Goal: Information Seeking & Learning: Learn about a topic

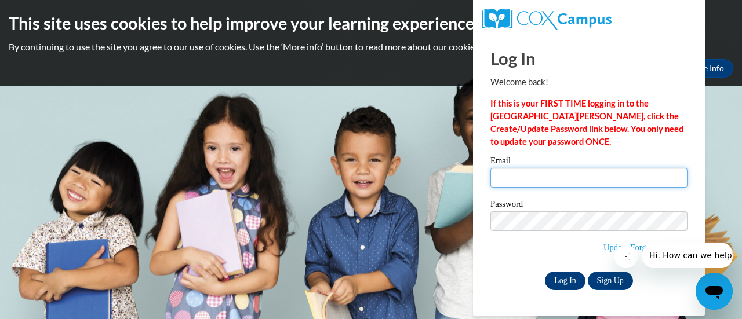
type input "tibbetsbrian@aasd.k12.wi.us"
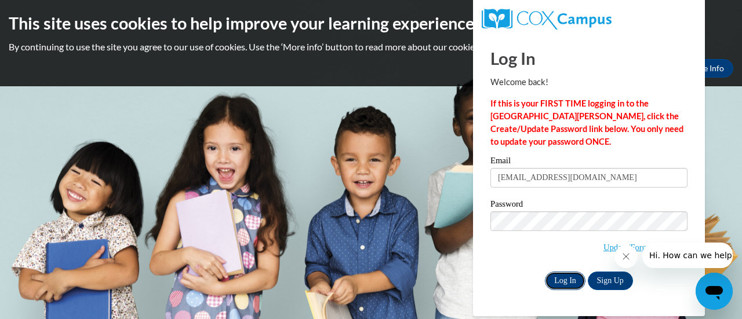
click at [559, 278] on input "Log In" at bounding box center [565, 281] width 41 height 19
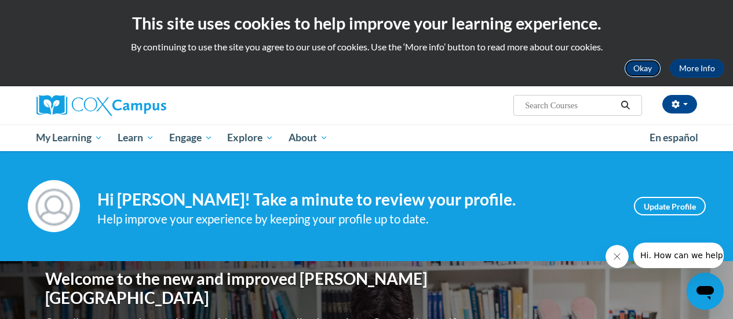
click at [637, 68] on button "Okay" at bounding box center [642, 68] width 37 height 19
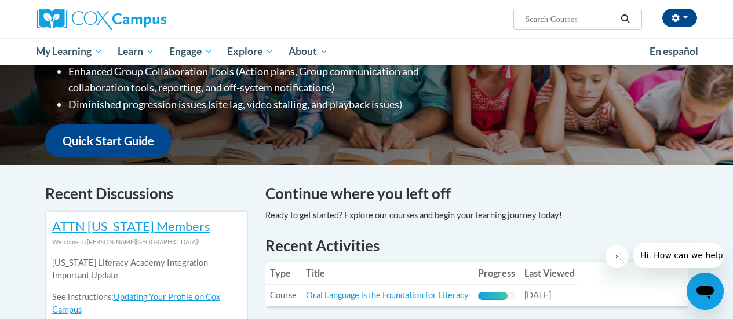
scroll to position [232, 0]
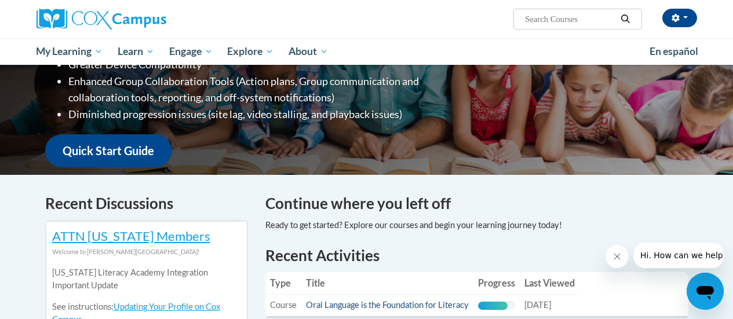
click at [406, 307] on link "Oral Language is the Foundation for Literacy" at bounding box center [387, 305] width 163 height 10
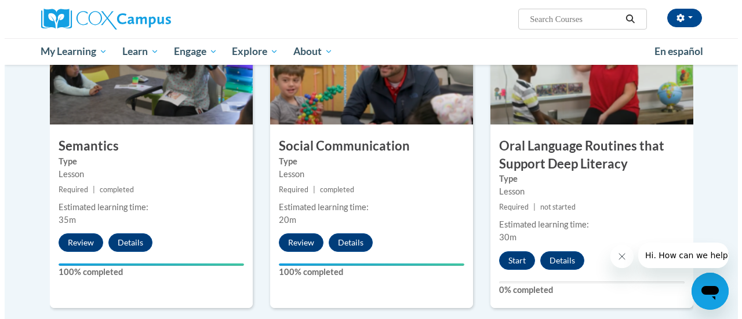
scroll to position [962, 0]
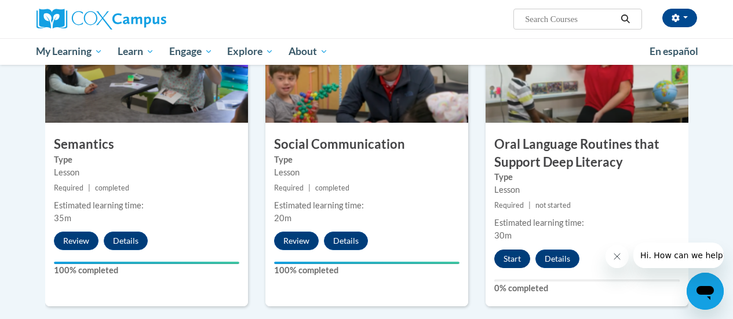
click at [519, 258] on button "Start" at bounding box center [512, 259] width 36 height 19
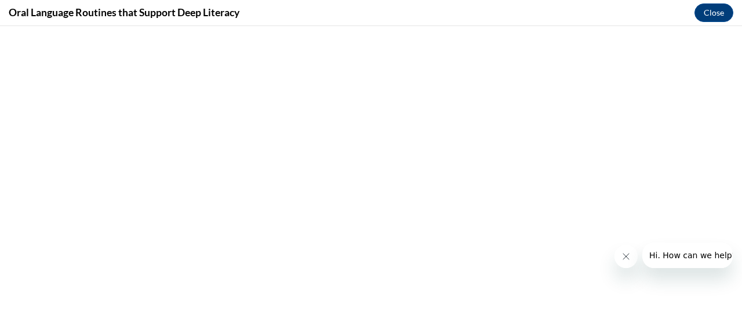
click at [624, 256] on icon "Close message from company" at bounding box center [625, 257] width 6 height 6
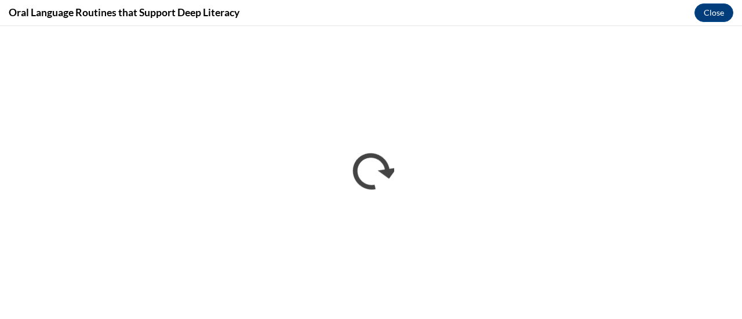
scroll to position [0, 0]
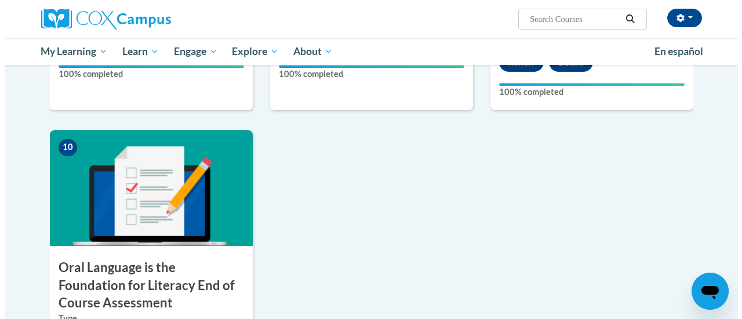
scroll to position [1275, 0]
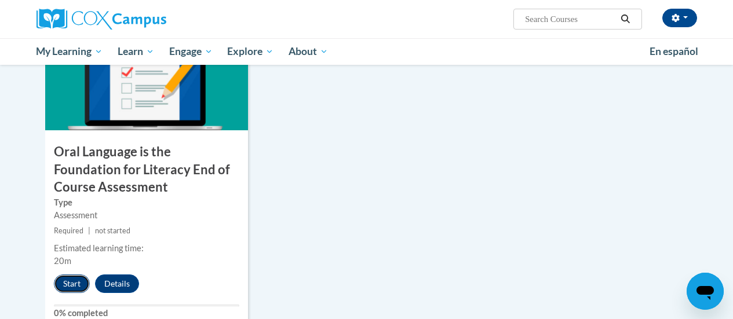
click at [65, 284] on button "Start" at bounding box center [72, 284] width 36 height 19
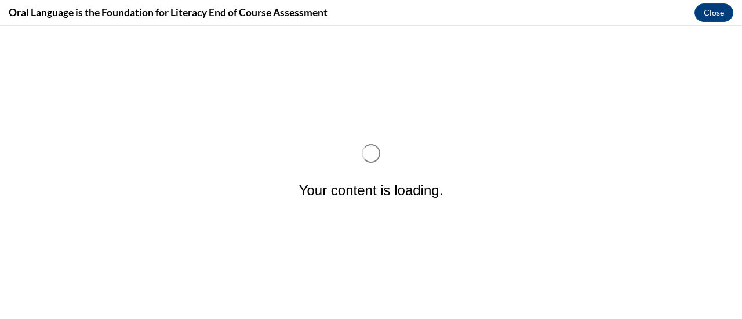
scroll to position [0, 0]
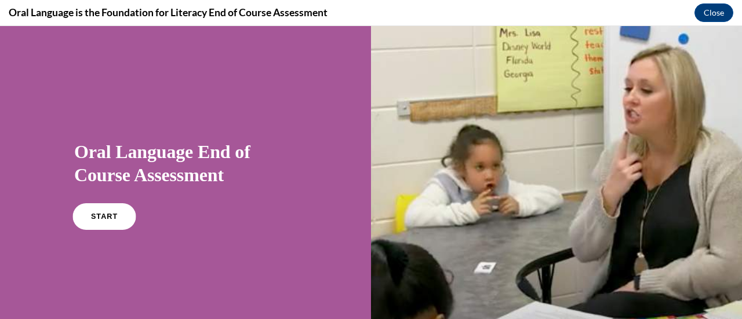
click at [90, 223] on link "START" at bounding box center [103, 216] width 63 height 27
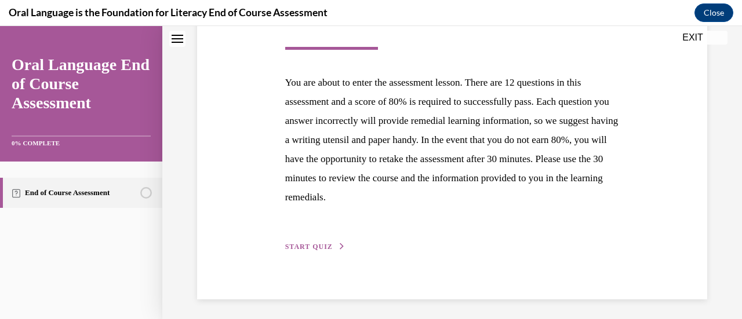
scroll to position [213, 0]
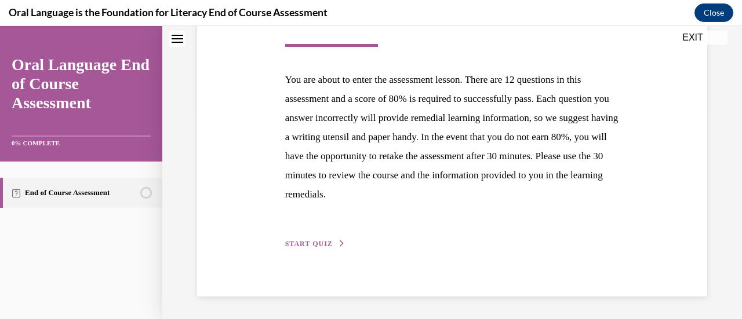
click at [294, 243] on span "START QUIZ" at bounding box center [309, 244] width 48 height 8
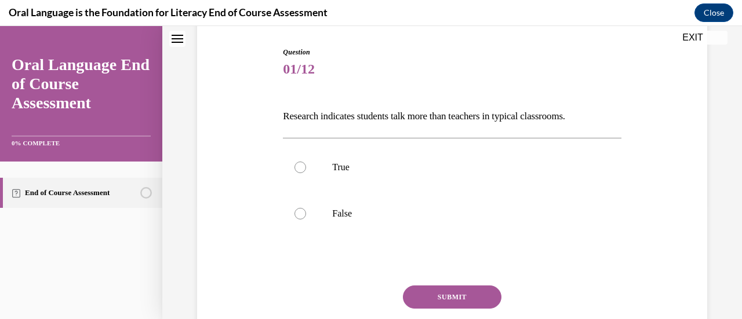
scroll to position [116, 0]
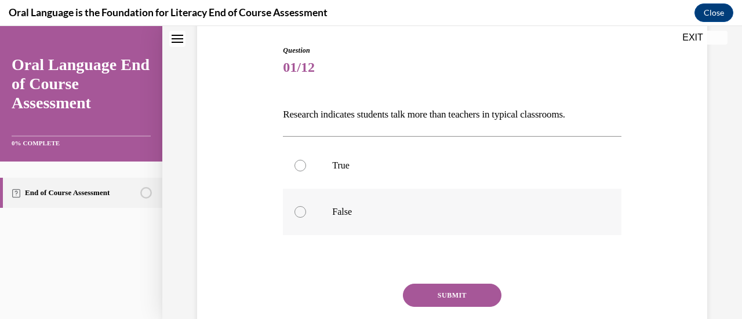
click at [300, 215] on div at bounding box center [300, 212] width 12 height 12
click at [300, 215] on input "False" at bounding box center [300, 212] width 12 height 12
radio input "true"
click at [458, 292] on button "SUBMIT" at bounding box center [452, 295] width 98 height 23
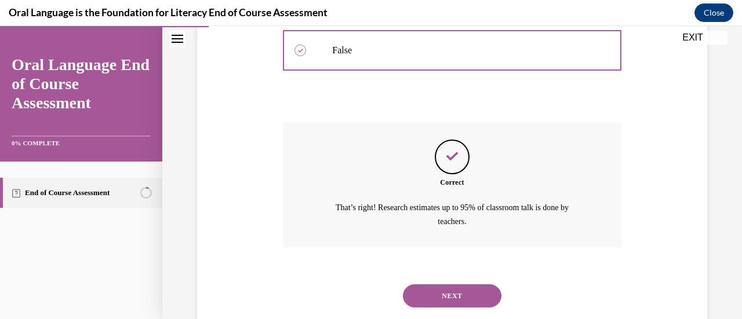
scroll to position [306, 0]
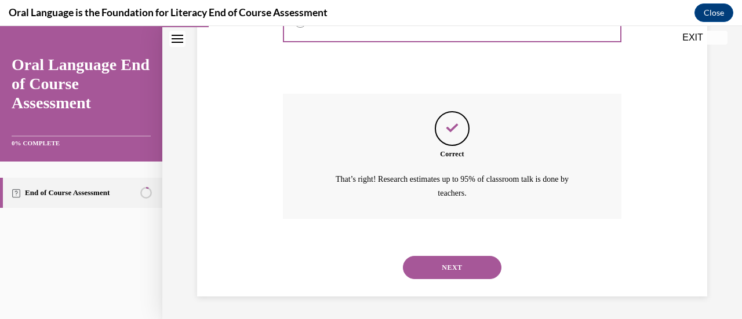
click at [469, 271] on button "NEXT" at bounding box center [452, 267] width 98 height 23
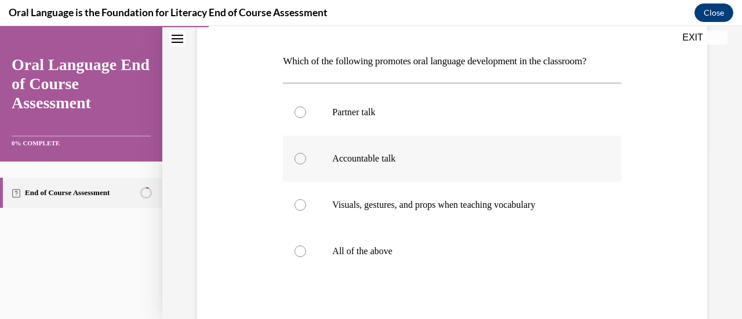
scroll to position [174, 0]
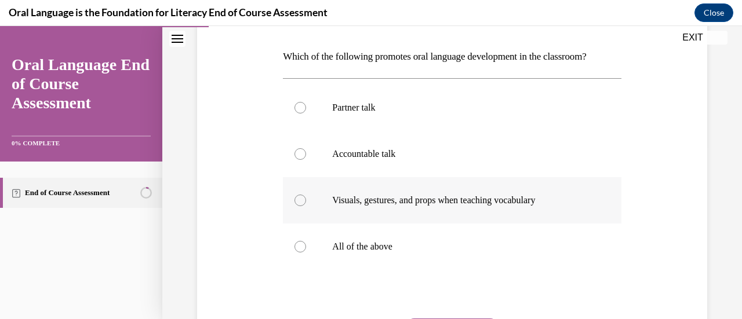
click at [300, 196] on div at bounding box center [300, 201] width 12 height 12
click at [300, 196] on input "Visuals, gestures, and props when teaching vocabulary" at bounding box center [300, 201] width 12 height 12
radio input "true"
click at [302, 111] on div at bounding box center [300, 108] width 12 height 12
click at [302, 111] on input "Partner talk" at bounding box center [300, 108] width 12 height 12
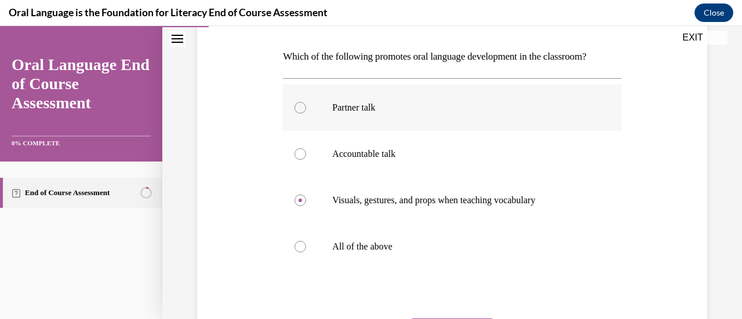
radio input "true"
click at [298, 197] on div at bounding box center [300, 201] width 12 height 12
click at [298, 197] on input "Visuals, gestures, and props when teaching vocabulary" at bounding box center [300, 201] width 12 height 12
radio input "true"
click at [299, 107] on div at bounding box center [300, 108] width 12 height 12
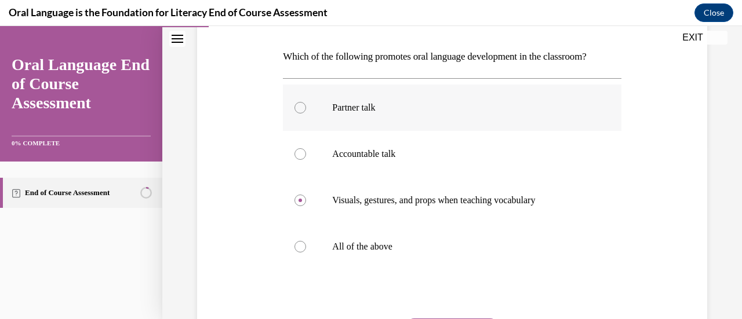
click at [299, 107] on input "Partner talk" at bounding box center [300, 108] width 12 height 12
radio input "true"
click at [300, 248] on div at bounding box center [300, 247] width 12 height 12
click at [300, 248] on input "All of the above" at bounding box center [300, 247] width 12 height 12
radio input "true"
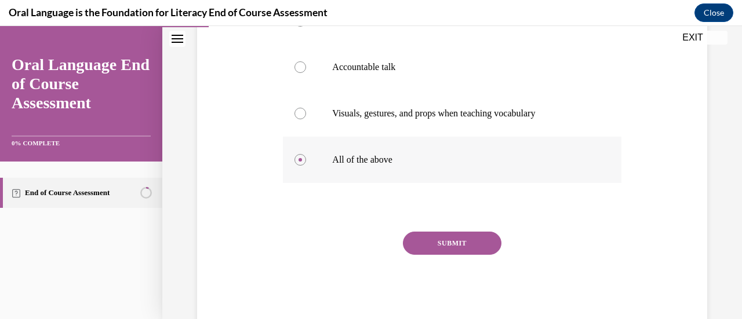
scroll to position [290, 0]
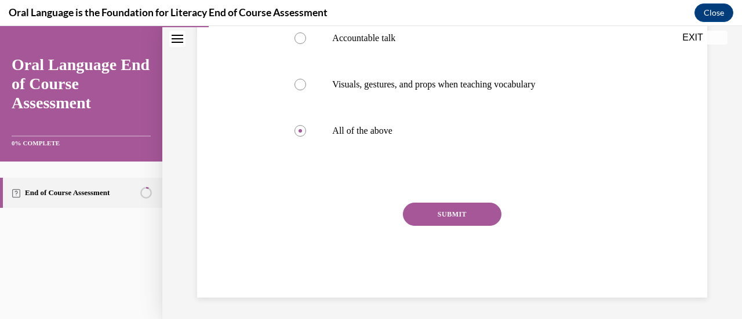
click at [468, 221] on button "SUBMIT" at bounding box center [452, 214] width 98 height 23
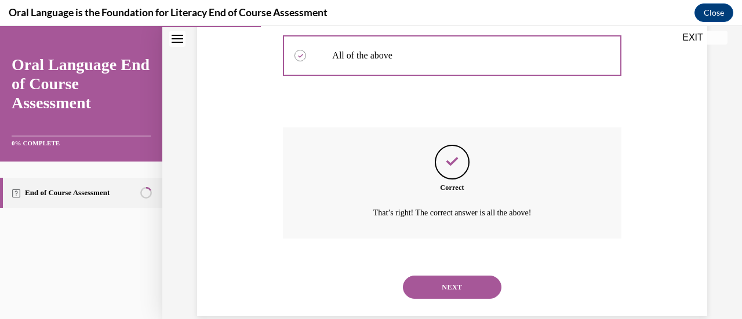
scroll to position [385, 0]
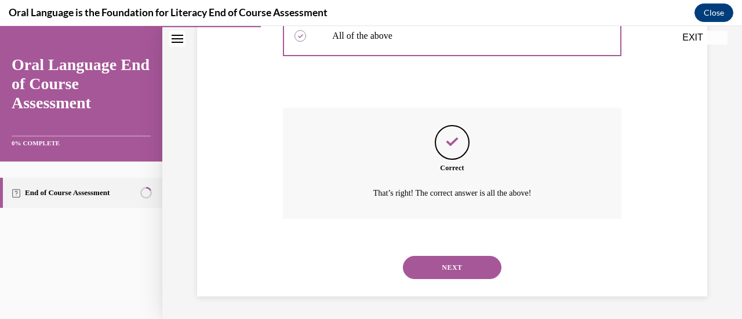
click at [454, 259] on button "NEXT" at bounding box center [452, 267] width 98 height 23
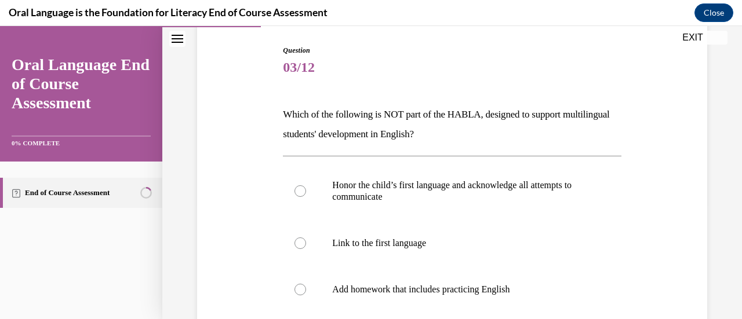
scroll to position [174, 0]
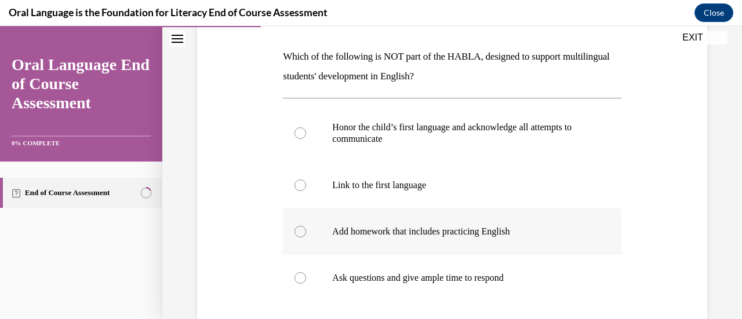
click at [300, 235] on div at bounding box center [300, 232] width 12 height 12
click at [300, 235] on input "Add homework that includes practicing English" at bounding box center [300, 232] width 12 height 12
radio input "true"
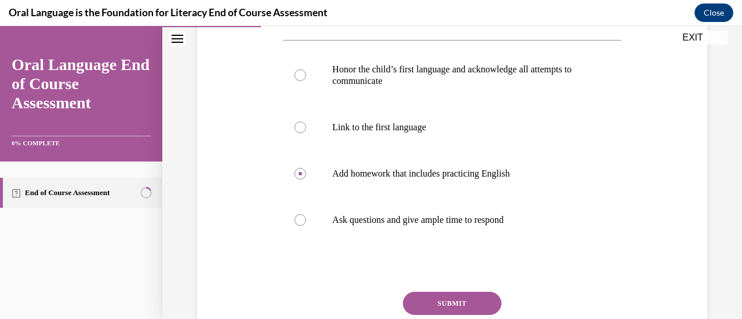
click at [452, 305] on button "SUBMIT" at bounding box center [452, 303] width 98 height 23
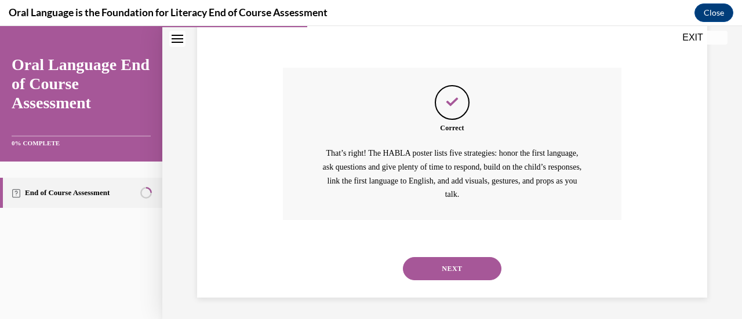
scroll to position [458, 0]
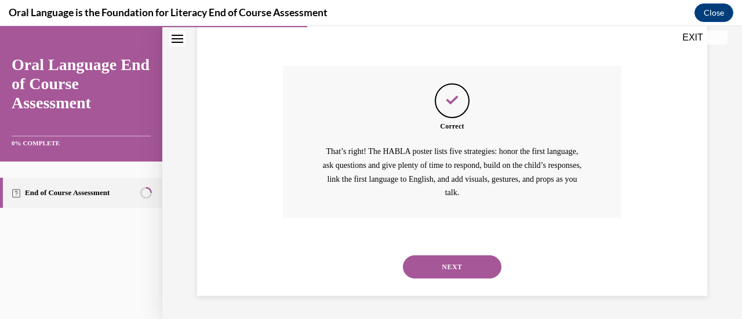
click at [464, 270] on button "NEXT" at bounding box center [452, 267] width 98 height 23
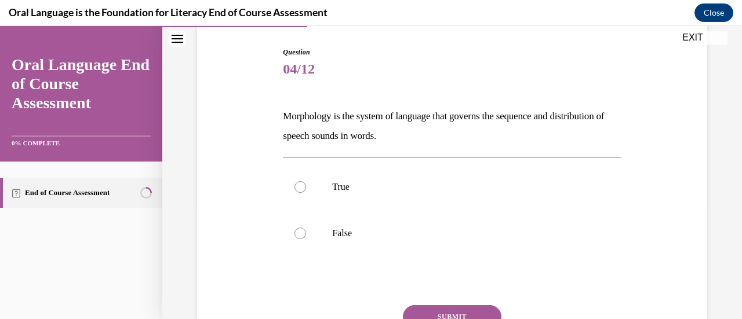
scroll to position [116, 0]
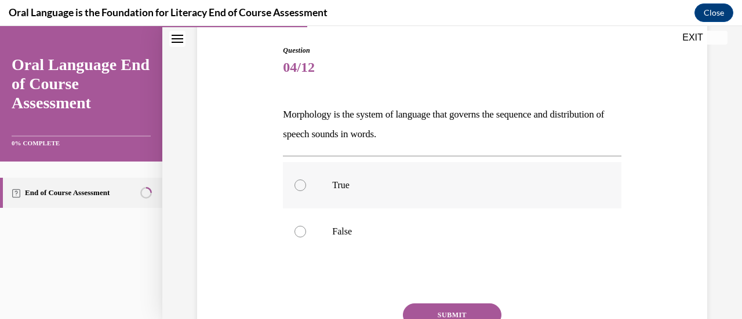
click at [300, 183] on div at bounding box center [300, 186] width 12 height 12
click at [300, 183] on input "True" at bounding box center [300, 186] width 12 height 12
radio input "true"
click at [413, 309] on button "SUBMIT" at bounding box center [452, 315] width 98 height 23
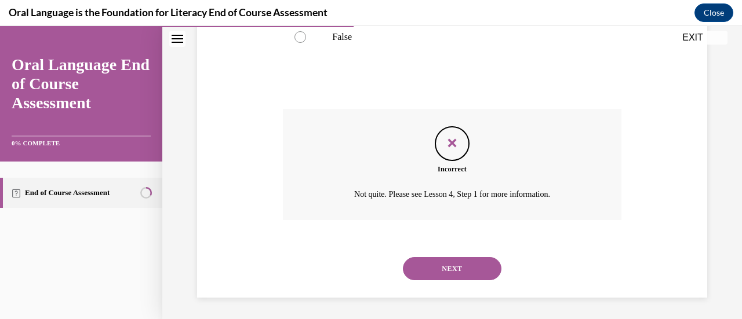
scroll to position [312, 0]
click at [460, 275] on button "NEXT" at bounding box center [452, 267] width 98 height 23
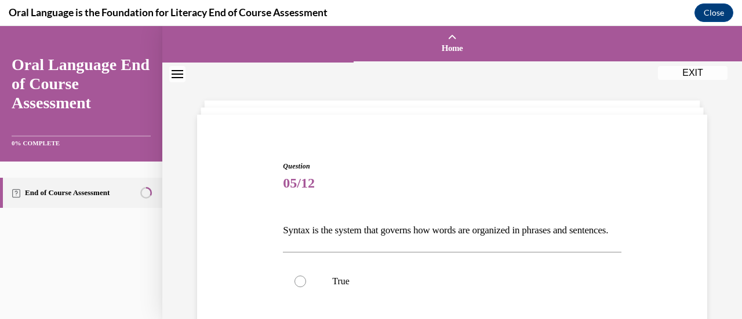
scroll to position [116, 0]
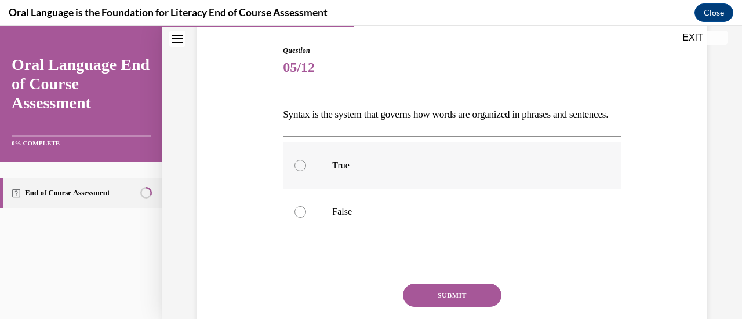
click at [302, 172] on div at bounding box center [300, 166] width 12 height 12
click at [302, 172] on input "True" at bounding box center [300, 166] width 12 height 12
radio input "true"
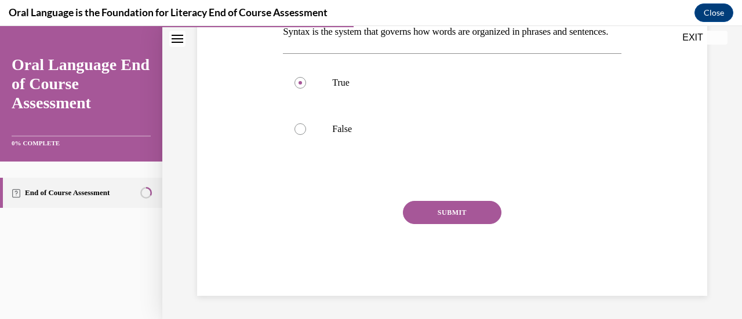
click at [444, 205] on button "SUBMIT" at bounding box center [452, 212] width 98 height 23
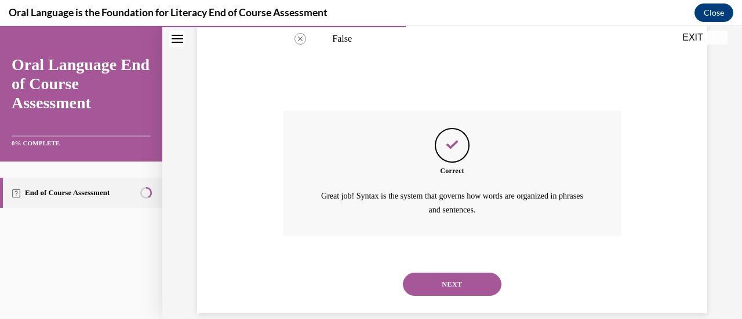
scroll to position [326, 0]
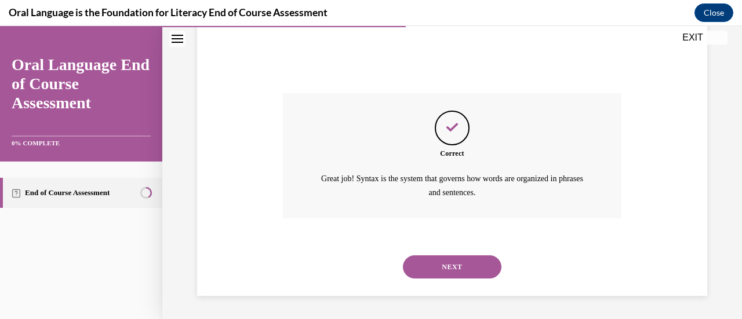
click at [464, 268] on button "NEXT" at bounding box center [452, 267] width 98 height 23
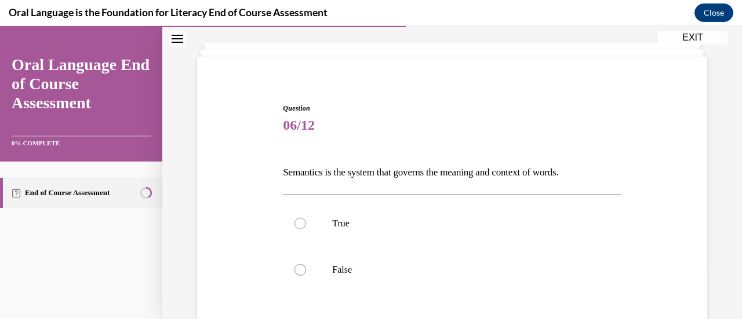
scroll to position [116, 0]
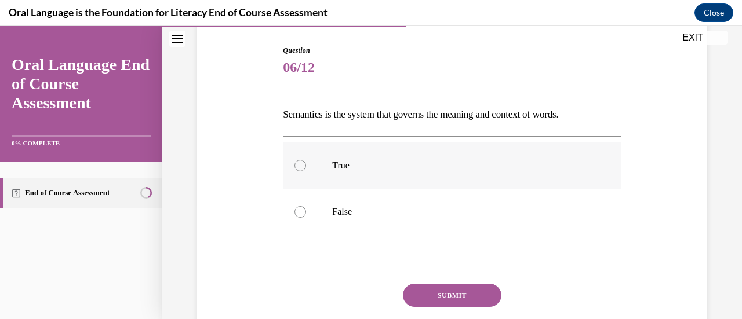
click at [300, 169] on div at bounding box center [300, 166] width 12 height 12
click at [300, 169] on input "True" at bounding box center [300, 166] width 12 height 12
radio input "true"
click at [439, 288] on button "SUBMIT" at bounding box center [452, 295] width 98 height 23
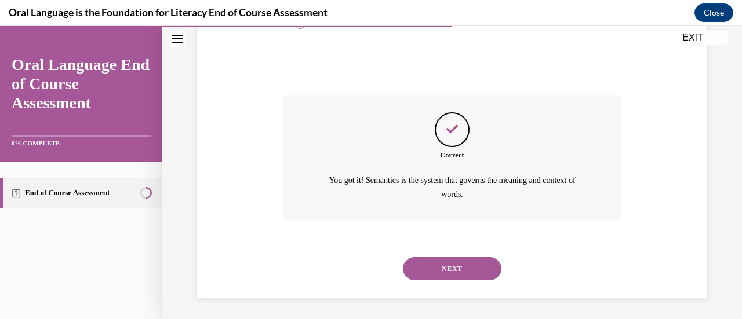
scroll to position [306, 0]
click at [455, 275] on button "NEXT" at bounding box center [452, 267] width 98 height 23
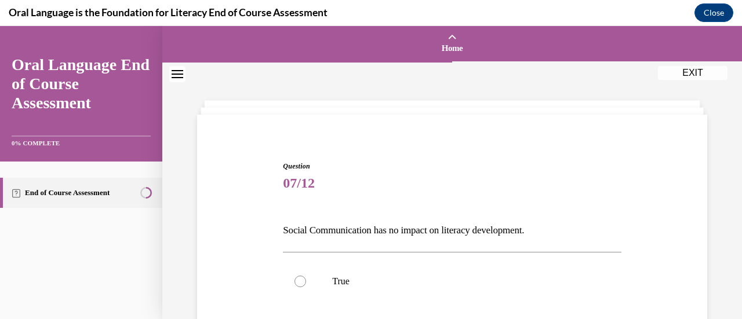
scroll to position [116, 0]
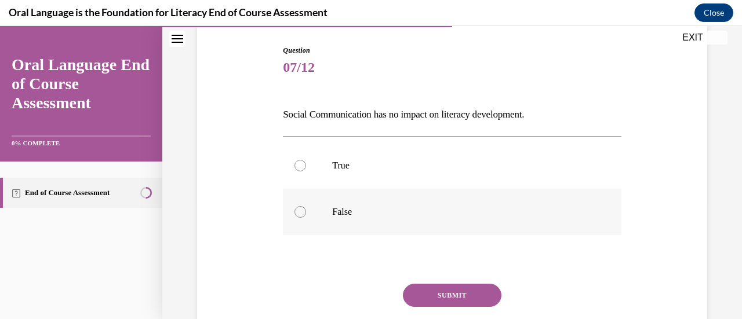
click at [303, 209] on div at bounding box center [300, 212] width 12 height 12
click at [303, 209] on input "False" at bounding box center [300, 212] width 12 height 12
radio input "true"
click at [435, 291] on button "SUBMIT" at bounding box center [452, 295] width 98 height 23
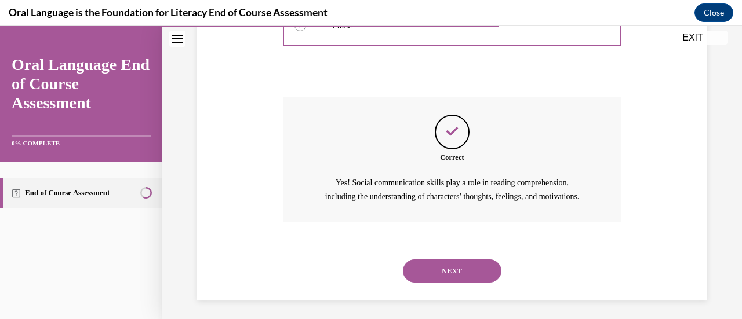
scroll to position [320, 0]
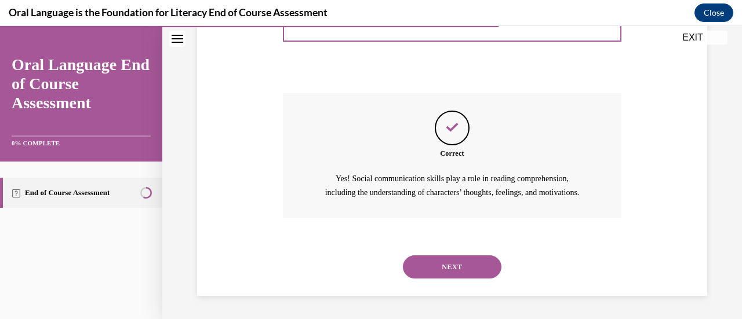
click at [448, 276] on button "NEXT" at bounding box center [452, 267] width 98 height 23
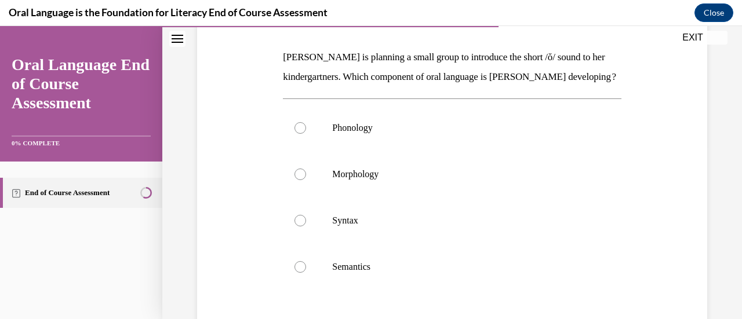
scroll to position [174, 0]
click at [300, 151] on label "Phonology" at bounding box center [452, 127] width 338 height 46
click at [300, 133] on input "Phonology" at bounding box center [300, 128] width 12 height 12
radio input "true"
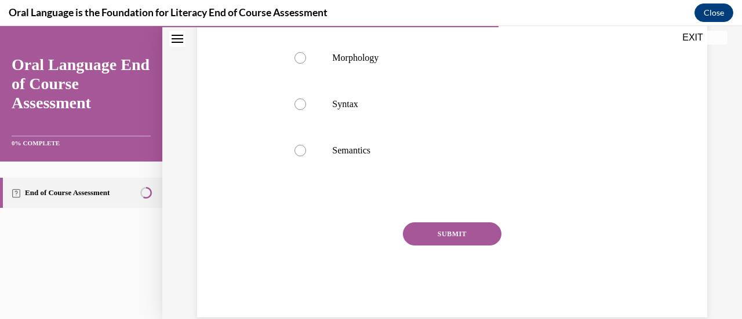
click at [453, 246] on button "SUBMIT" at bounding box center [452, 233] width 98 height 23
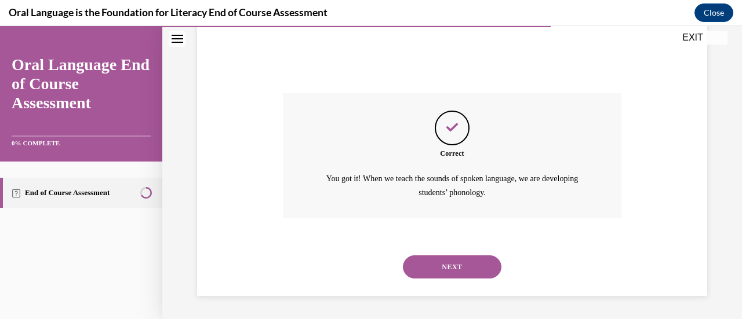
scroll to position [438, 0]
click at [450, 264] on button "NEXT" at bounding box center [452, 267] width 98 height 23
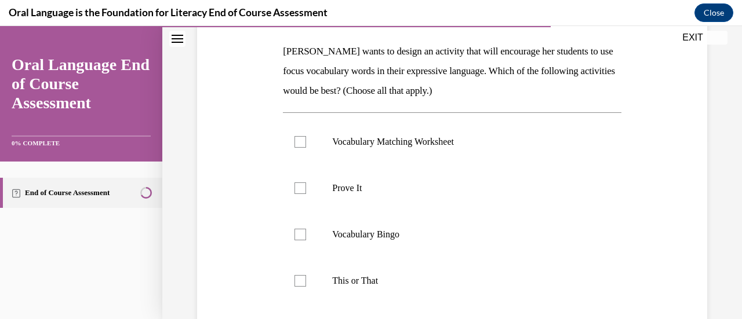
scroll to position [174, 0]
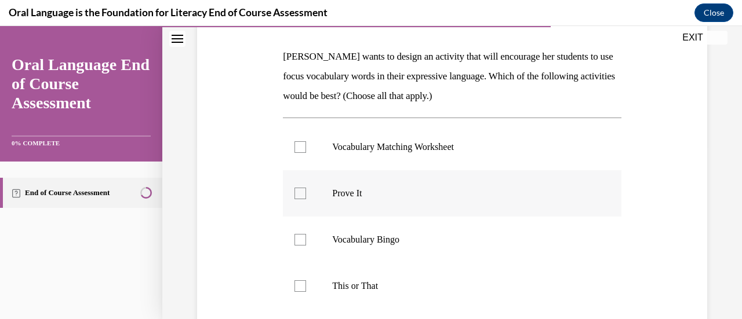
click at [294, 196] on div at bounding box center [300, 194] width 12 height 12
click at [294, 196] on input "Prove It" at bounding box center [300, 194] width 12 height 12
checkbox input "true"
click at [300, 287] on div at bounding box center [300, 286] width 12 height 12
click at [300, 287] on input "This or That" at bounding box center [300, 286] width 12 height 12
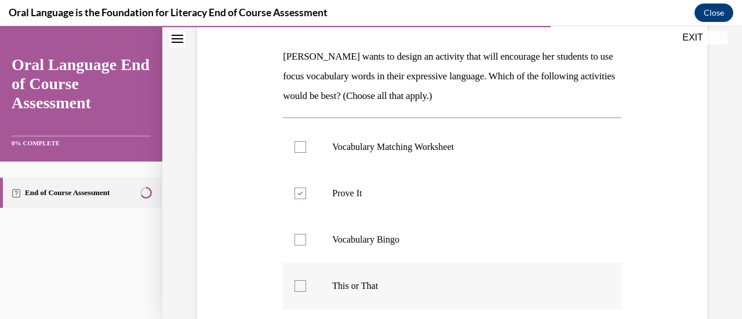
checkbox input "true"
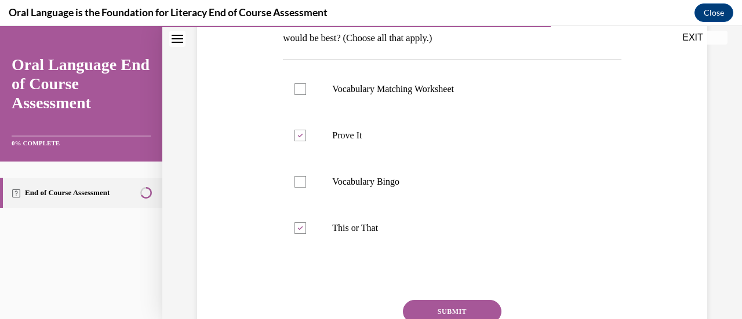
click at [473, 304] on button "SUBMIT" at bounding box center [452, 311] width 98 height 23
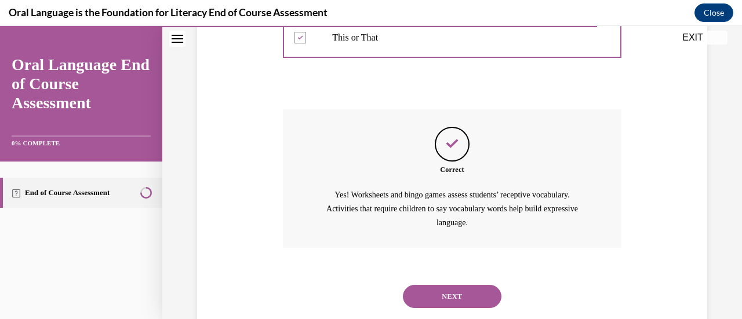
scroll to position [452, 0]
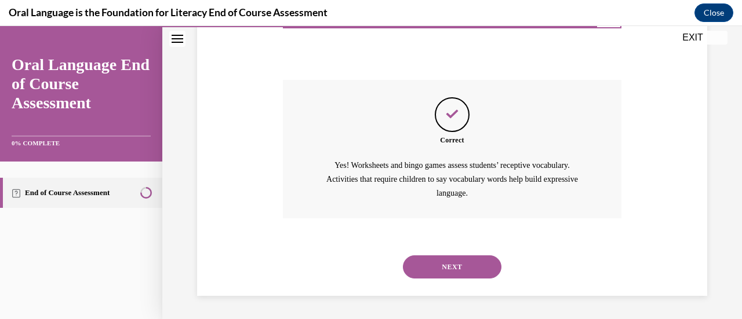
click at [457, 265] on button "NEXT" at bounding box center [452, 267] width 98 height 23
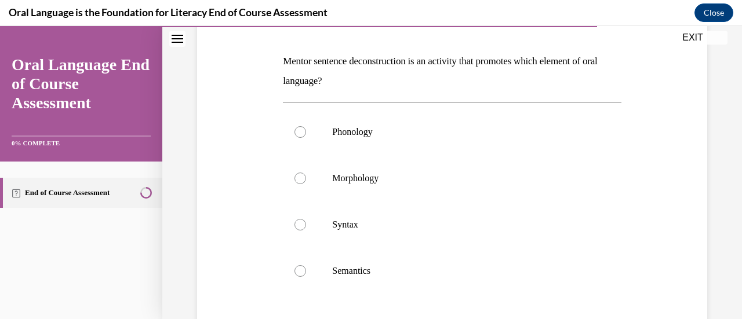
scroll to position [174, 0]
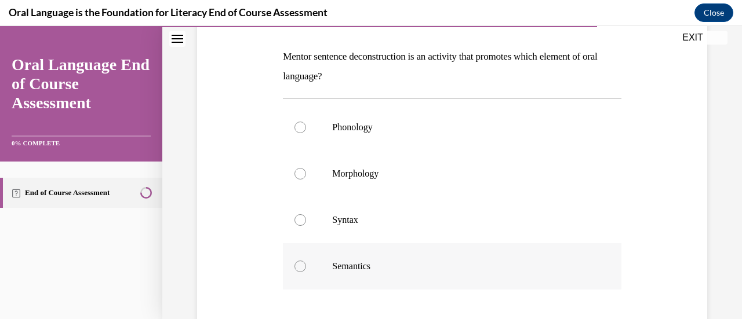
click at [301, 266] on div at bounding box center [300, 267] width 12 height 12
click at [301, 266] on input "Semantics" at bounding box center [300, 267] width 12 height 12
radio input "true"
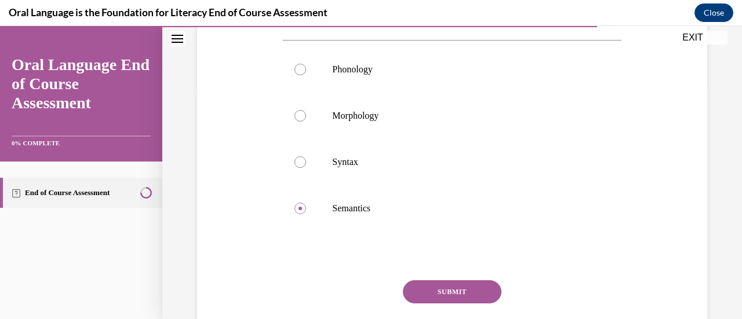
click at [464, 289] on button "SUBMIT" at bounding box center [452, 291] width 98 height 23
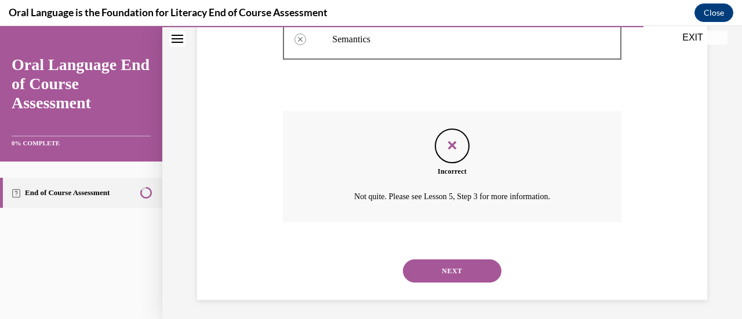
scroll to position [404, 0]
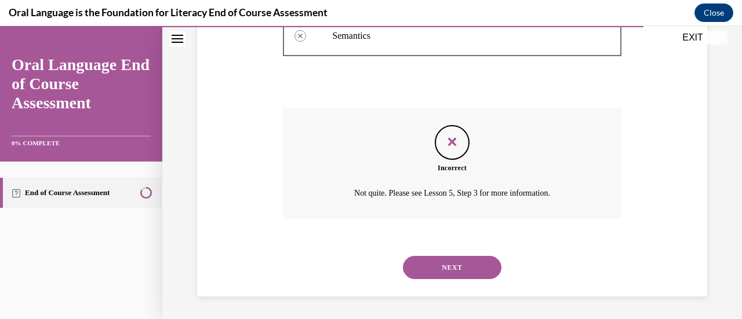
click at [434, 272] on button "NEXT" at bounding box center [452, 267] width 98 height 23
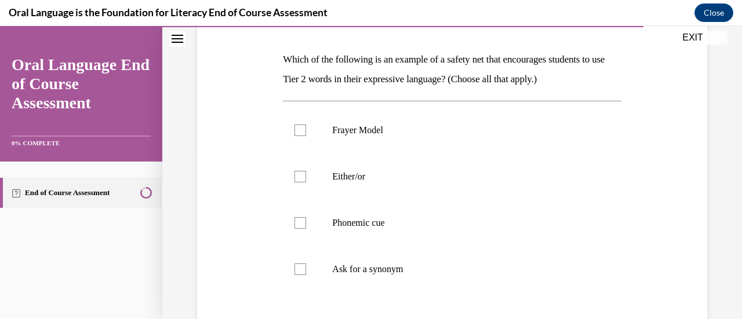
scroll to position [174, 0]
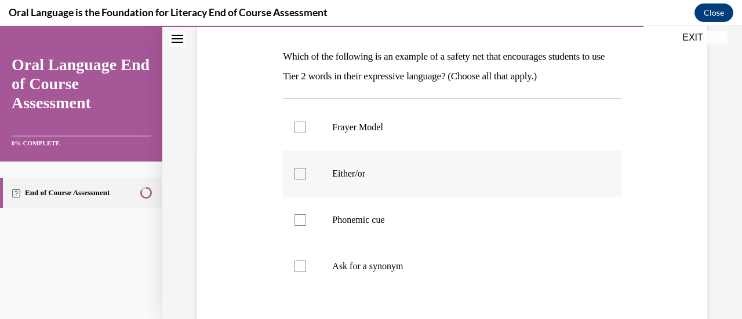
click at [304, 173] on div at bounding box center [300, 174] width 12 height 12
click at [304, 173] on input "Either/or" at bounding box center [300, 174] width 12 height 12
checkbox input "true"
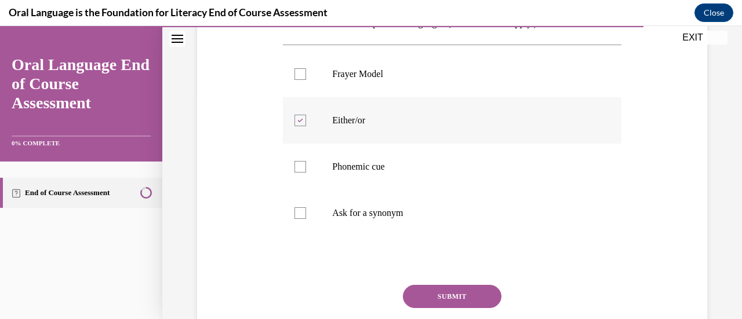
scroll to position [232, 0]
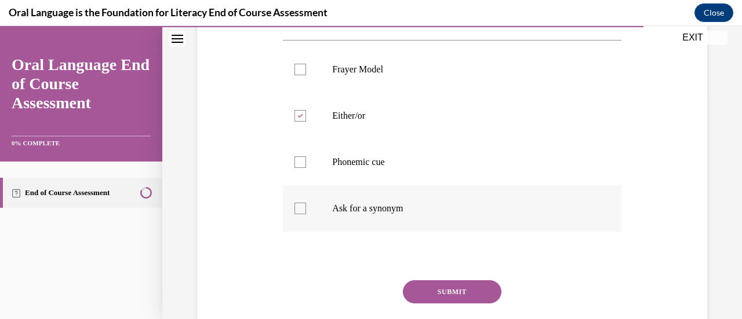
click at [298, 211] on div at bounding box center [300, 209] width 12 height 12
click at [298, 211] on input "Ask for a synonym" at bounding box center [300, 209] width 12 height 12
checkbox input "true"
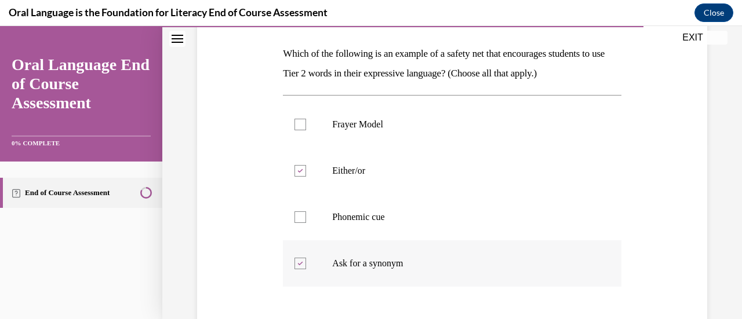
scroll to position [174, 0]
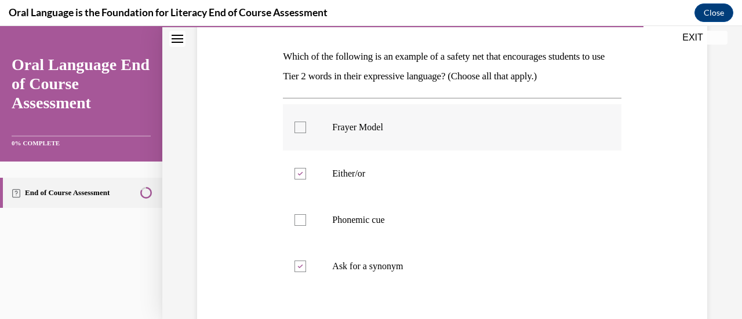
click at [304, 130] on div at bounding box center [300, 128] width 12 height 12
click at [304, 130] on input "Frayer Model" at bounding box center [300, 128] width 12 height 12
checkbox input "true"
click at [301, 261] on div at bounding box center [300, 267] width 12 height 12
click at [301, 261] on input "Ask for a synonym" at bounding box center [300, 267] width 12 height 12
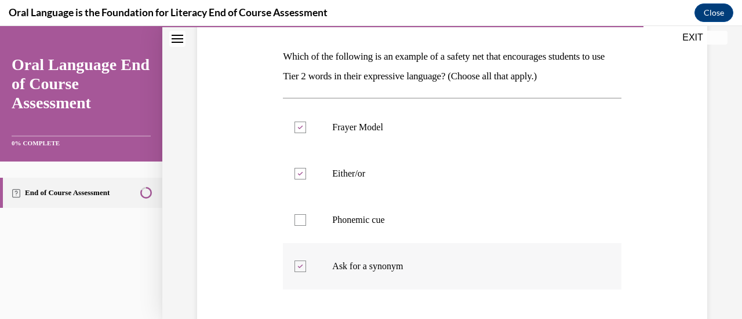
checkbox input "false"
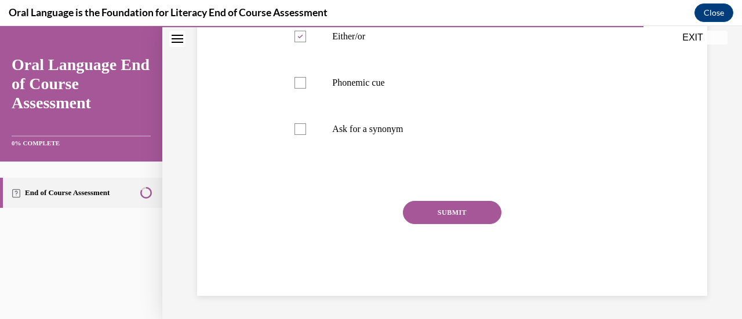
click at [424, 208] on button "SUBMIT" at bounding box center [452, 212] width 98 height 23
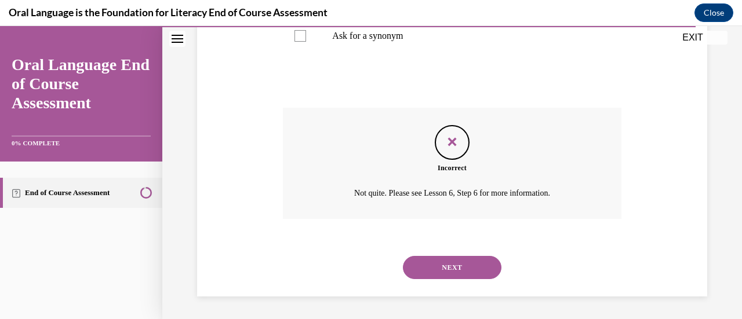
scroll to position [404, 0]
click at [457, 278] on button "NEXT" at bounding box center [452, 267] width 98 height 23
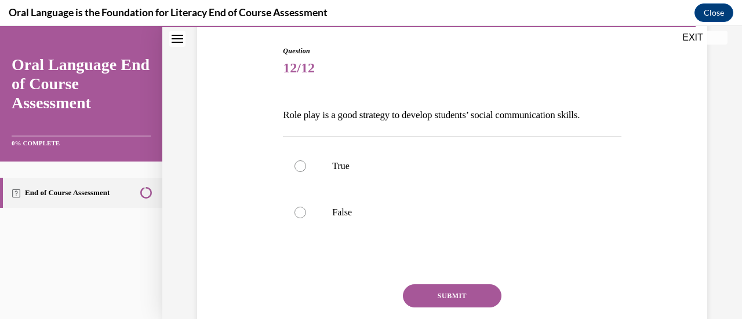
scroll to position [116, 0]
click at [297, 168] on div at bounding box center [300, 166] width 12 height 12
click at [297, 168] on input "True" at bounding box center [300, 166] width 12 height 12
radio input "true"
click at [424, 289] on button "SUBMIT" at bounding box center [452, 295] width 98 height 23
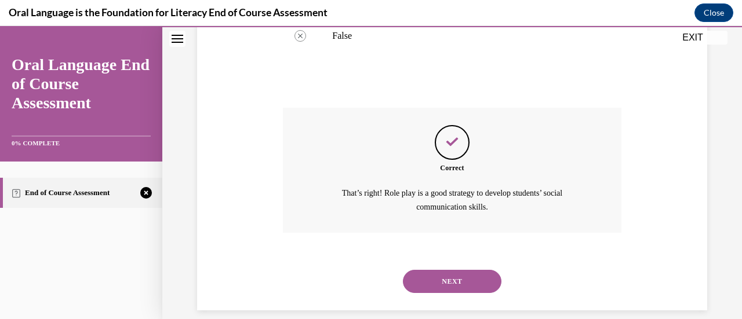
scroll to position [306, 0]
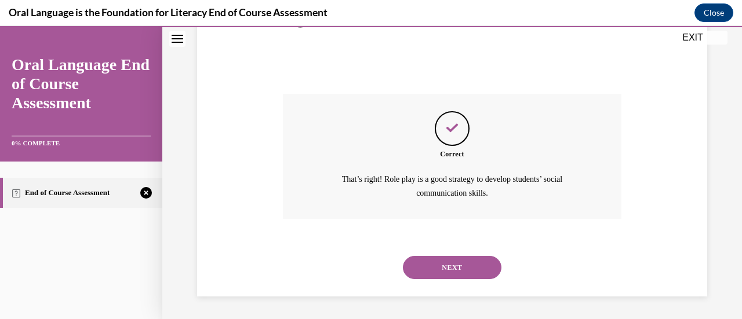
click at [423, 263] on button "NEXT" at bounding box center [452, 267] width 98 height 23
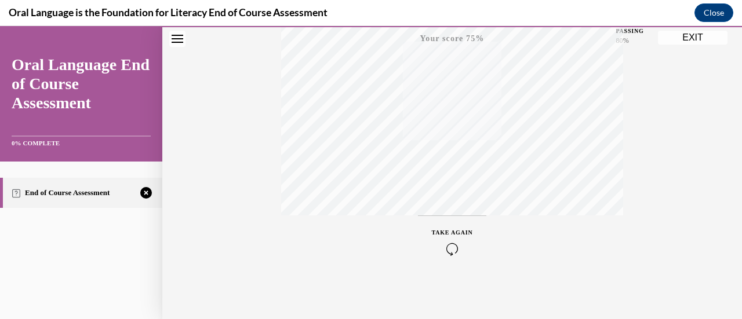
scroll to position [301, 0]
click at [443, 247] on icon "button" at bounding box center [452, 248] width 41 height 13
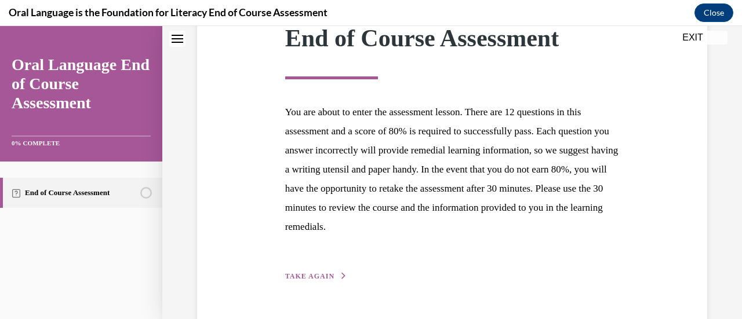
scroll to position [213, 0]
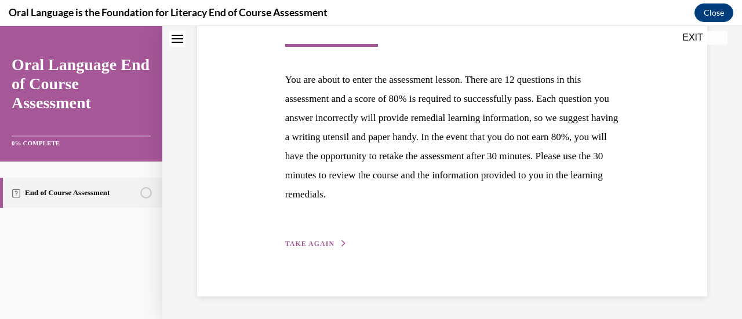
click at [308, 246] on span "TAKE AGAIN" at bounding box center [309, 244] width 49 height 8
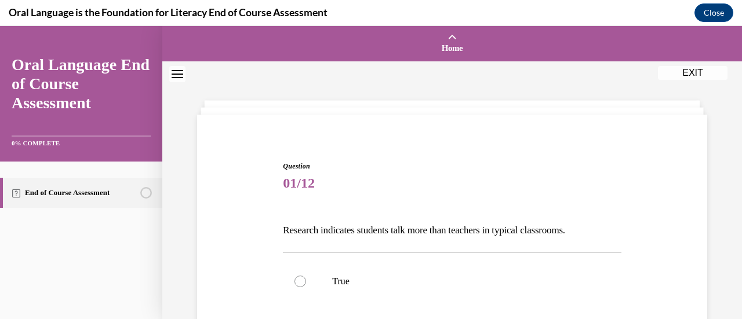
scroll to position [58, 0]
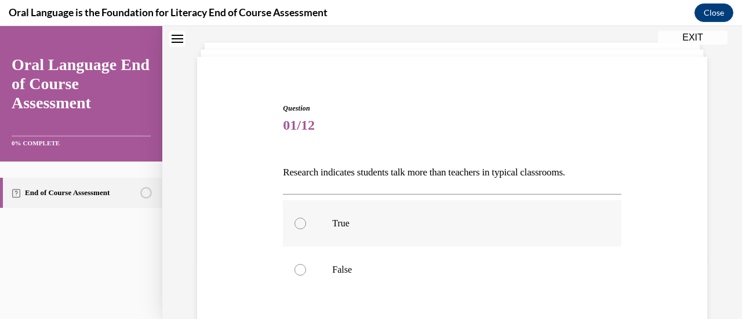
click at [295, 222] on div at bounding box center [300, 224] width 12 height 12
click at [295, 222] on input "True" at bounding box center [300, 224] width 12 height 12
radio input "true"
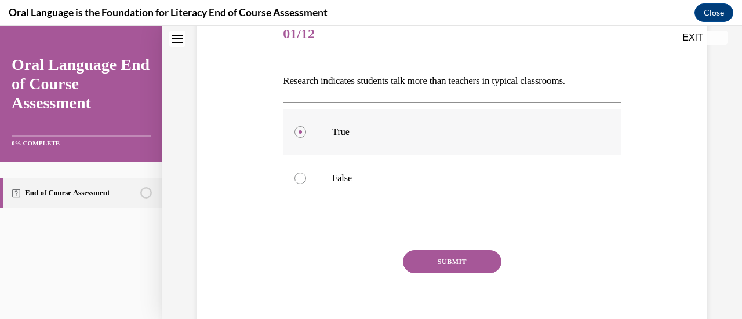
scroll to position [199, 0]
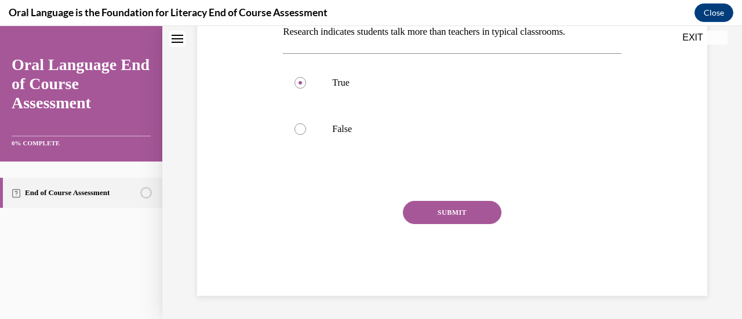
click at [457, 210] on button "SUBMIT" at bounding box center [452, 212] width 98 height 23
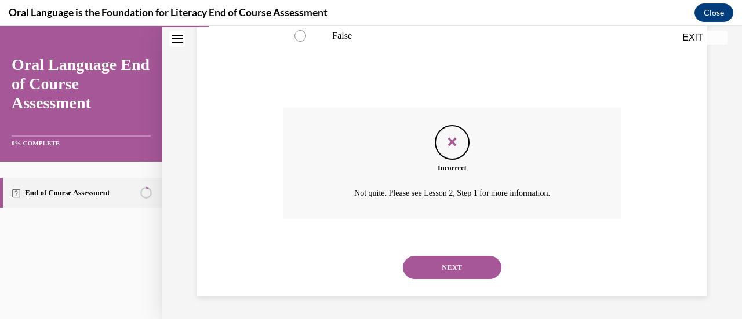
scroll to position [292, 0]
click at [415, 262] on button "NEXT" at bounding box center [452, 267] width 98 height 23
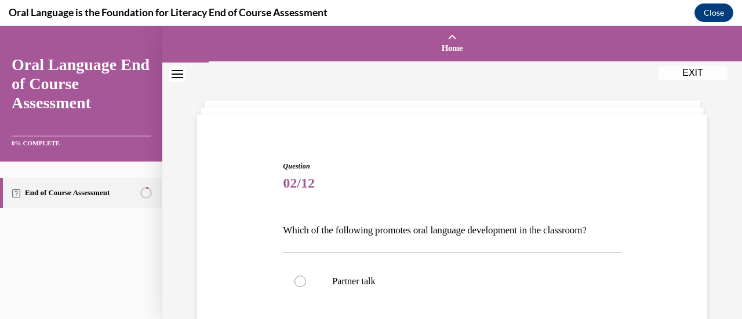
scroll to position [116, 0]
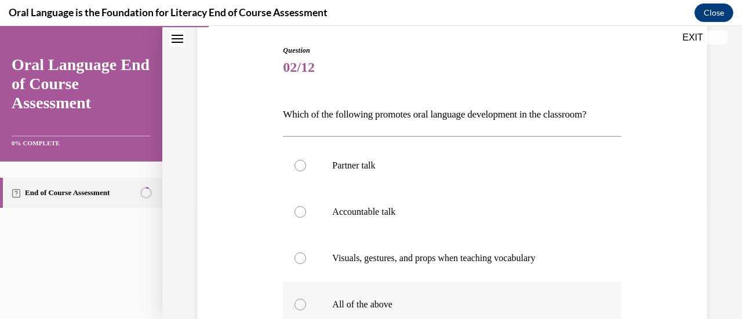
click at [301, 298] on label "All of the above" at bounding box center [452, 305] width 338 height 46
click at [301, 299] on input "All of the above" at bounding box center [300, 305] width 12 height 12
radio input "true"
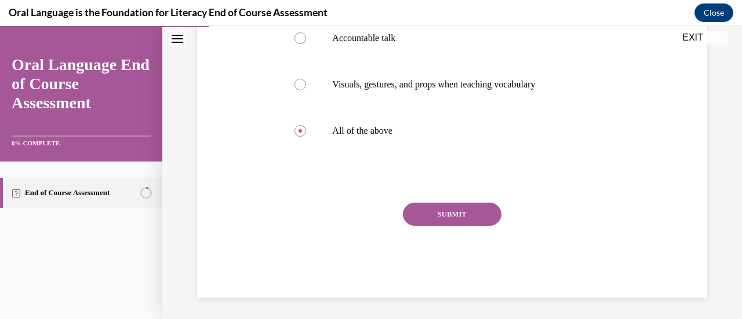
click at [442, 222] on button "SUBMIT" at bounding box center [452, 214] width 98 height 23
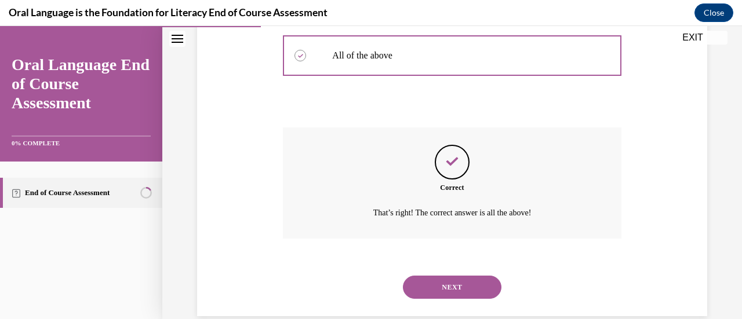
scroll to position [385, 0]
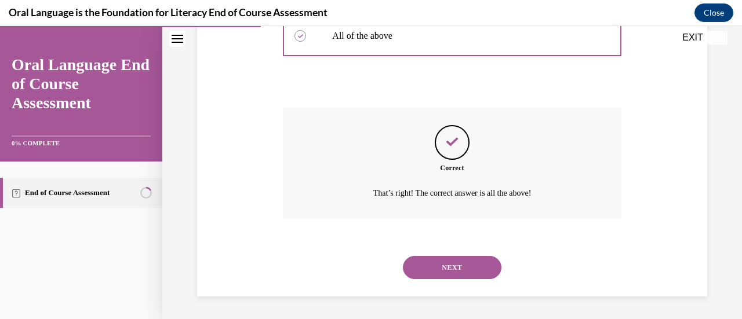
click at [434, 266] on button "NEXT" at bounding box center [452, 267] width 98 height 23
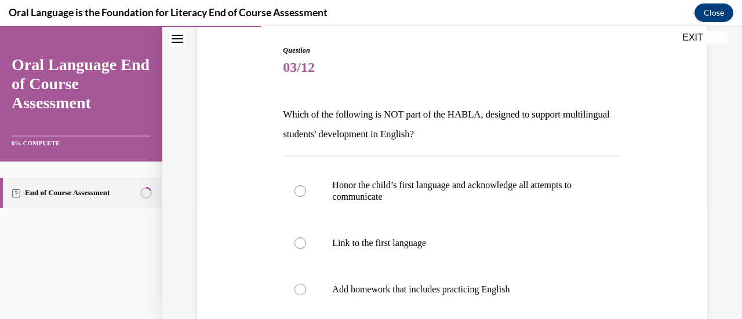
scroll to position [232, 0]
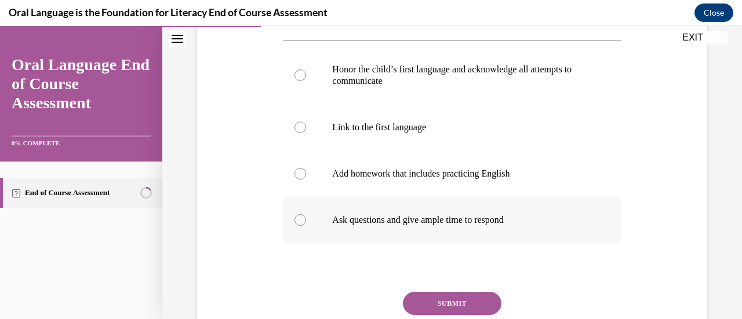
drag, startPoint x: 293, startPoint y: 176, endPoint x: 326, endPoint y: 202, distance: 42.4
click at [293, 175] on label "Add homework that includes practicing English" at bounding box center [452, 174] width 338 height 46
click at [294, 175] on input "Add homework that includes practicing English" at bounding box center [300, 174] width 12 height 12
radio input "true"
click at [424, 302] on button "SUBMIT" at bounding box center [452, 303] width 98 height 23
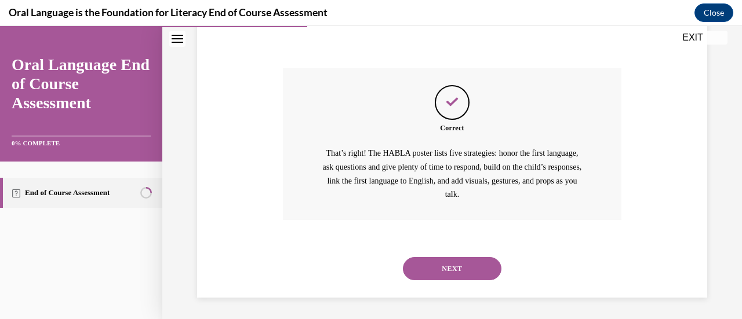
scroll to position [458, 0]
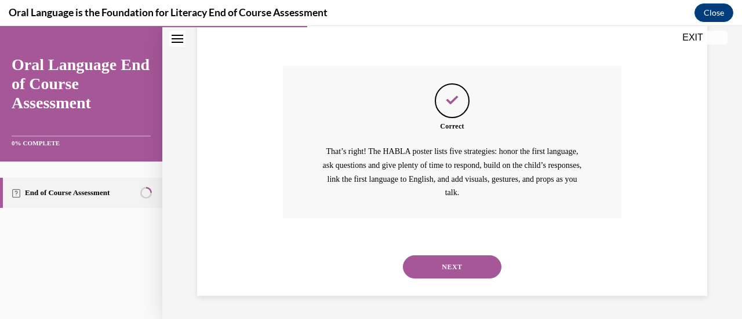
click at [464, 264] on button "NEXT" at bounding box center [452, 267] width 98 height 23
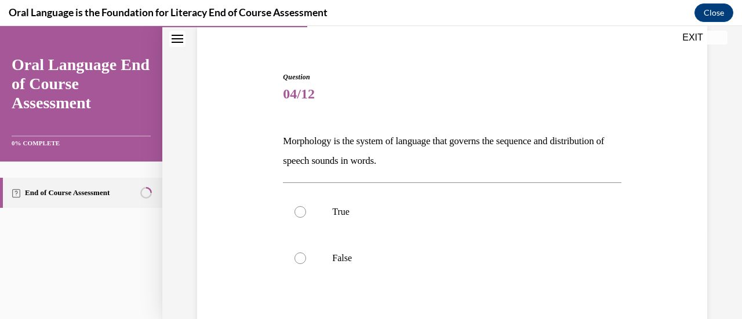
scroll to position [174, 0]
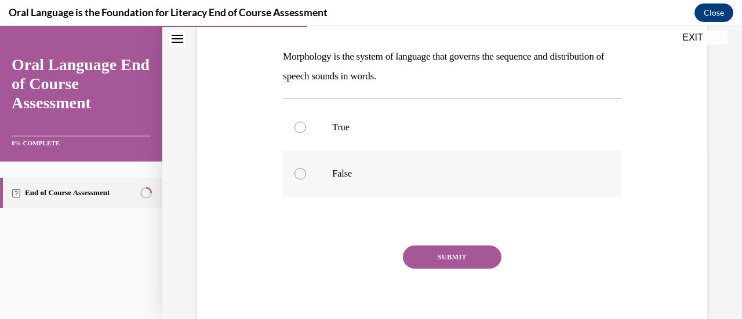
click at [302, 176] on div at bounding box center [300, 174] width 12 height 12
click at [302, 176] on input "False" at bounding box center [300, 174] width 12 height 12
radio input "true"
click at [430, 251] on button "SUBMIT" at bounding box center [452, 257] width 98 height 23
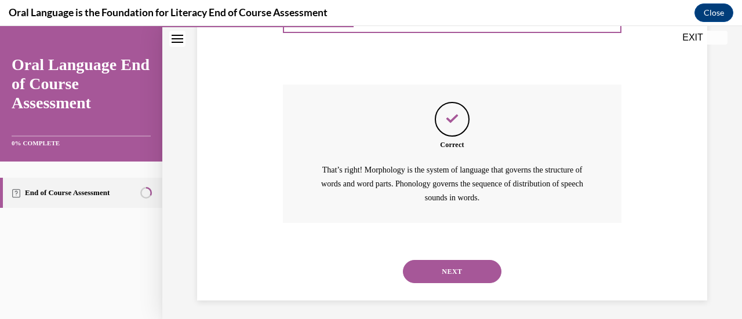
scroll to position [340, 0]
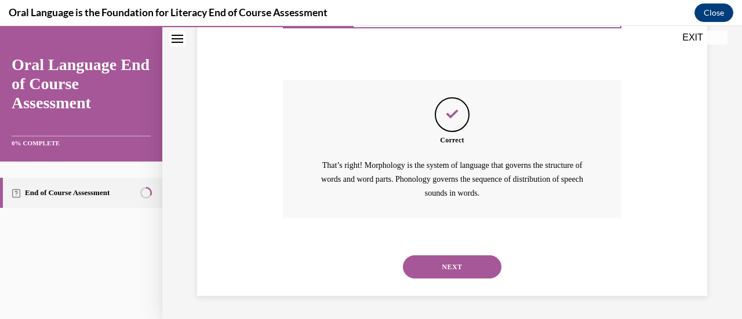
click at [457, 268] on button "NEXT" at bounding box center [452, 267] width 98 height 23
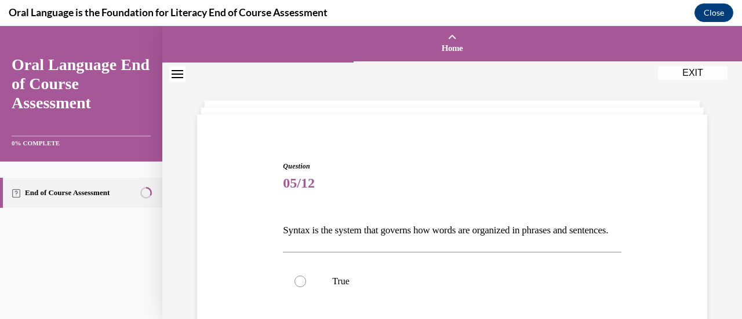
scroll to position [116, 0]
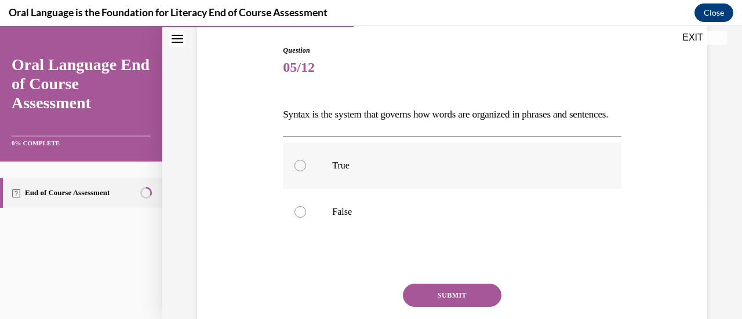
click at [301, 172] on div at bounding box center [300, 166] width 12 height 12
click at [301, 172] on input "True" at bounding box center [300, 166] width 12 height 12
radio input "true"
click at [425, 307] on button "SUBMIT" at bounding box center [452, 295] width 98 height 23
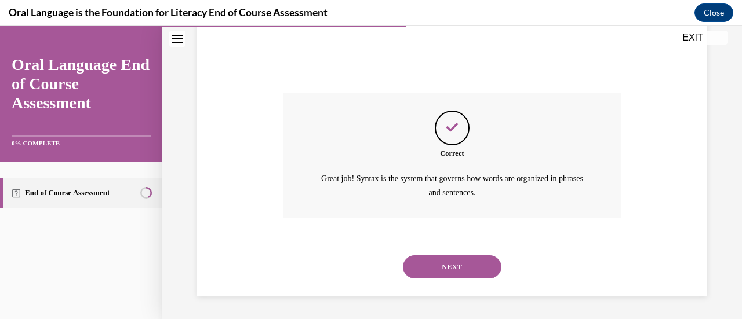
scroll to position [326, 0]
click at [463, 262] on button "NEXT" at bounding box center [452, 267] width 98 height 23
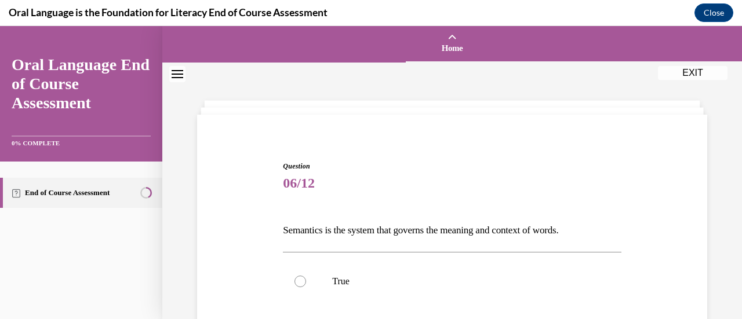
scroll to position [174, 0]
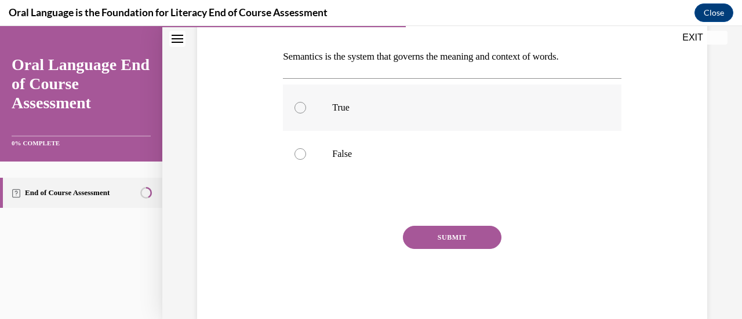
click at [298, 110] on div at bounding box center [300, 108] width 12 height 12
click at [298, 110] on input "True" at bounding box center [300, 108] width 12 height 12
radio input "true"
click at [481, 229] on button "SUBMIT" at bounding box center [452, 237] width 98 height 23
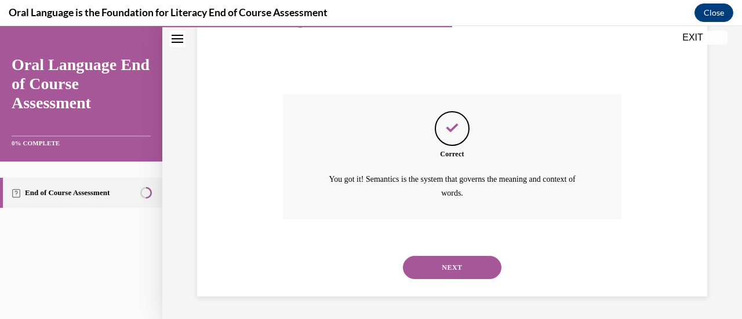
scroll to position [306, 0]
click at [462, 274] on button "NEXT" at bounding box center [452, 267] width 98 height 23
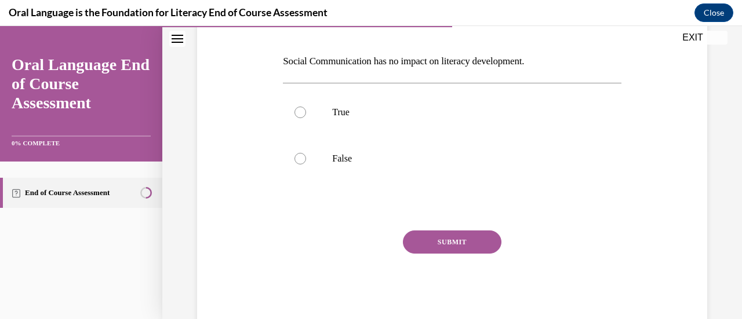
scroll to position [174, 0]
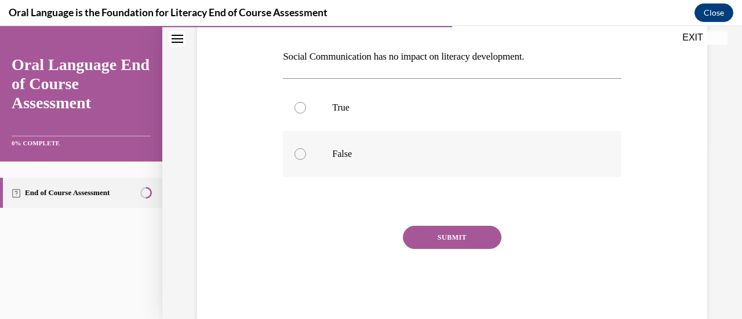
click at [302, 157] on div at bounding box center [300, 154] width 12 height 12
click at [302, 157] on input "False" at bounding box center [300, 154] width 12 height 12
radio input "true"
click at [435, 231] on button "SUBMIT" at bounding box center [452, 237] width 98 height 23
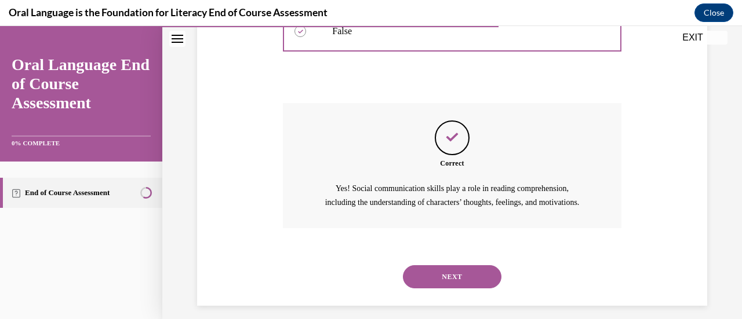
scroll to position [320, 0]
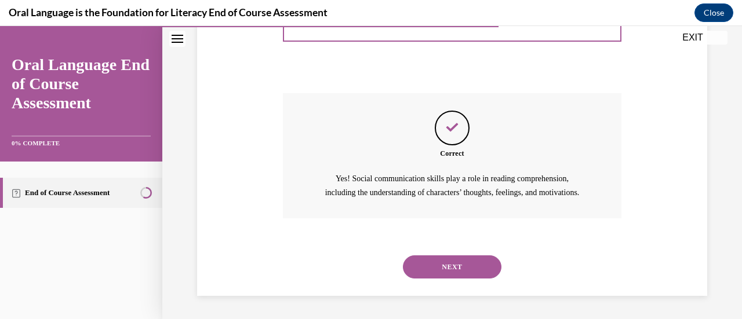
click at [435, 271] on button "NEXT" at bounding box center [452, 267] width 98 height 23
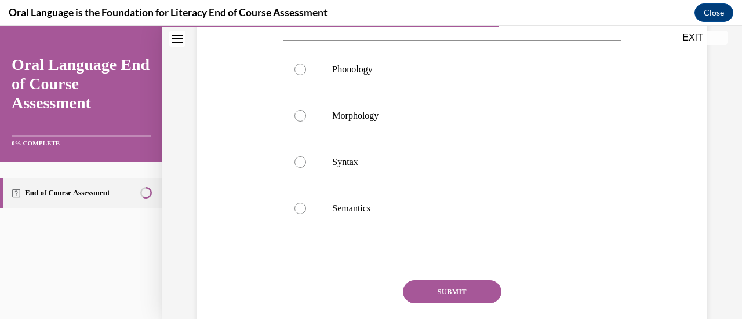
scroll to position [174, 0]
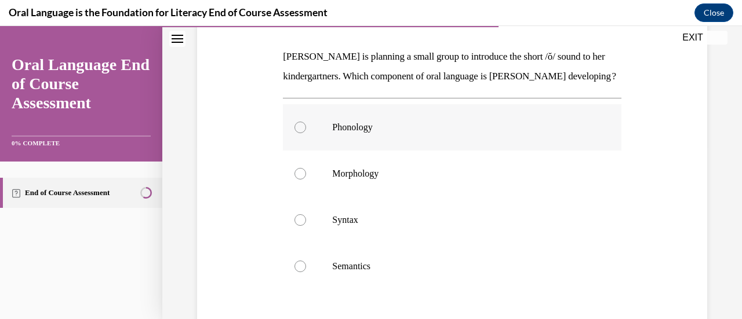
click at [299, 133] on div at bounding box center [300, 128] width 12 height 12
click at [299, 133] on input "Phonology" at bounding box center [300, 128] width 12 height 12
radio input "true"
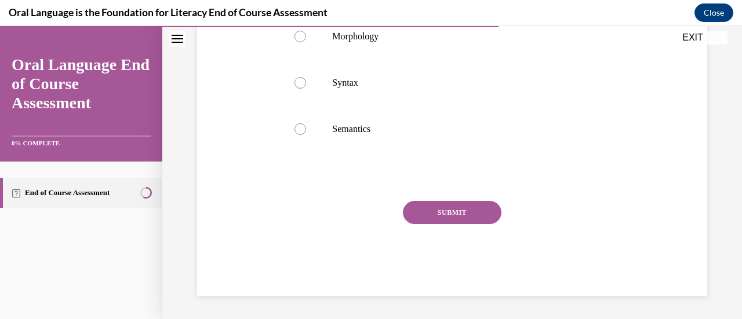
click at [470, 213] on button "SUBMIT" at bounding box center [452, 212] width 98 height 23
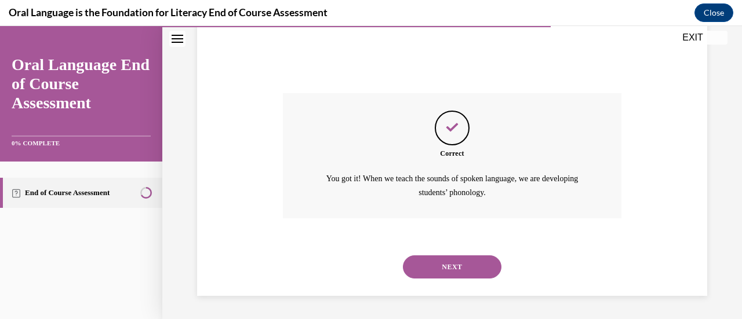
scroll to position [438, 0]
click at [472, 256] on button "NEXT" at bounding box center [452, 267] width 98 height 23
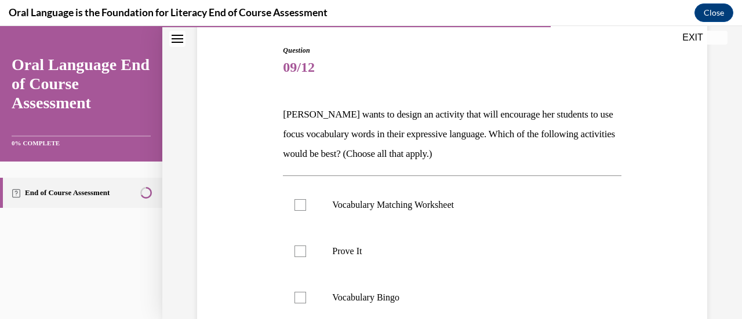
scroll to position [174, 0]
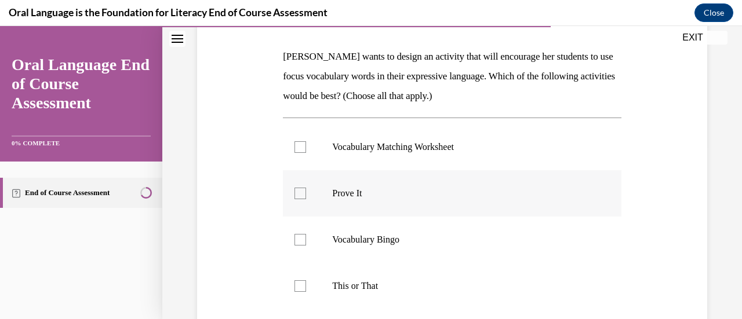
click at [292, 192] on label "Prove It" at bounding box center [452, 193] width 338 height 46
click at [294, 192] on input "Prove It" at bounding box center [300, 194] width 12 height 12
checkbox input "true"
click at [299, 288] on div at bounding box center [300, 286] width 12 height 12
click at [299, 288] on input "This or That" at bounding box center [300, 286] width 12 height 12
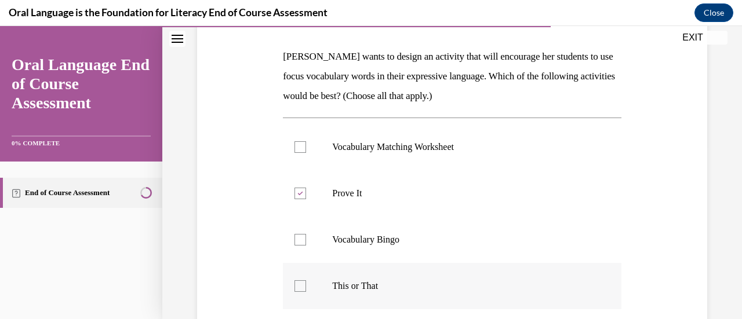
checkbox input "true"
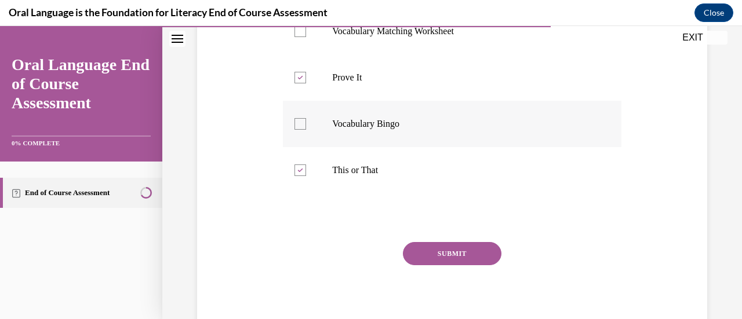
scroll to position [331, 0]
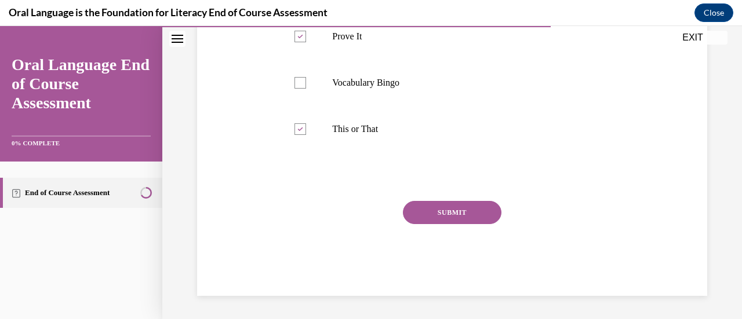
click at [475, 217] on button "SUBMIT" at bounding box center [452, 212] width 98 height 23
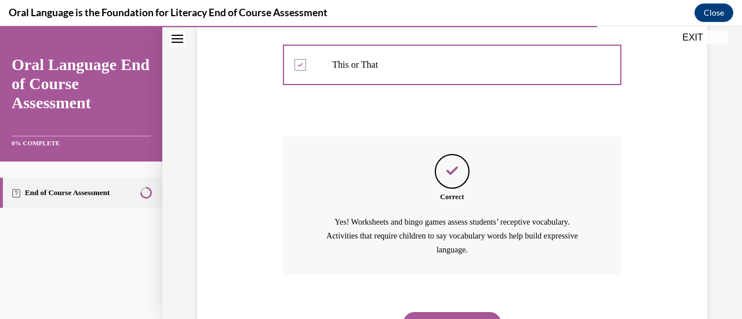
scroll to position [452, 0]
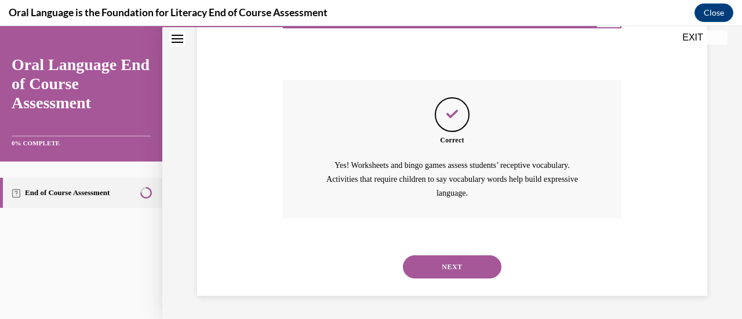
click at [460, 268] on button "NEXT" at bounding box center [452, 267] width 98 height 23
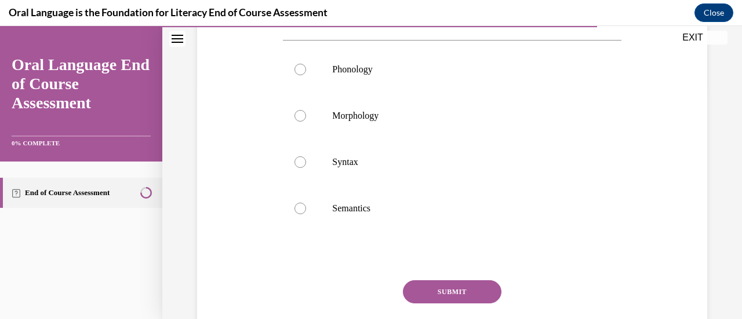
scroll to position [174, 0]
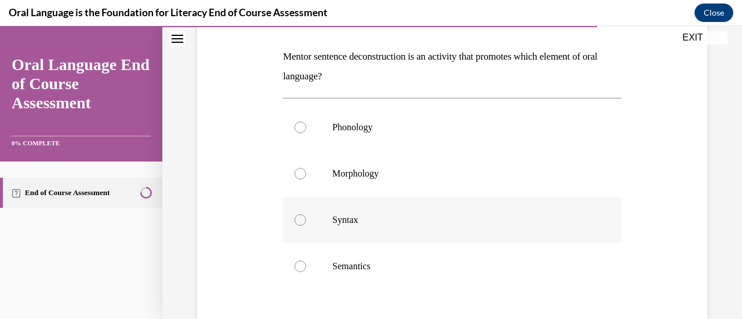
click at [297, 222] on div at bounding box center [300, 220] width 12 height 12
click at [297, 222] on input "Syntax" at bounding box center [300, 220] width 12 height 12
radio input "true"
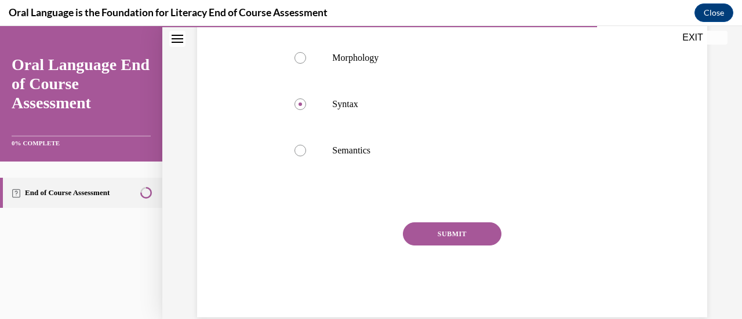
click at [458, 241] on button "SUBMIT" at bounding box center [452, 233] width 98 height 23
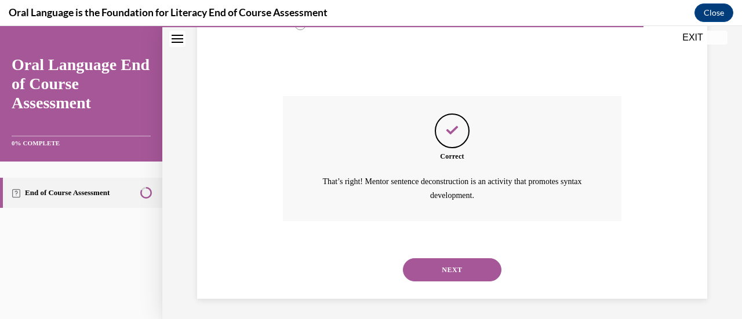
scroll to position [418, 0]
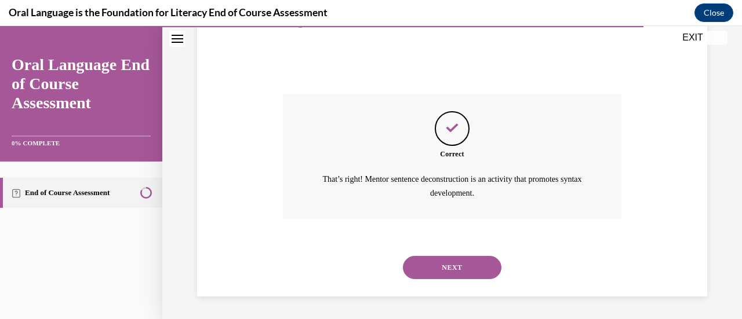
click at [457, 265] on button "NEXT" at bounding box center [452, 267] width 98 height 23
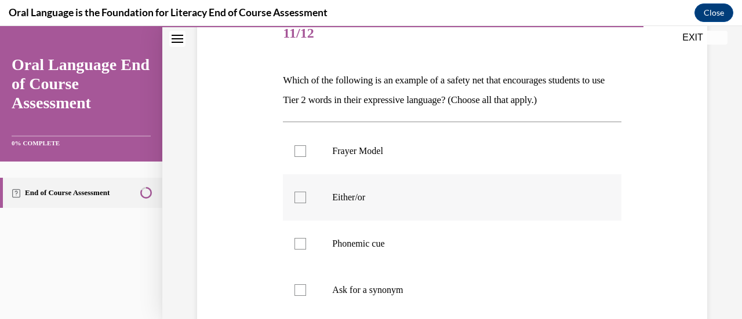
scroll to position [174, 0]
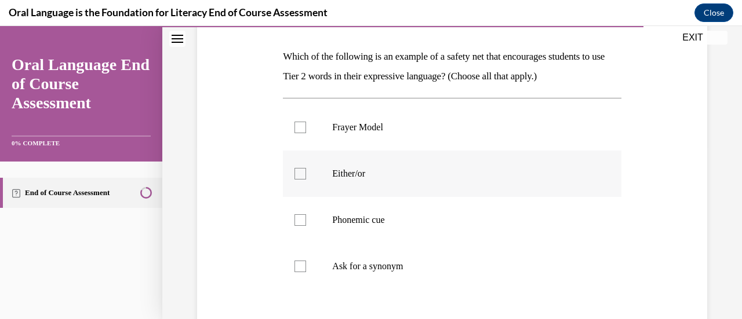
click at [300, 172] on div at bounding box center [300, 174] width 12 height 12
click at [300, 172] on input "Either/or" at bounding box center [300, 174] width 12 height 12
checkbox input "true"
click at [301, 269] on div at bounding box center [300, 267] width 12 height 12
click at [301, 269] on input "Ask for a synonym" at bounding box center [300, 267] width 12 height 12
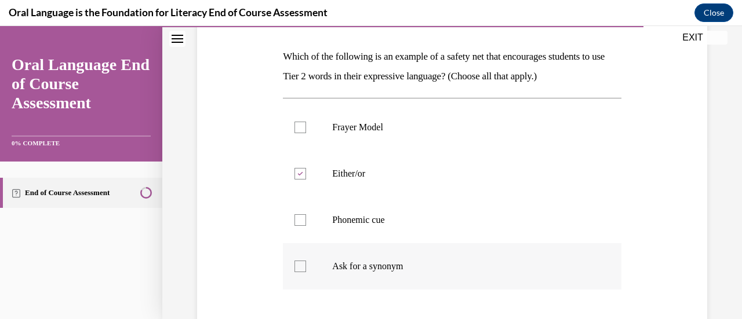
checkbox input "true"
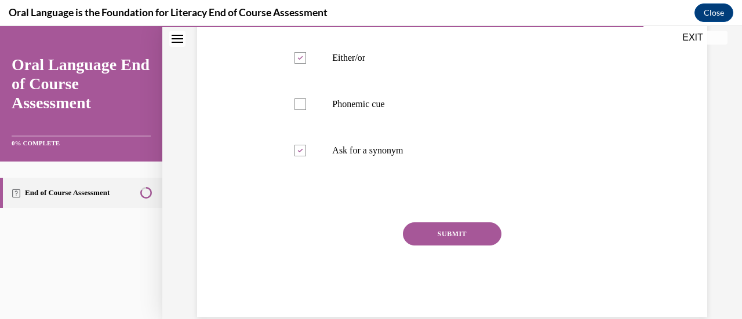
click at [466, 233] on button "SUBMIT" at bounding box center [452, 233] width 98 height 23
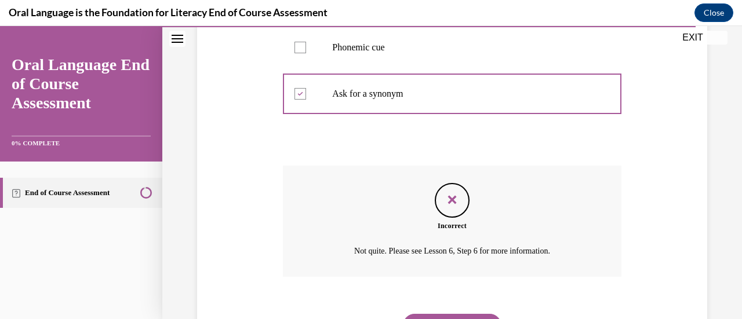
scroll to position [404, 0]
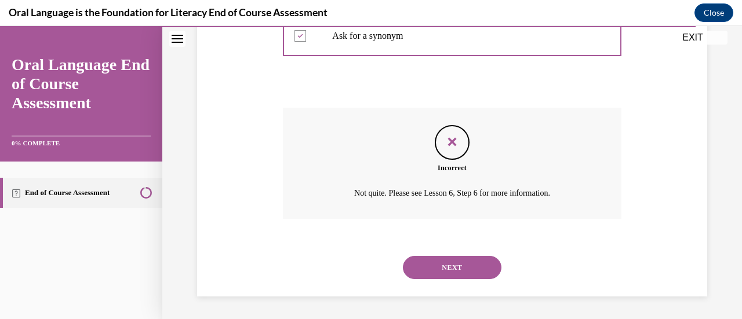
click at [459, 265] on button "NEXT" at bounding box center [452, 267] width 98 height 23
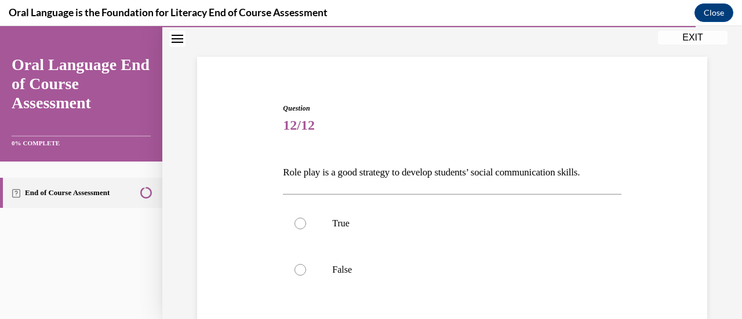
scroll to position [116, 0]
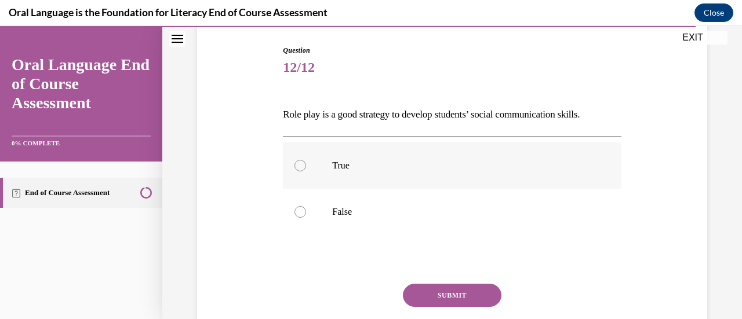
click at [298, 164] on div at bounding box center [300, 166] width 12 height 12
click at [298, 164] on input "True" at bounding box center [300, 166] width 12 height 12
radio input "true"
click at [443, 295] on button "SUBMIT" at bounding box center [452, 295] width 98 height 23
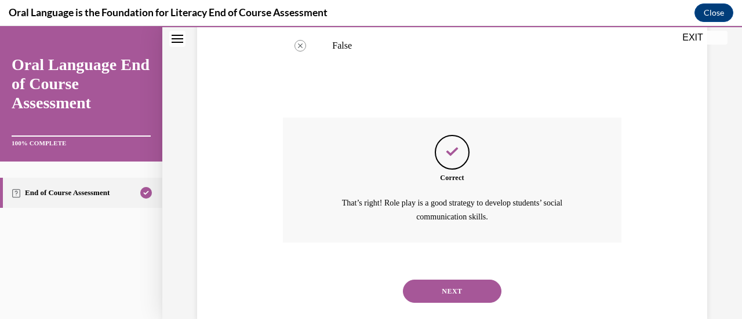
scroll to position [306, 0]
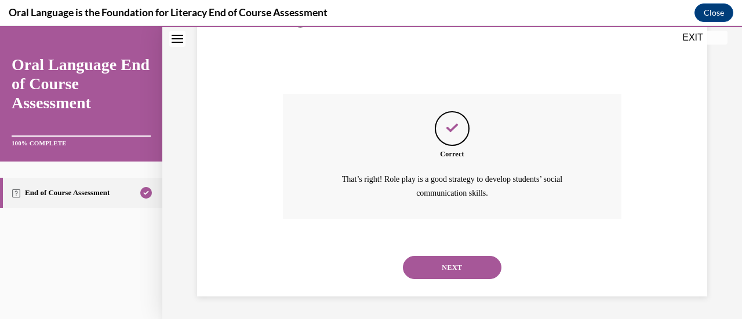
click at [405, 264] on button "NEXT" at bounding box center [452, 267] width 98 height 23
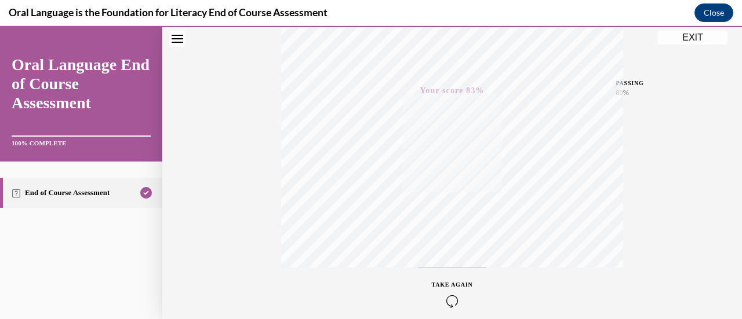
scroll to position [243, 0]
click at [702, 32] on button "EXIT" at bounding box center [693, 38] width 70 height 14
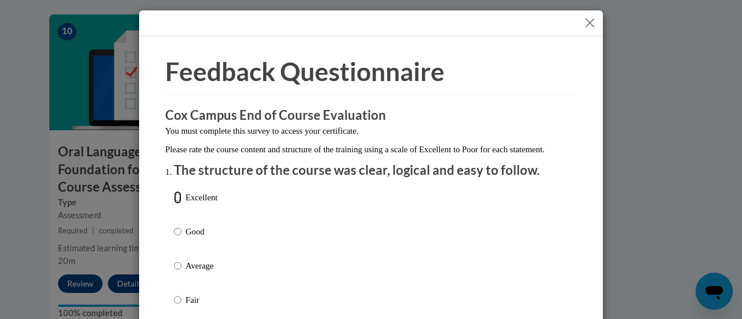
click at [174, 204] on input "Excellent" at bounding box center [178, 197] width 8 height 13
radio input "true"
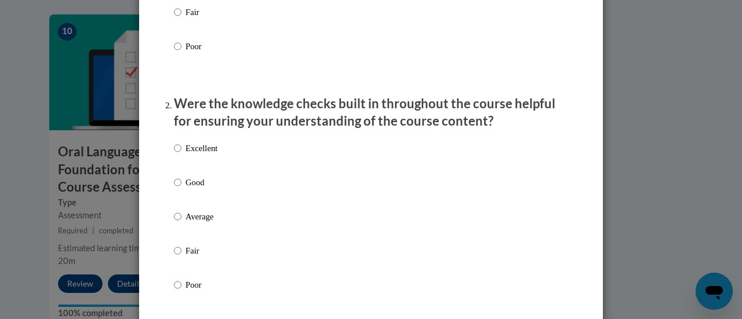
scroll to position [290, 0]
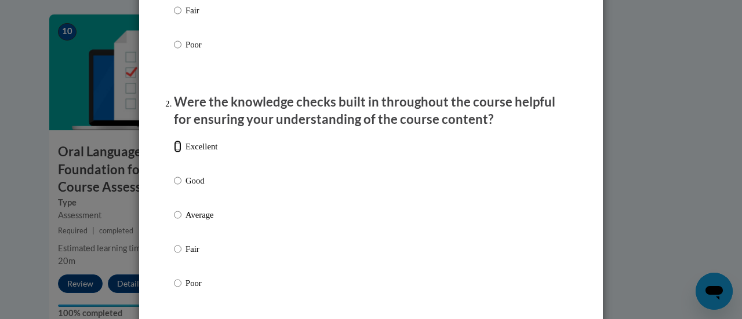
click at [174, 152] on input "Excellent" at bounding box center [178, 146] width 8 height 13
radio input "true"
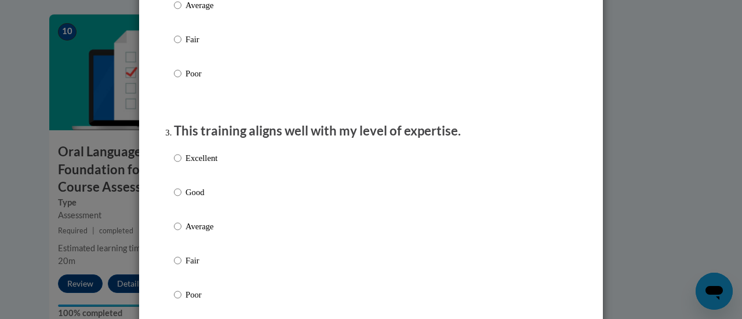
scroll to position [579, 0]
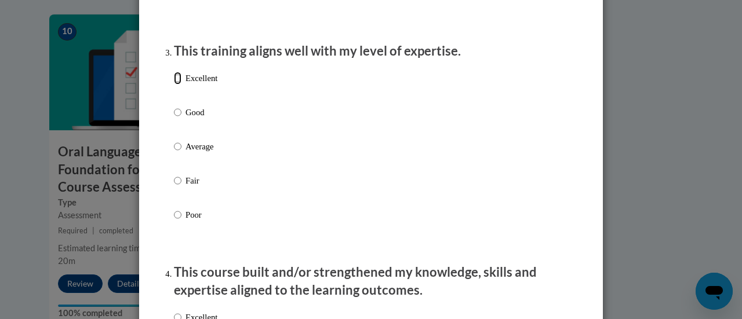
click at [176, 85] on input "Excellent" at bounding box center [178, 78] width 8 height 13
radio input "true"
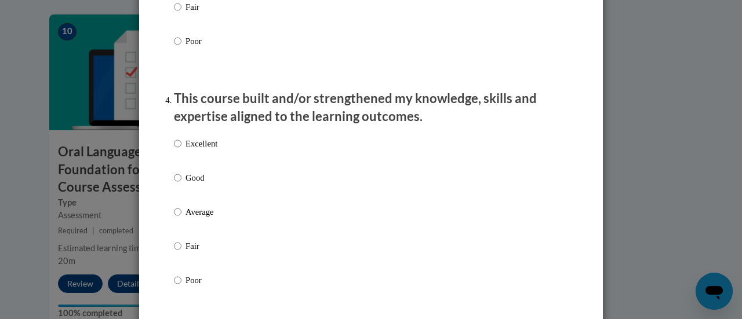
scroll to position [811, 0]
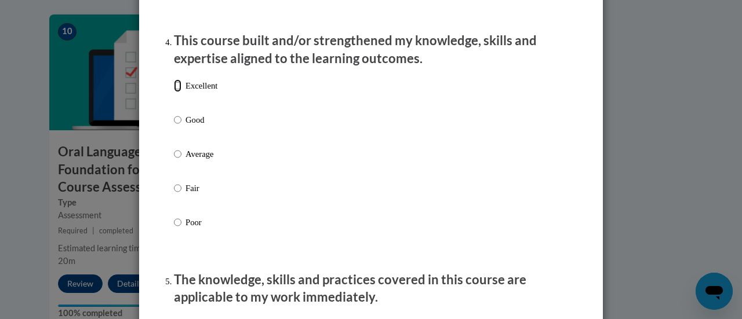
click at [174, 92] on input "Excellent" at bounding box center [178, 85] width 8 height 13
radio input "true"
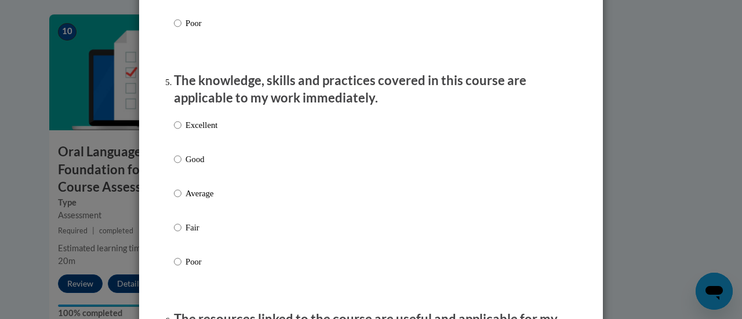
scroll to position [1043, 0]
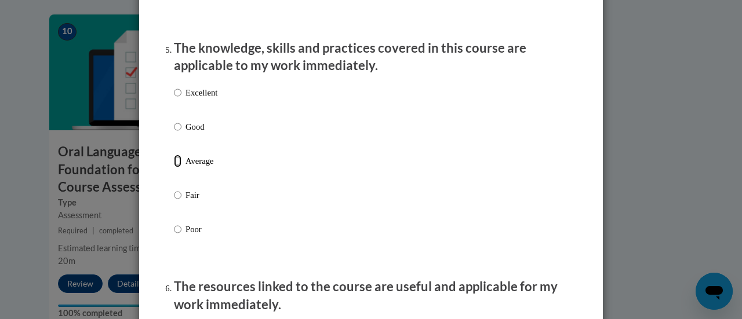
click at [175, 167] on input "Average" at bounding box center [178, 161] width 8 height 13
radio input "true"
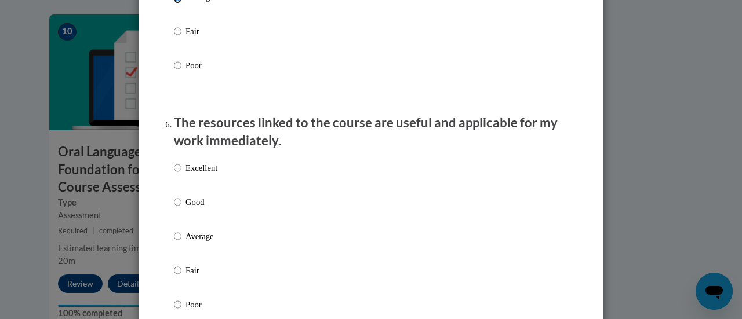
scroll to position [1275, 0]
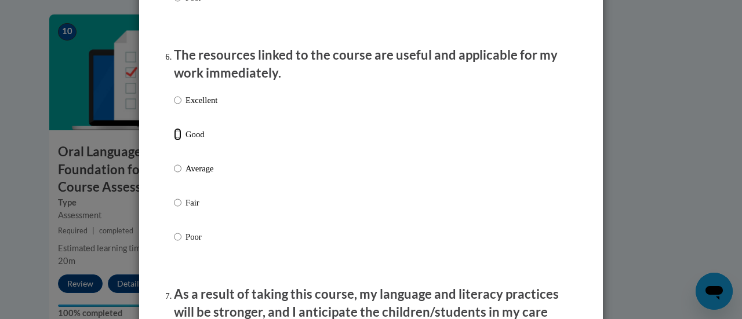
click at [175, 141] on input "Good" at bounding box center [178, 134] width 8 height 13
radio input "true"
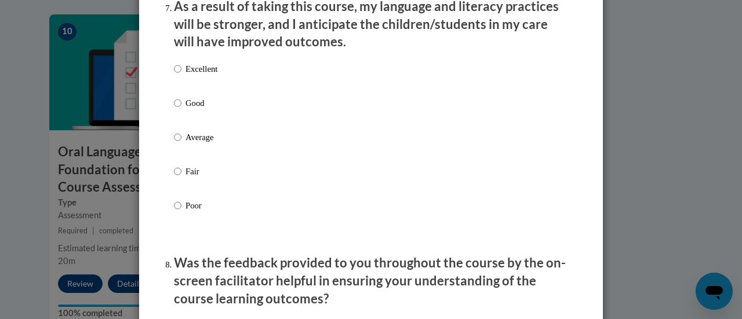
scroll to position [1564, 0]
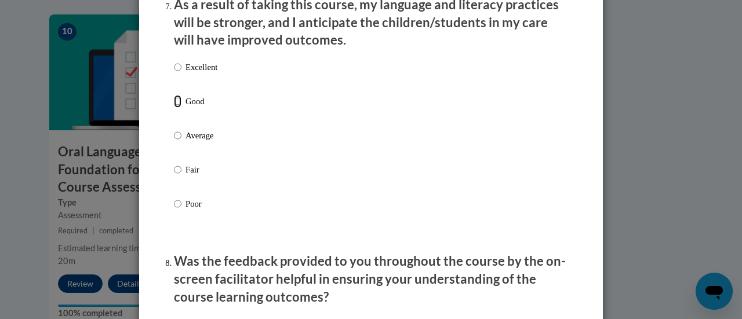
click at [174, 108] on input "Good" at bounding box center [178, 101] width 8 height 13
radio input "true"
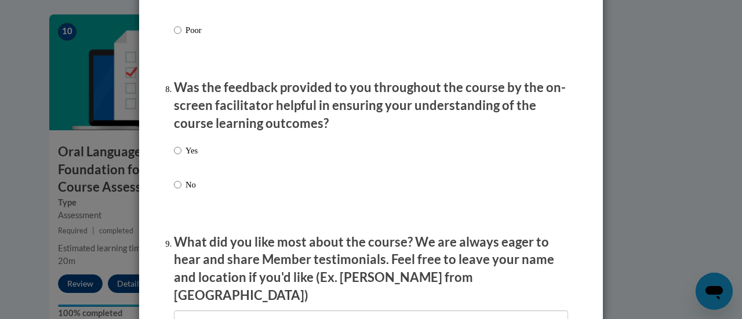
scroll to position [1796, 0]
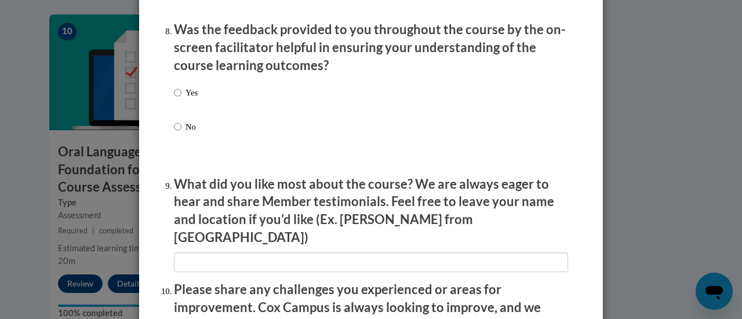
click at [179, 98] on label "Yes" at bounding box center [186, 101] width 24 height 31
click at [179, 98] on input "Yes" at bounding box center [178, 92] width 8 height 13
radio input "true"
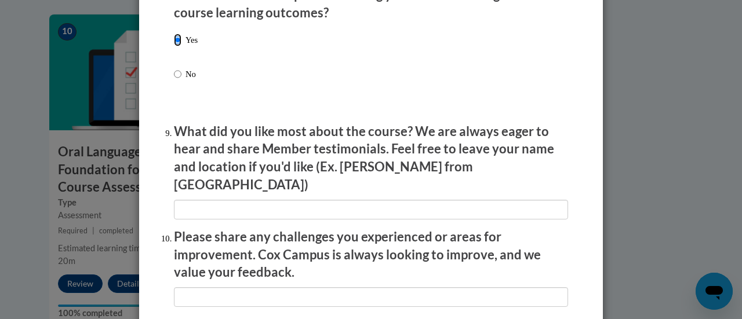
scroll to position [1854, 0]
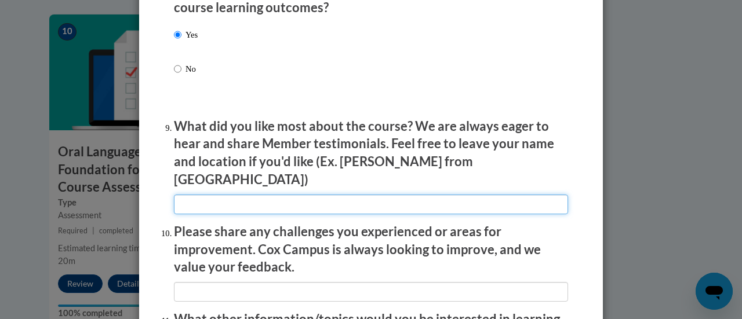
click at [259, 200] on input "textbox" at bounding box center [371, 205] width 394 height 20
type input "Good pacing and engagement."
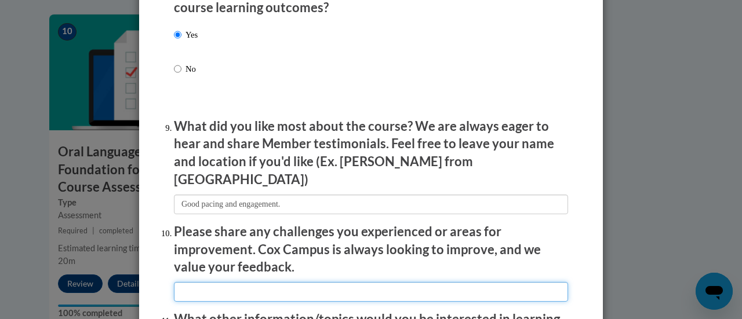
click at [262, 283] on input "textbox" at bounding box center [371, 292] width 394 height 20
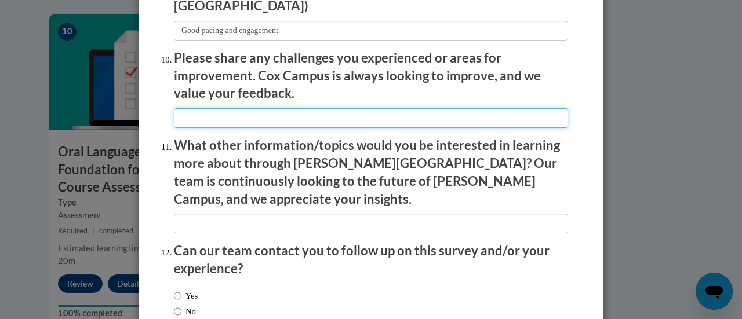
scroll to position [2086, 0]
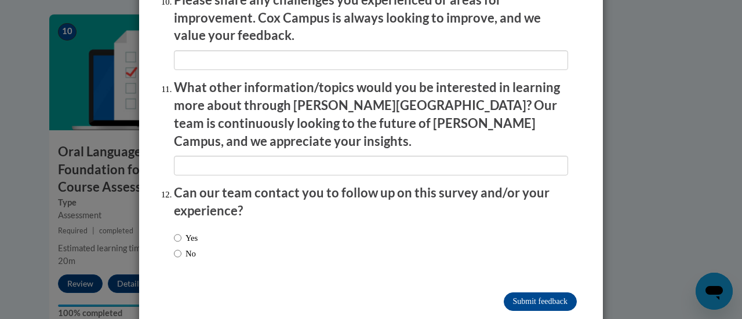
click at [179, 247] on label "No" at bounding box center [185, 253] width 22 height 13
click at [179, 247] on input "No" at bounding box center [178, 253] width 8 height 13
radio input "true"
click at [520, 293] on input "Submit feedback" at bounding box center [540, 302] width 73 height 19
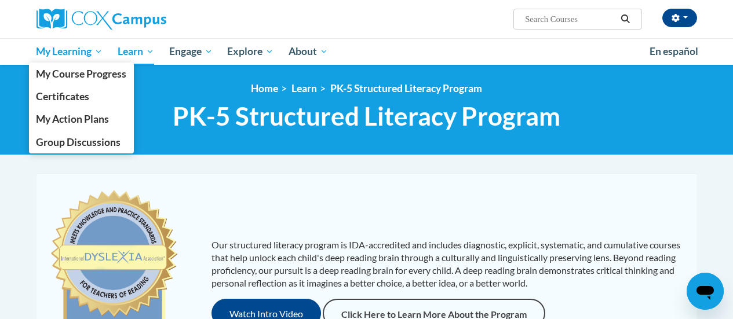
click at [60, 55] on span "My Learning" at bounding box center [69, 52] width 67 height 14
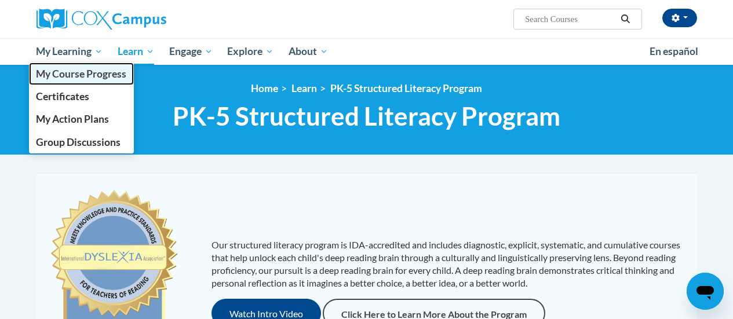
click at [63, 74] on span "My Course Progress" at bounding box center [81, 74] width 90 height 12
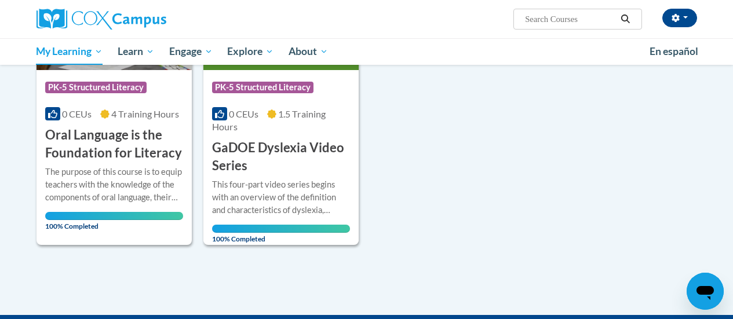
scroll to position [98, 0]
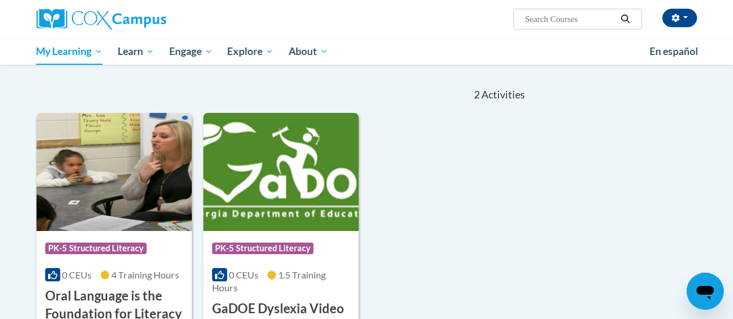
click at [556, 21] on input "Search..." at bounding box center [570, 19] width 93 height 14
type input "Early Literacy"
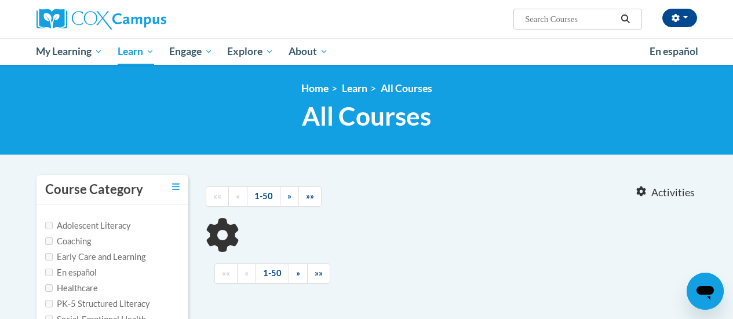
type input "Early Literacy"
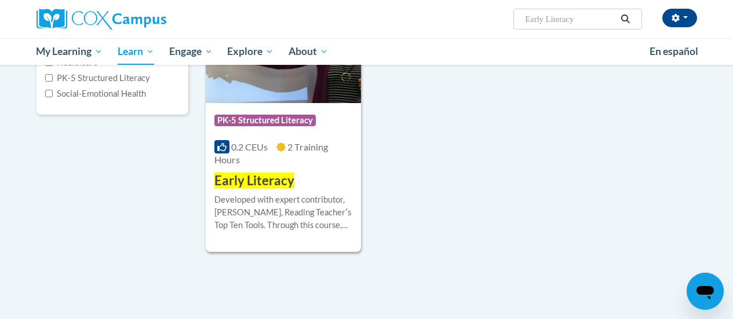
scroll to position [232, 0]
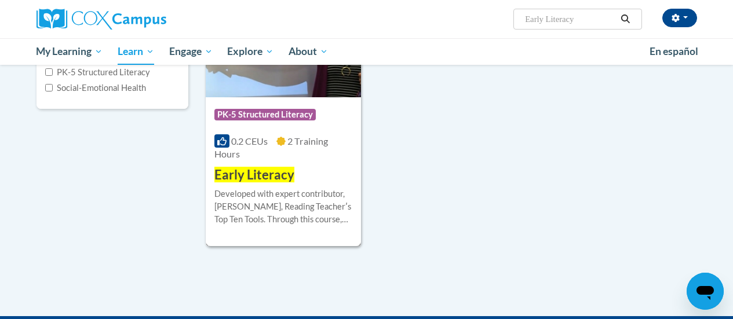
click at [256, 159] on div "0.2 CEUs 2 Training Hours" at bounding box center [283, 147] width 138 height 25
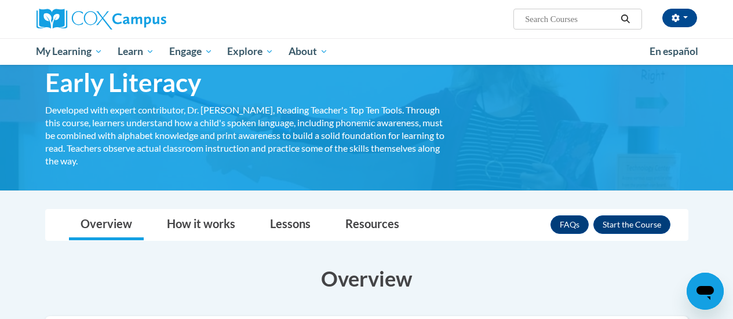
scroll to position [58, 0]
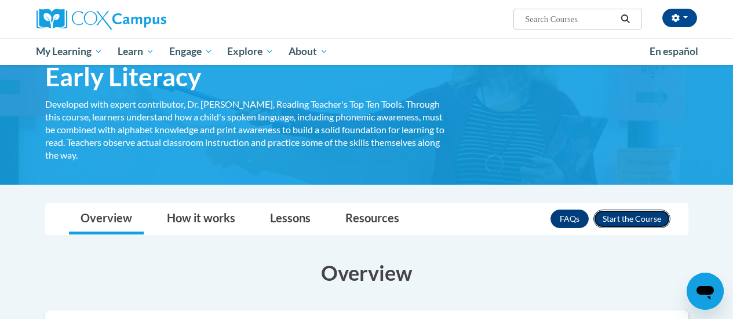
click at [641, 214] on button "Enroll" at bounding box center [631, 219] width 77 height 19
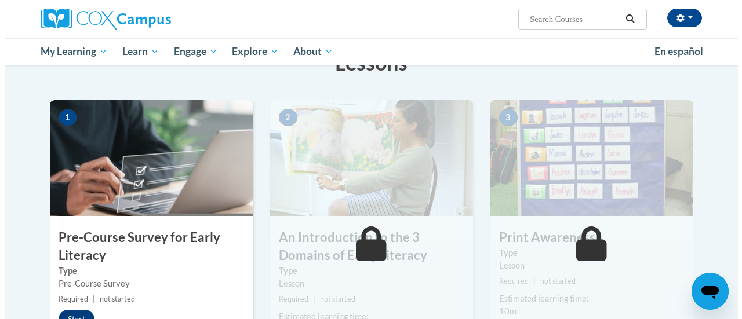
scroll to position [232, 0]
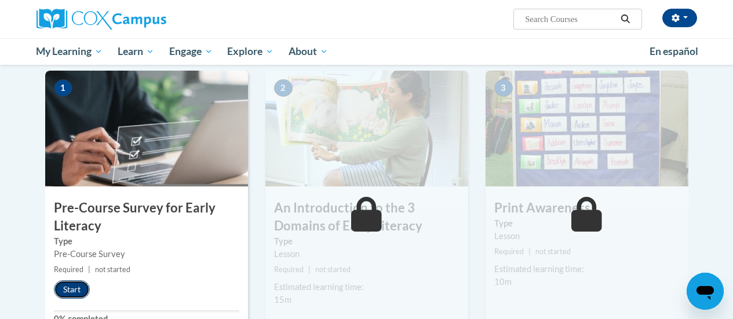
click at [76, 294] on button "Start" at bounding box center [72, 289] width 36 height 19
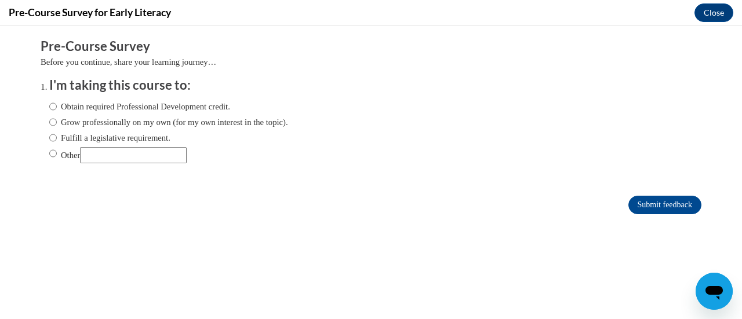
scroll to position [0, 0]
click at [49, 111] on label "Obtain required Professional Development credit." at bounding box center [139, 106] width 181 height 13
click at [49, 111] on input "Obtain required Professional Development credit." at bounding box center [53, 106] width 8 height 13
radio input "true"
click at [632, 202] on input "Submit feedback" at bounding box center [664, 205] width 73 height 19
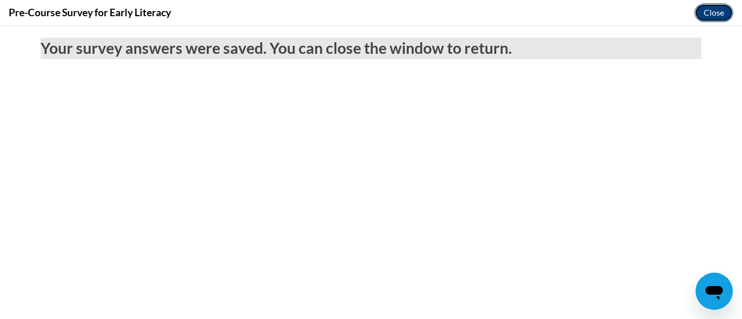
click at [696, 13] on button "Close" at bounding box center [713, 12] width 39 height 19
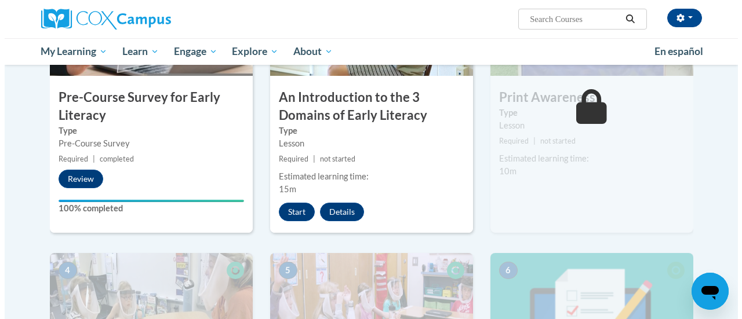
scroll to position [348, 0]
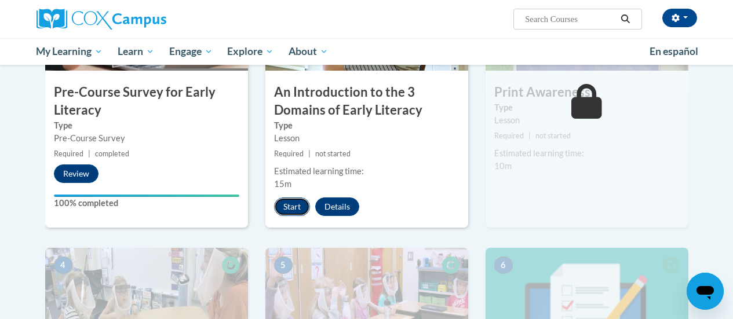
click at [284, 202] on button "Start" at bounding box center [292, 207] width 36 height 19
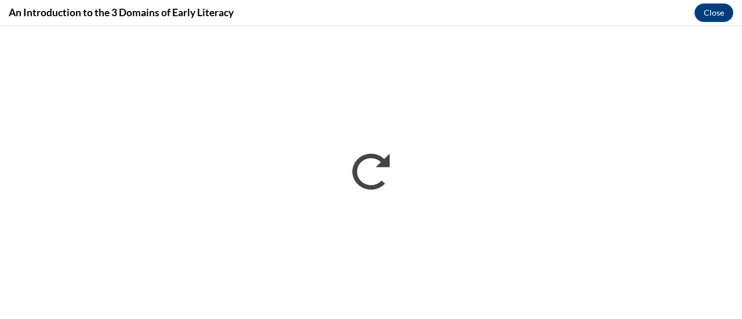
scroll to position [0, 0]
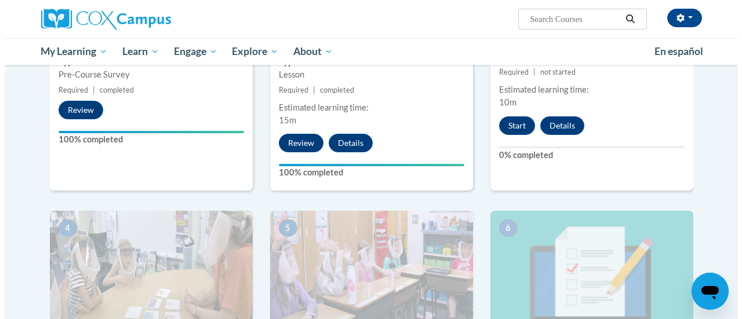
scroll to position [406, 0]
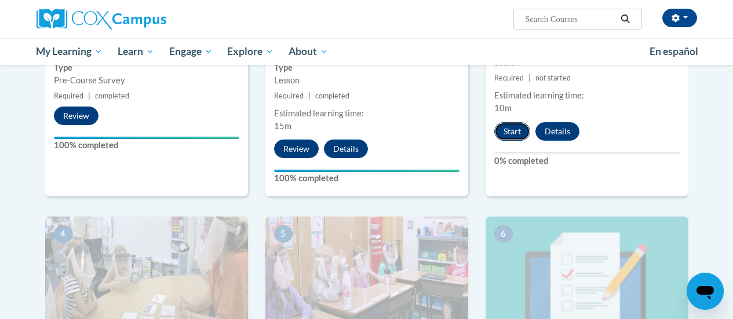
click at [502, 129] on button "Start" at bounding box center [512, 131] width 36 height 19
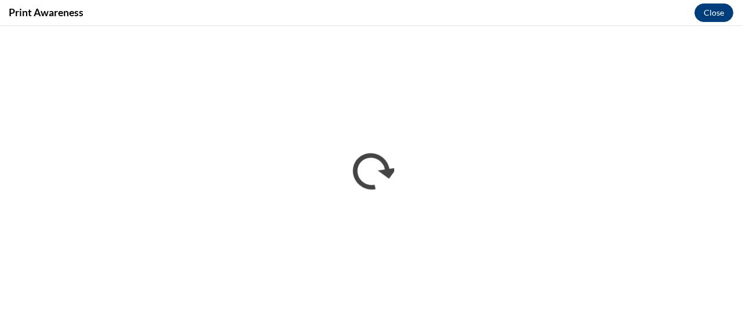
scroll to position [0, 0]
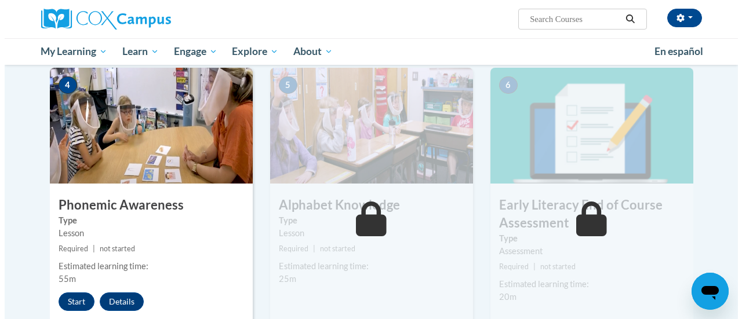
scroll to position [612, 0]
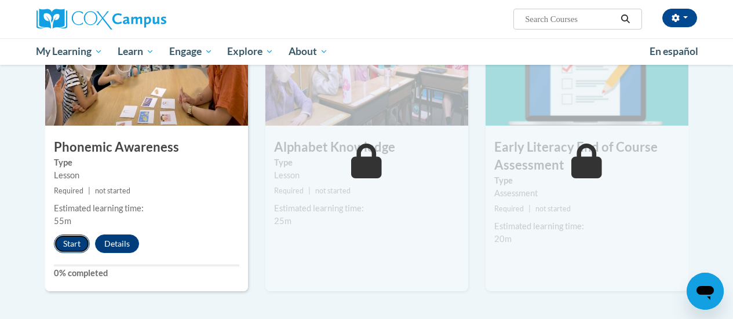
click at [64, 240] on button "Start" at bounding box center [72, 244] width 36 height 19
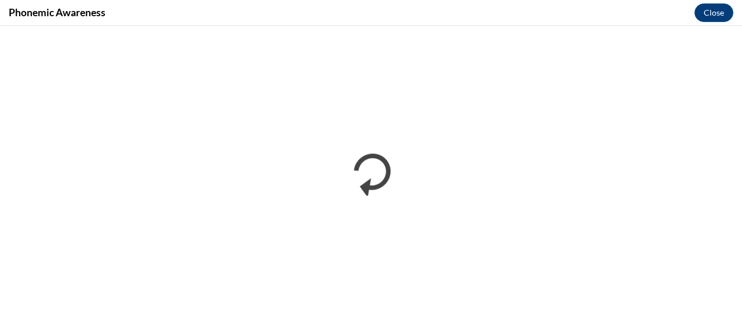
scroll to position [0, 0]
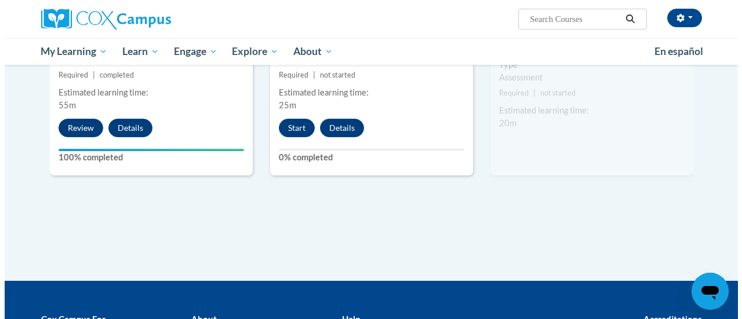
scroll to position [612, 0]
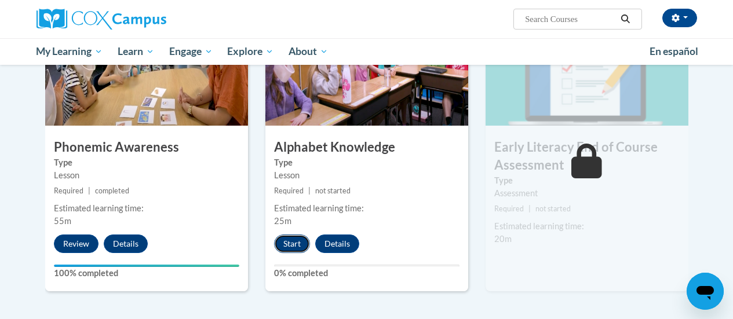
click at [291, 238] on button "Start" at bounding box center [292, 244] width 36 height 19
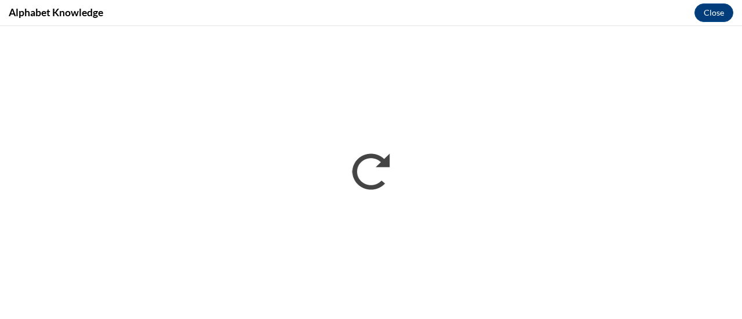
scroll to position [0, 0]
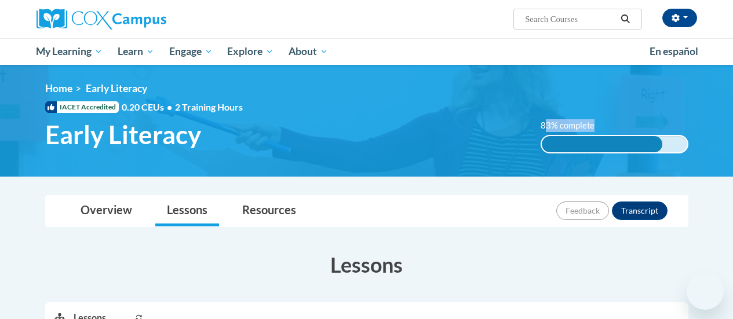
click at [544, 133] on div "83% complete 83% complete 0.001%" at bounding box center [614, 136] width 165 height 34
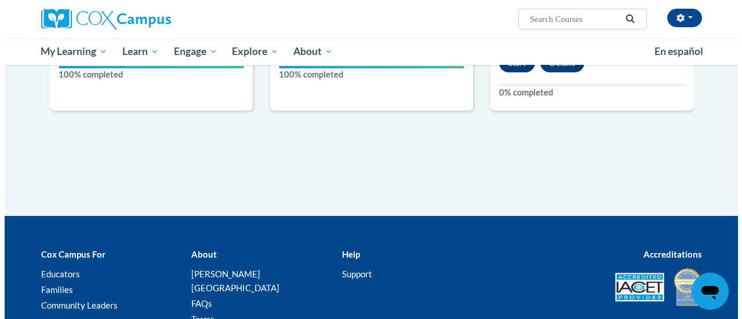
scroll to position [695, 0]
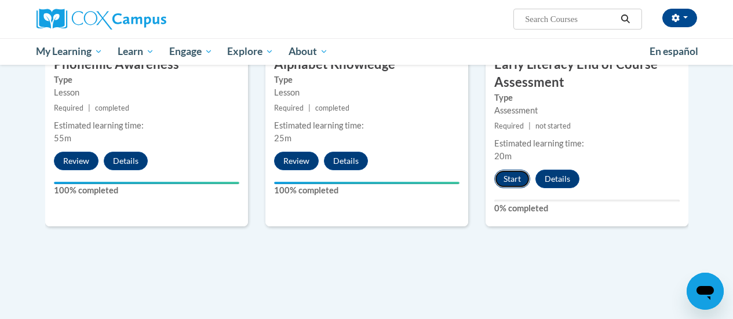
click at [517, 180] on button "Start" at bounding box center [512, 179] width 36 height 19
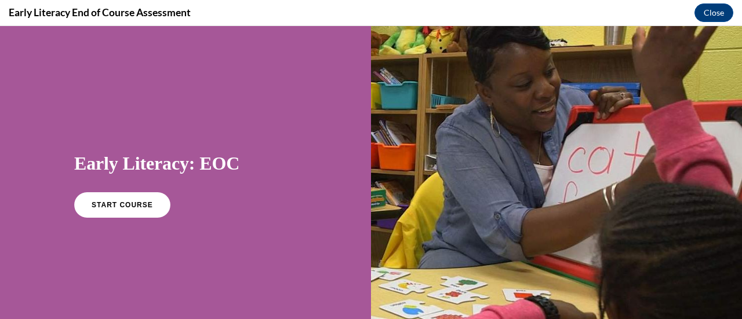
scroll to position [0, 0]
click at [130, 205] on span "START COURSE" at bounding box center [122, 205] width 64 height 9
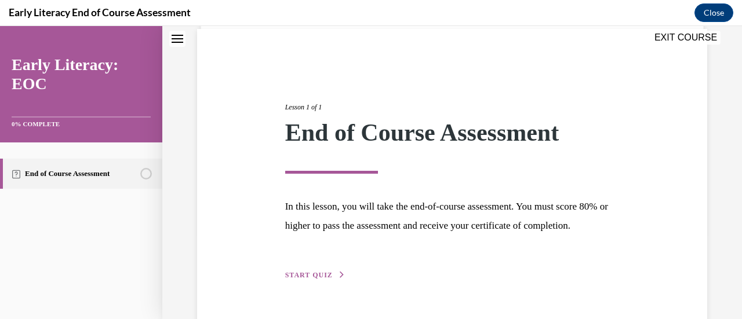
scroll to position [136, 0]
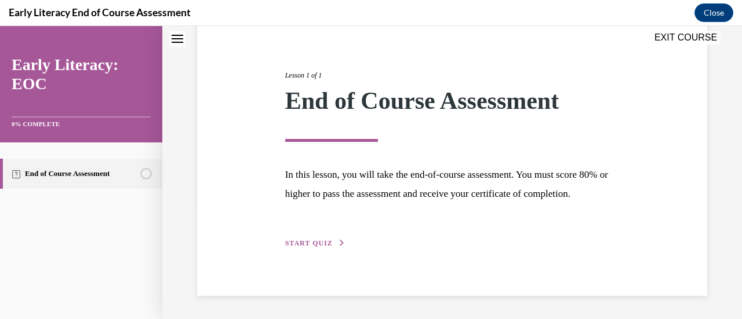
click at [311, 245] on span "START QUIZ" at bounding box center [309, 243] width 48 height 8
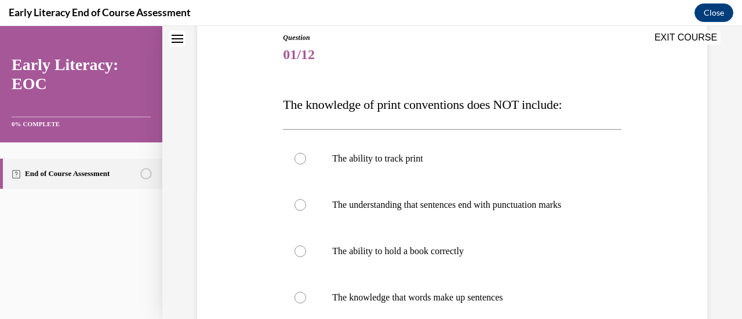
scroll to position [187, 0]
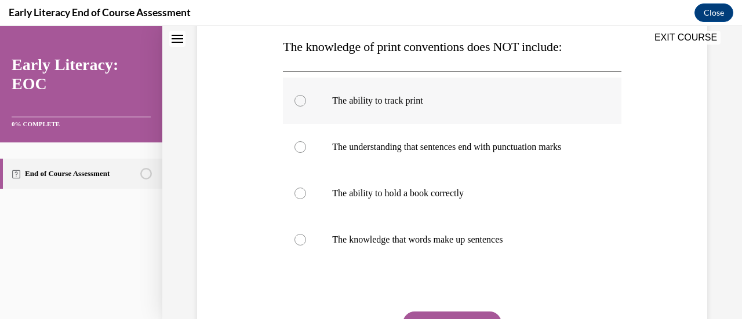
click at [295, 100] on div at bounding box center [300, 101] width 12 height 12
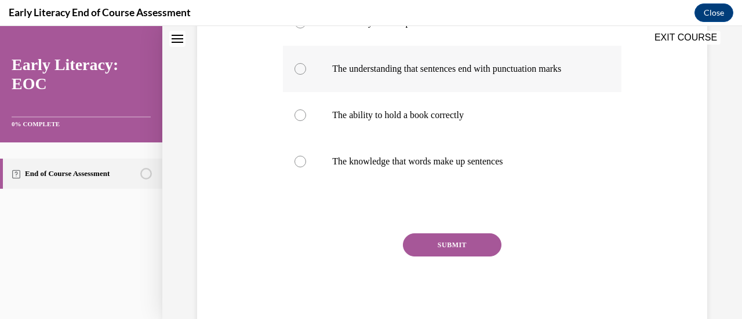
scroll to position [297, 0]
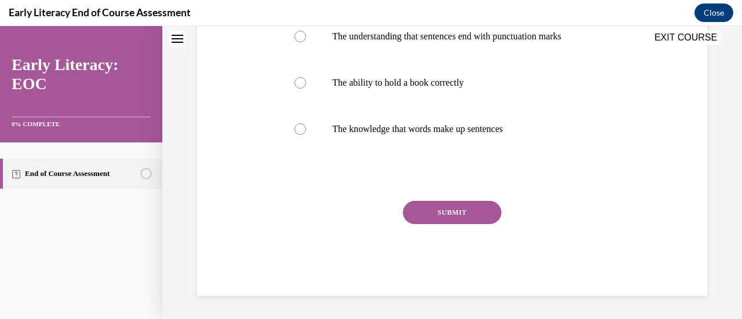
click at [461, 210] on button "SUBMIT" at bounding box center [452, 212] width 98 height 23
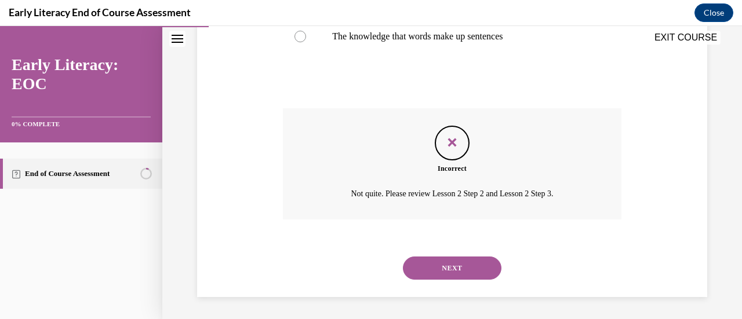
scroll to position [391, 0]
click at [479, 271] on button "NEXT" at bounding box center [452, 267] width 98 height 23
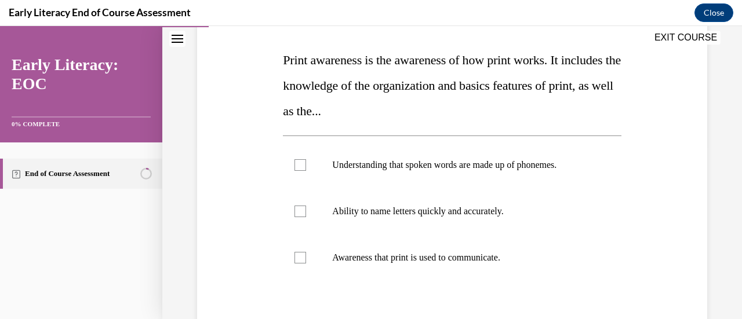
scroll to position [174, 0]
click at [302, 260] on div at bounding box center [300, 257] width 12 height 12
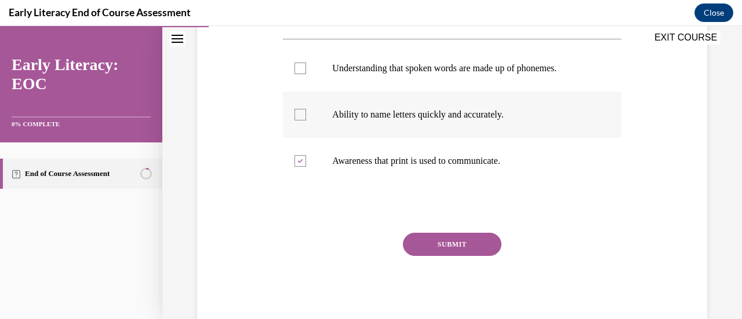
scroll to position [290, 0]
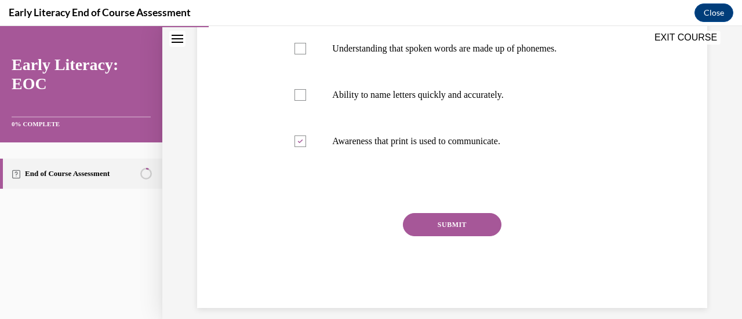
click at [486, 220] on button "SUBMIT" at bounding box center [452, 224] width 98 height 23
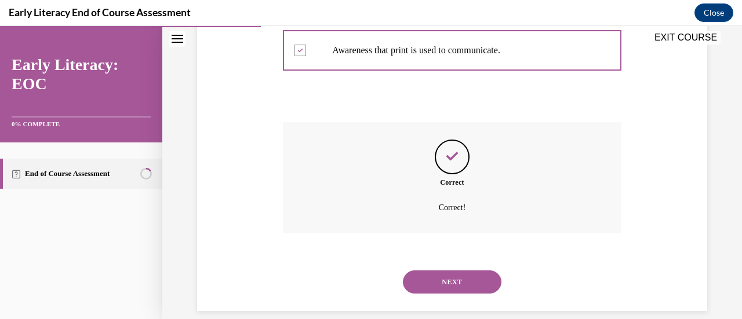
scroll to position [395, 0]
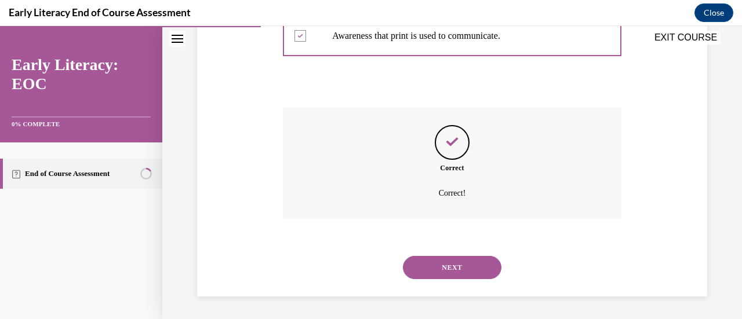
click at [470, 265] on button "NEXT" at bounding box center [452, 267] width 98 height 23
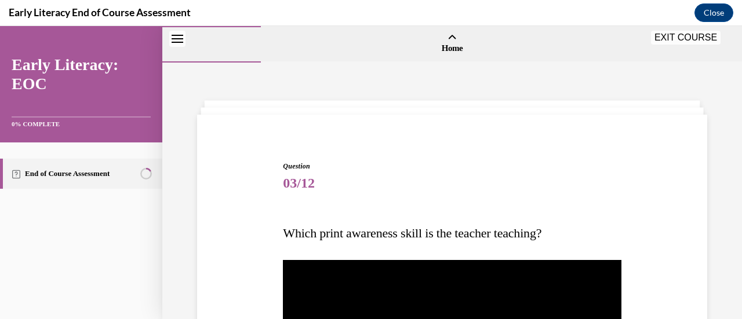
scroll to position [116, 0]
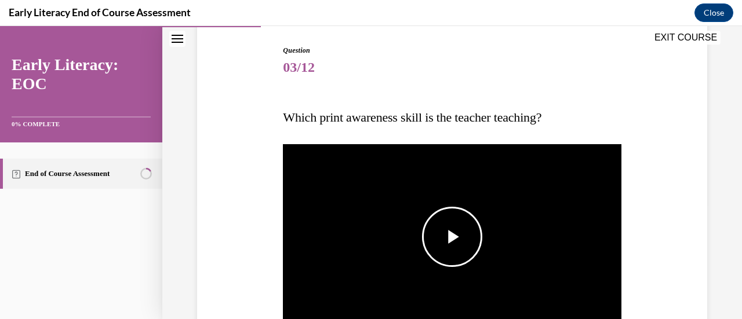
click at [452, 237] on span "Video player" at bounding box center [452, 237] width 0 height 0
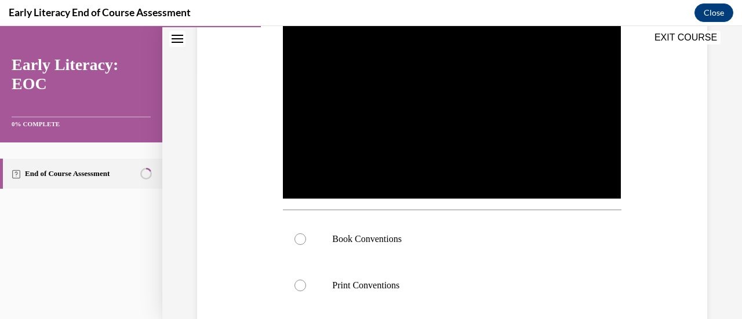
scroll to position [241, 0]
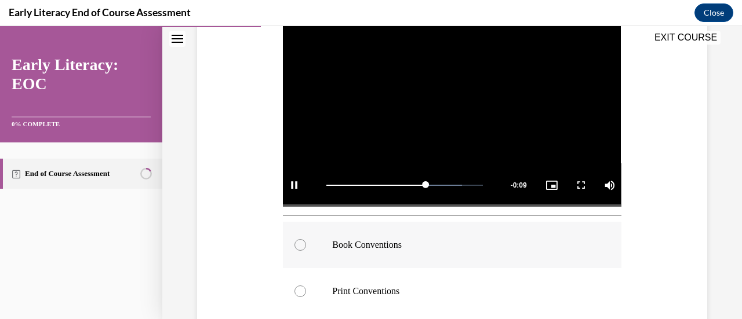
click at [301, 240] on div at bounding box center [300, 245] width 12 height 12
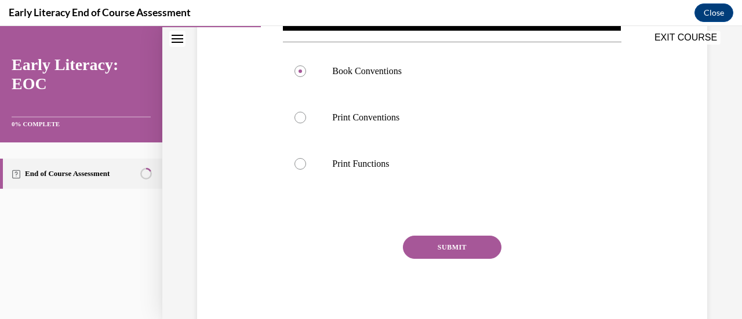
click at [442, 249] on button "SUBMIT" at bounding box center [452, 247] width 98 height 23
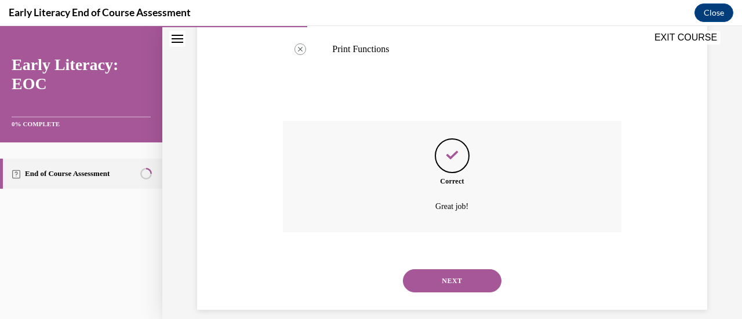
scroll to position [540, 0]
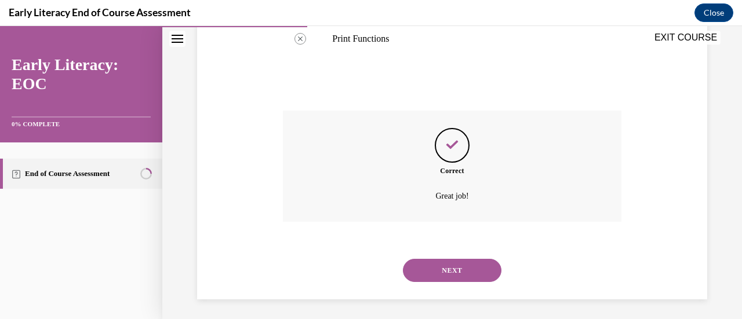
click at [461, 265] on button "NEXT" at bounding box center [452, 270] width 98 height 23
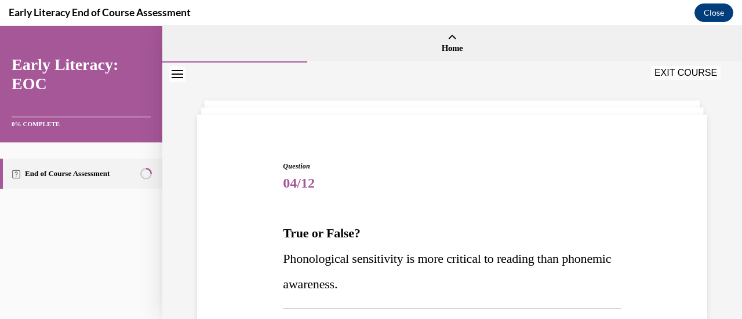
scroll to position [116, 0]
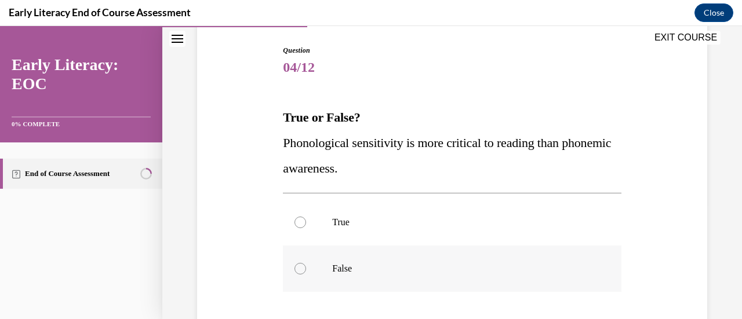
click at [301, 271] on div at bounding box center [300, 269] width 12 height 12
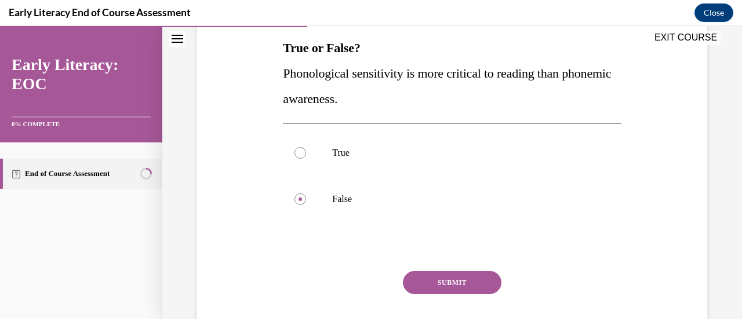
scroll to position [232, 0]
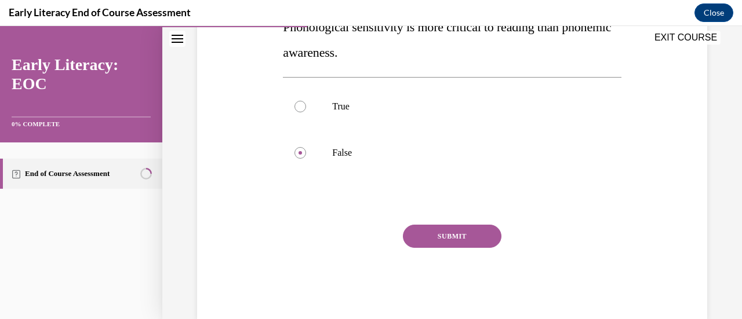
click at [466, 234] on button "SUBMIT" at bounding box center [452, 236] width 98 height 23
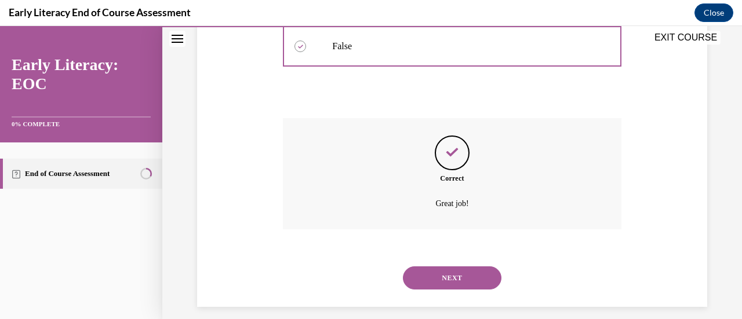
scroll to position [349, 0]
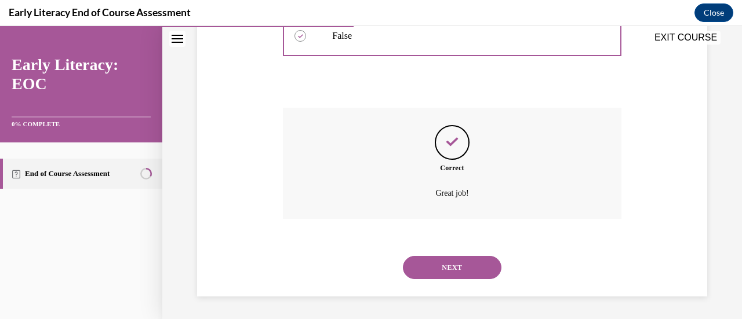
click at [464, 265] on button "NEXT" at bounding box center [452, 267] width 98 height 23
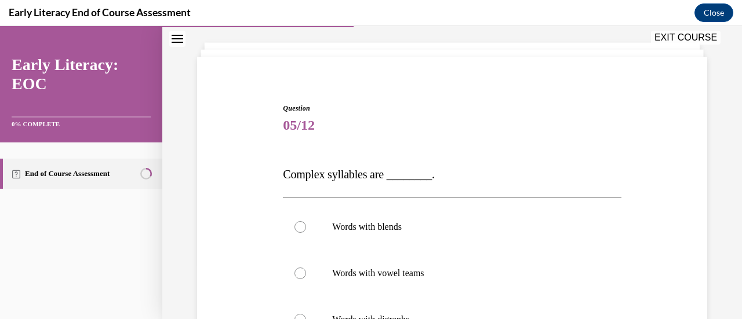
scroll to position [116, 0]
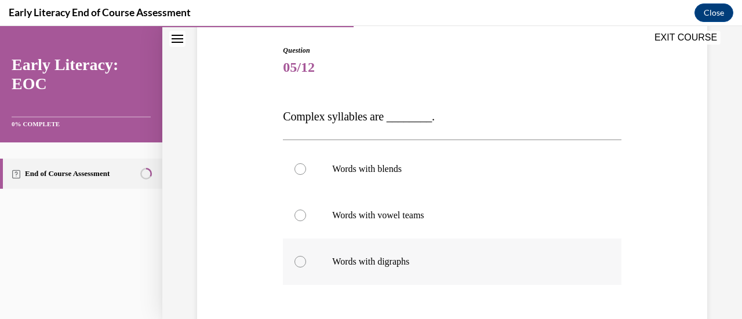
click at [302, 261] on div at bounding box center [300, 262] width 12 height 12
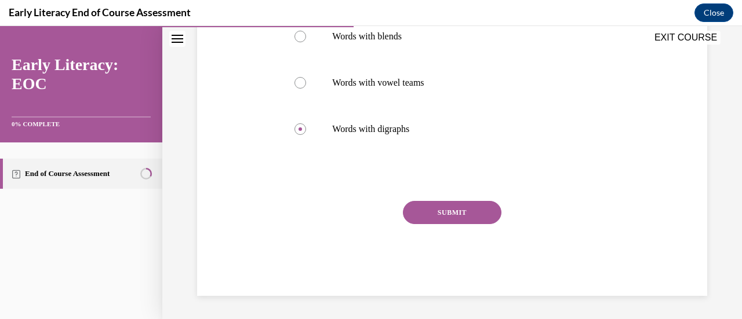
click at [425, 206] on button "SUBMIT" at bounding box center [452, 212] width 98 height 23
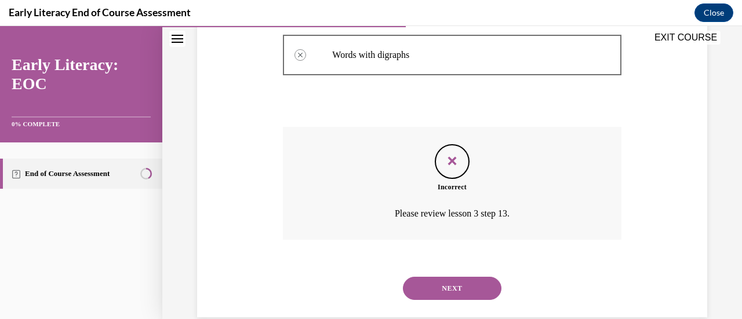
scroll to position [344, 0]
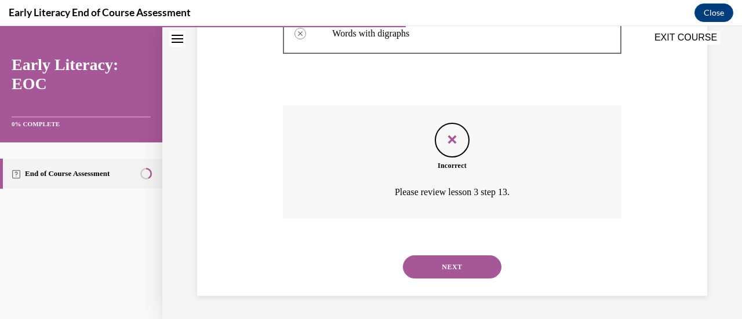
click at [461, 268] on button "NEXT" at bounding box center [452, 267] width 98 height 23
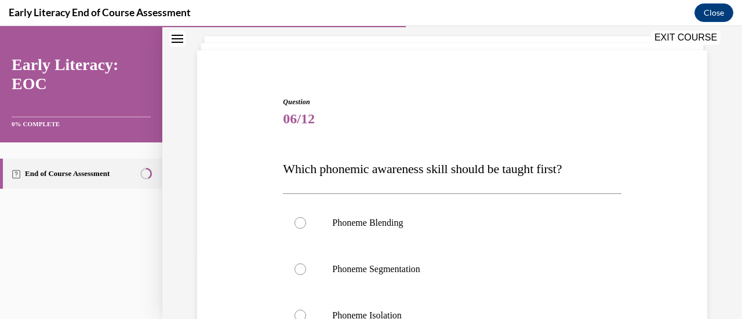
scroll to position [174, 0]
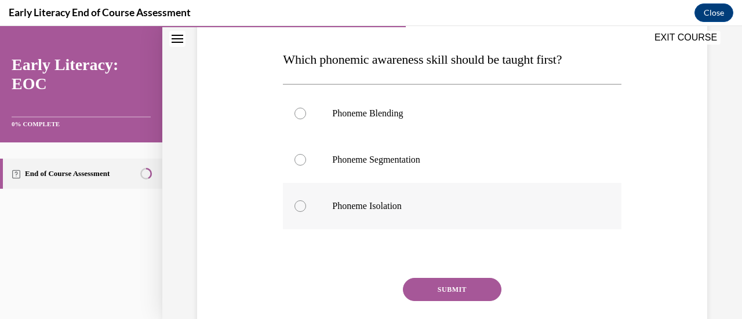
click at [302, 208] on div at bounding box center [300, 206] width 12 height 12
click at [433, 293] on button "SUBMIT" at bounding box center [452, 289] width 98 height 23
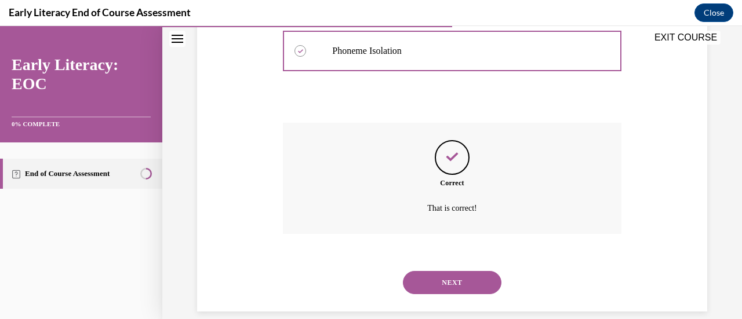
scroll to position [344, 0]
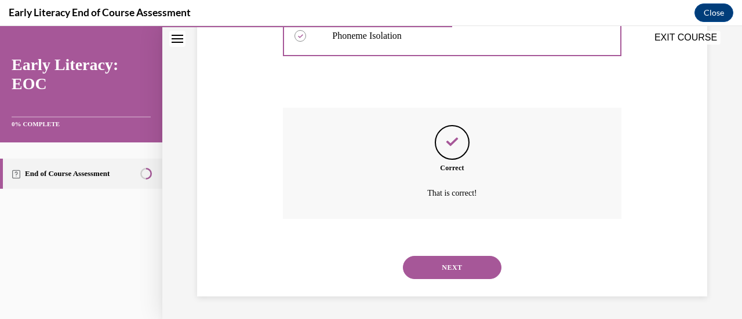
click at [429, 261] on button "NEXT" at bounding box center [452, 267] width 98 height 23
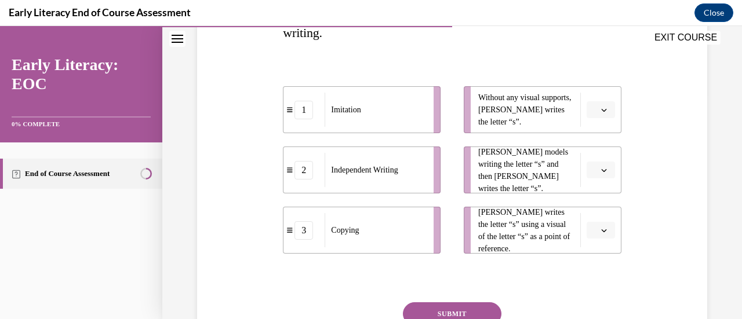
scroll to position [232, 0]
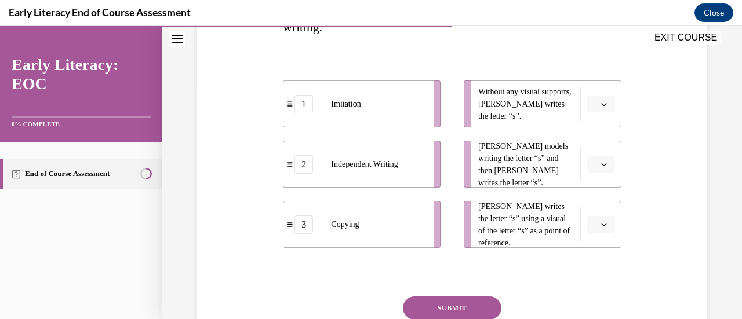
click at [601, 224] on icon "button" at bounding box center [603, 225] width 5 height 3
click at [593, 153] on div "1" at bounding box center [591, 152] width 29 height 23
click at [601, 162] on icon "button" at bounding box center [604, 165] width 6 height 6
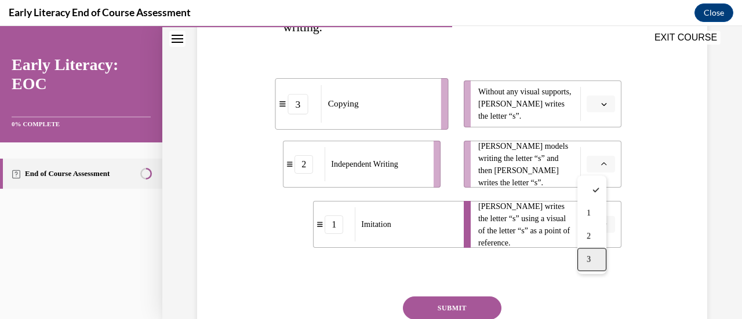
click at [593, 260] on div "3" at bounding box center [591, 259] width 29 height 23
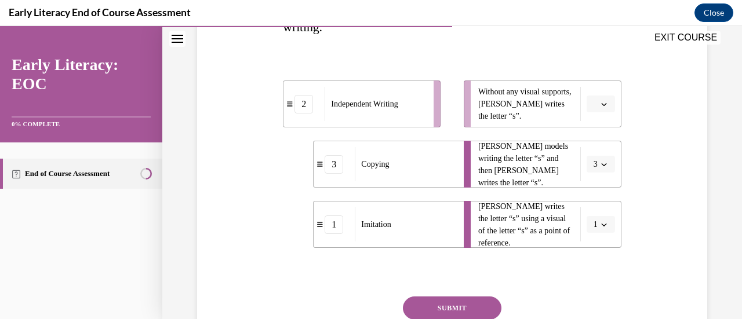
click at [601, 104] on icon "button" at bounding box center [604, 104] width 6 height 6
click at [587, 170] on div "2" at bounding box center [591, 176] width 29 height 23
click at [465, 304] on button "SUBMIT" at bounding box center [452, 308] width 98 height 23
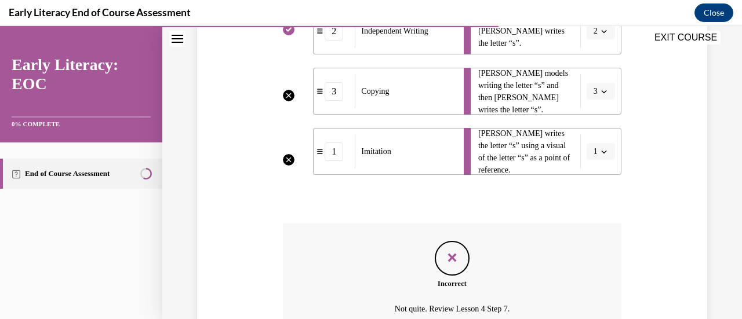
scroll to position [421, 0]
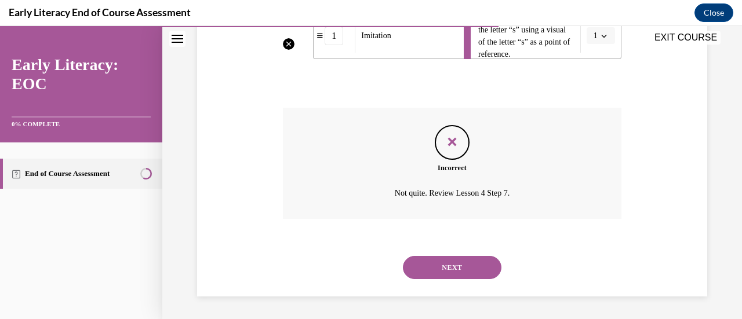
click at [407, 262] on button "NEXT" at bounding box center [452, 267] width 98 height 23
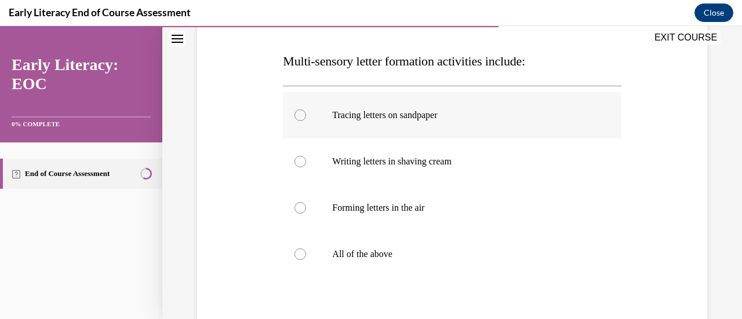
scroll to position [174, 0]
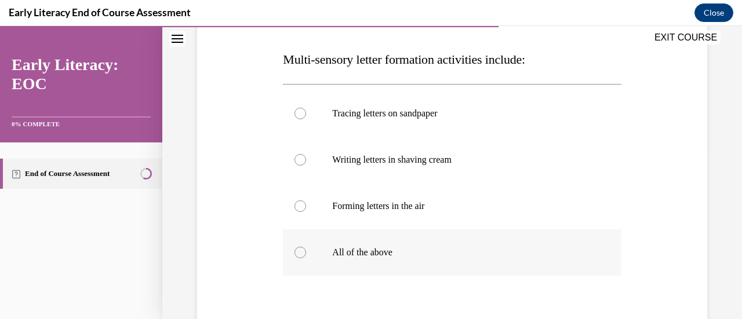
click at [301, 253] on div at bounding box center [300, 253] width 12 height 12
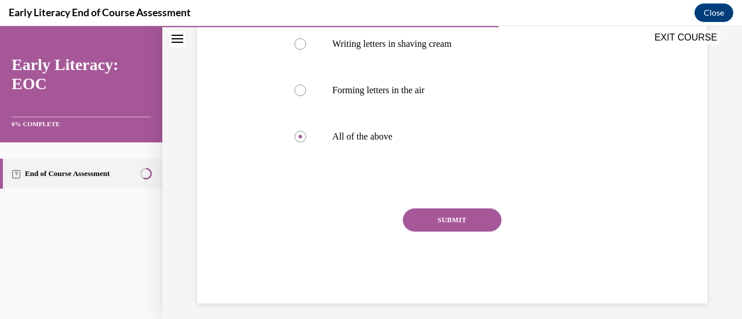
click at [433, 213] on button "SUBMIT" at bounding box center [452, 220] width 98 height 23
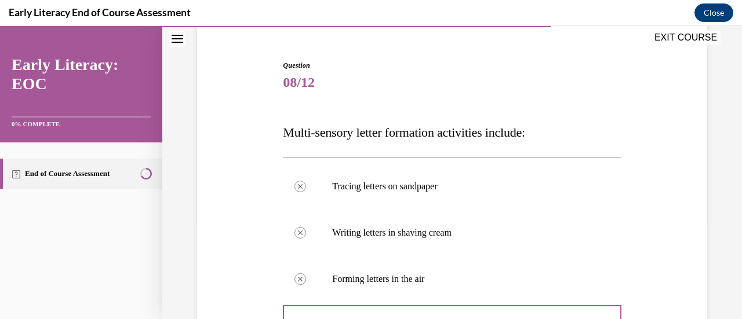
scroll to position [43, 0]
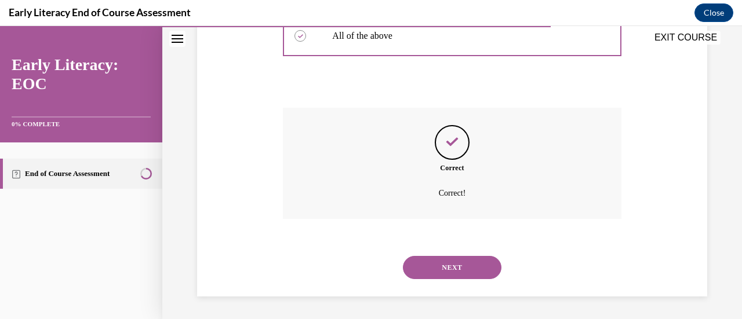
click at [457, 265] on button "NEXT" at bounding box center [452, 267] width 98 height 23
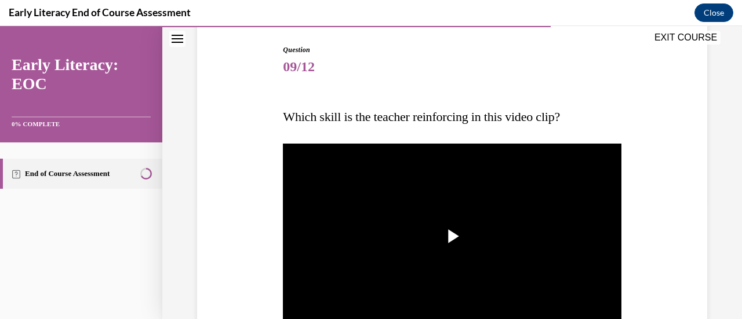
scroll to position [174, 0]
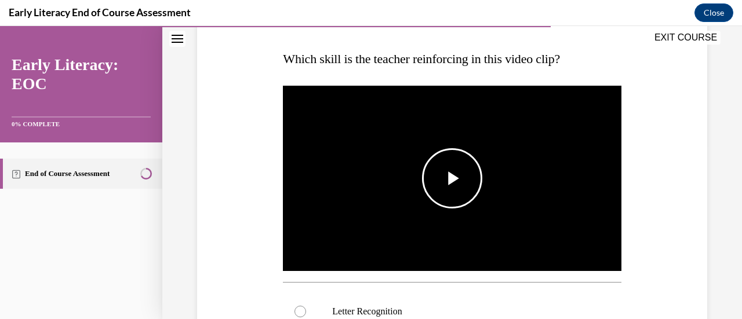
click at [452, 178] on span "Video player" at bounding box center [452, 178] width 0 height 0
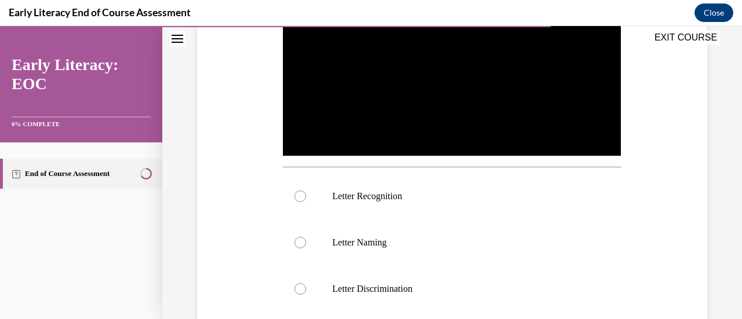
scroll to position [290, 0]
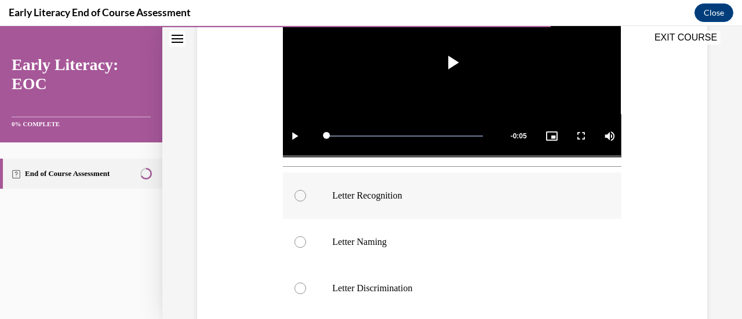
click at [295, 190] on div at bounding box center [300, 196] width 12 height 12
click at [299, 245] on div at bounding box center [452, 242] width 338 height 46
click at [296, 191] on div at bounding box center [300, 196] width 12 height 12
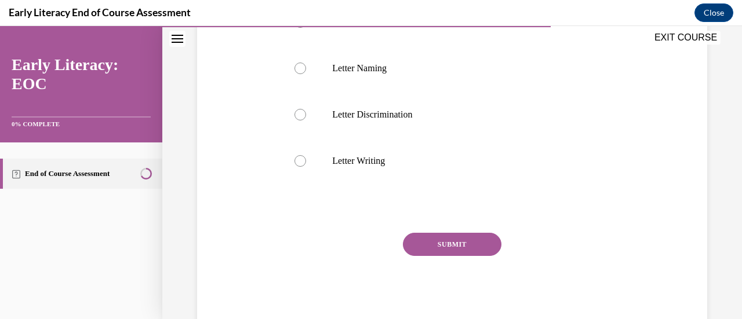
click at [433, 239] on button "SUBMIT" at bounding box center [452, 244] width 98 height 23
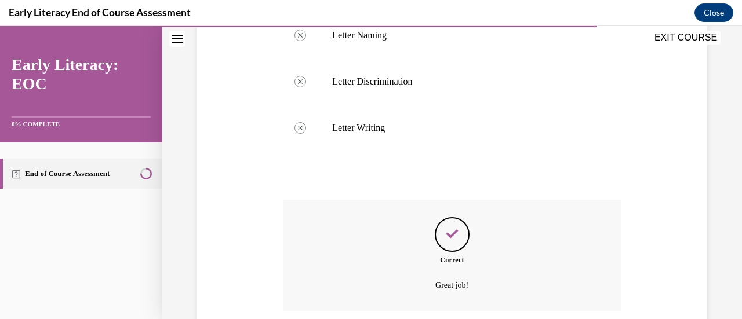
scroll to position [586, 0]
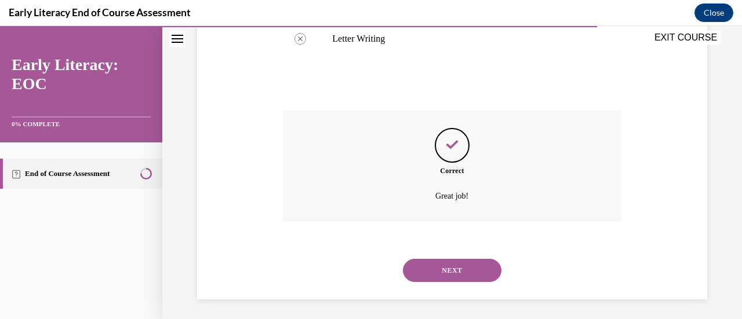
click at [446, 267] on button "NEXT" at bounding box center [452, 270] width 98 height 23
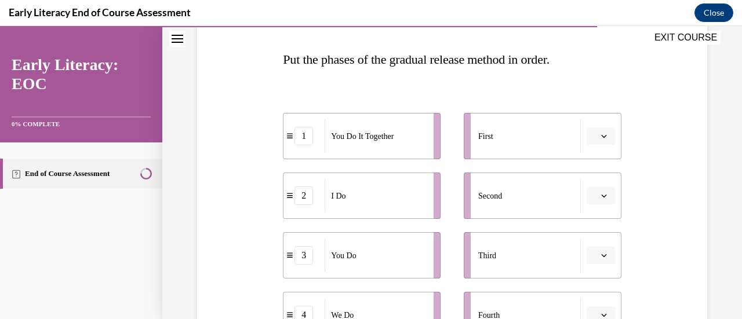
scroll to position [232, 0]
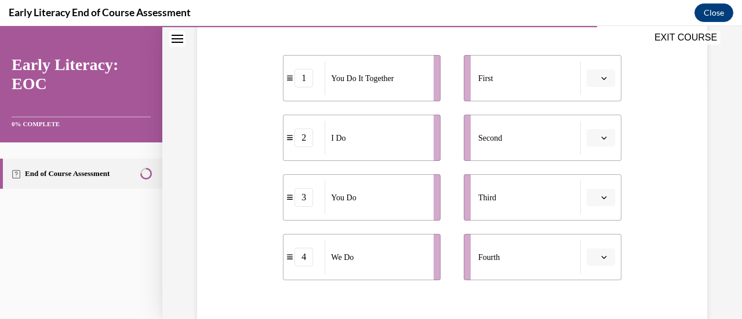
click at [601, 196] on icon "button" at bounding box center [604, 198] width 6 height 6
click at [592, 103] on div "1" at bounding box center [591, 101] width 29 height 23
click at [597, 262] on button "button" at bounding box center [600, 257] width 28 height 17
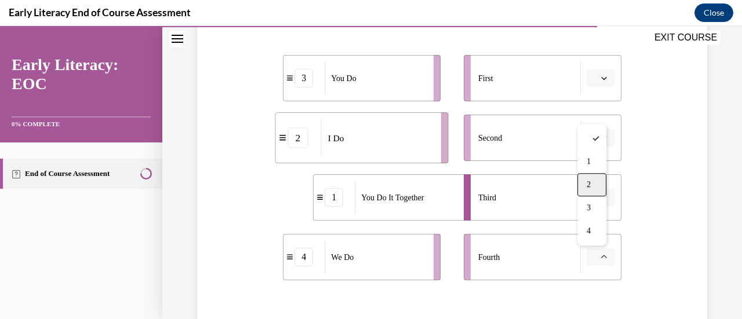
click at [593, 191] on div "2" at bounding box center [591, 184] width 29 height 23
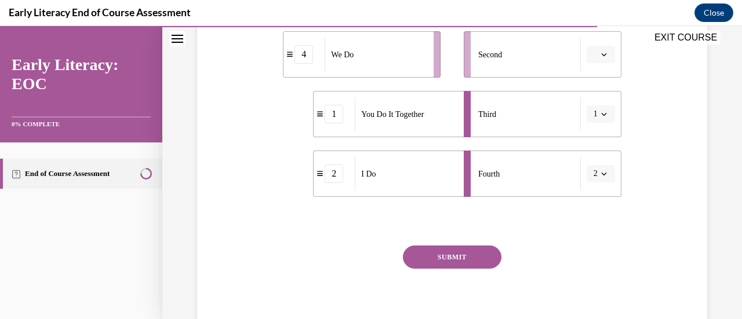
scroll to position [348, 0]
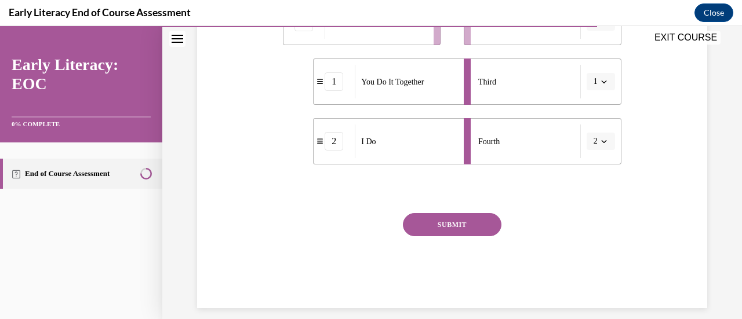
click at [435, 226] on button "SUBMIT" at bounding box center [452, 224] width 98 height 23
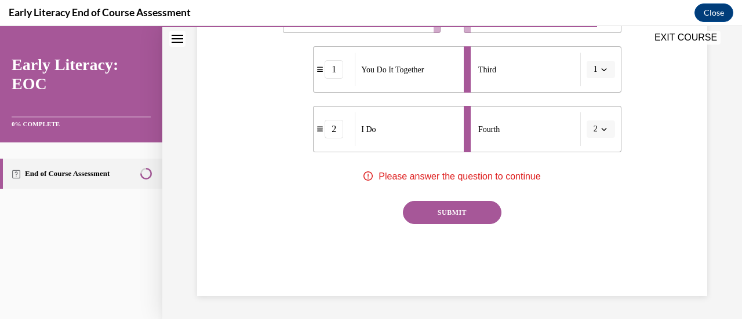
scroll to position [186, 0]
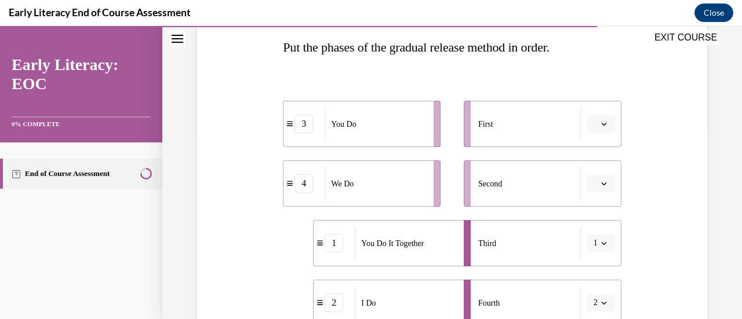
click at [600, 242] on span "button" at bounding box center [604, 243] width 8 height 8
click at [597, 196] on div "3" at bounding box center [589, 194] width 29 height 23
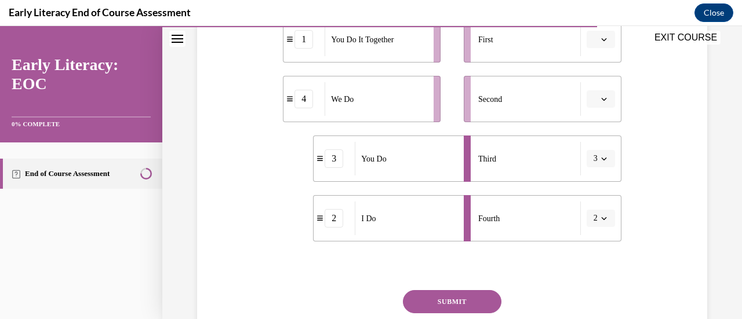
scroll to position [302, 0]
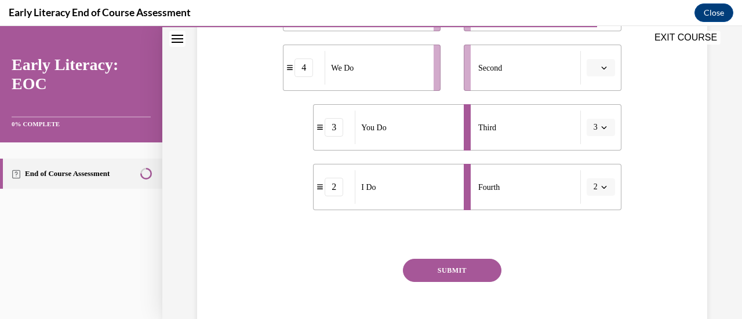
click at [600, 185] on span "button" at bounding box center [604, 187] width 8 height 8
click at [599, 163] on div "4" at bounding box center [589, 160] width 29 height 23
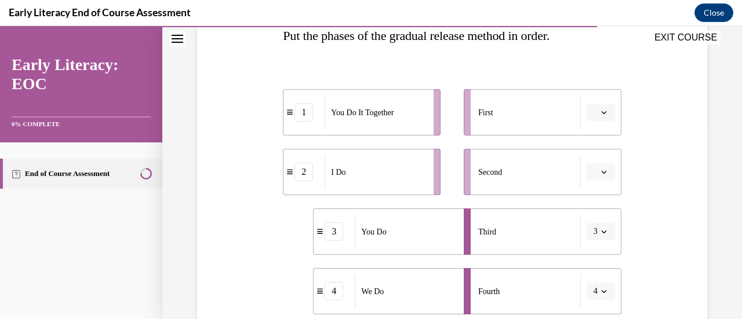
scroll to position [244, 0]
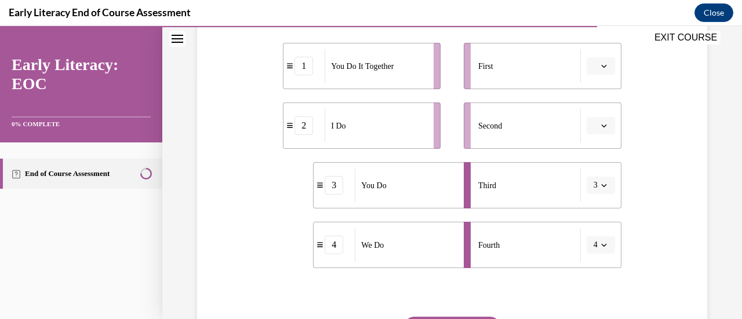
click at [601, 68] on icon "button" at bounding box center [604, 66] width 6 height 6
click at [590, 113] on span "1" at bounding box center [588, 115] width 4 height 9
click at [594, 130] on button "button" at bounding box center [600, 125] width 28 height 17
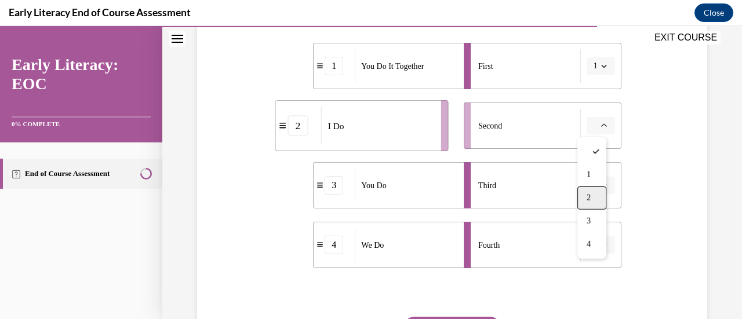
click at [588, 196] on span "2" at bounding box center [588, 198] width 4 height 9
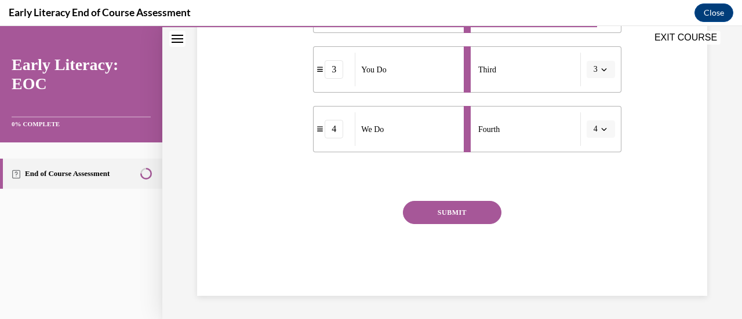
click at [412, 203] on button "SUBMIT" at bounding box center [452, 212] width 98 height 23
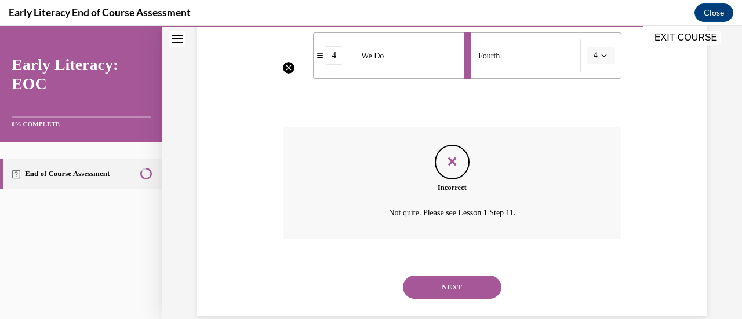
scroll to position [453, 0]
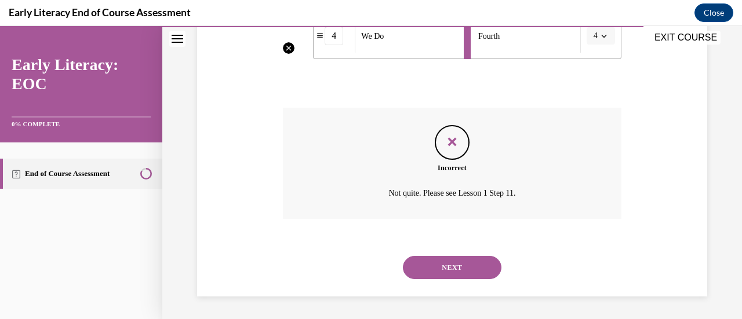
click at [433, 272] on button "NEXT" at bounding box center [452, 267] width 98 height 23
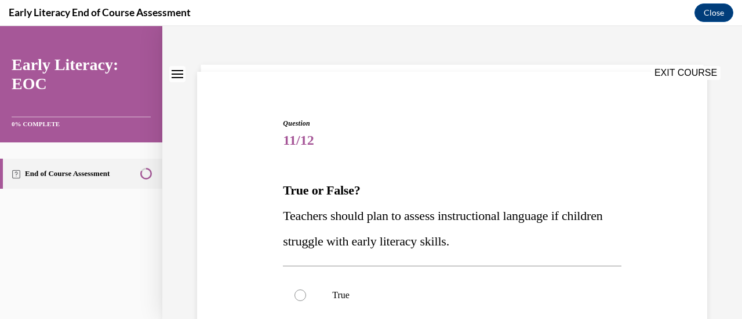
scroll to position [116, 0]
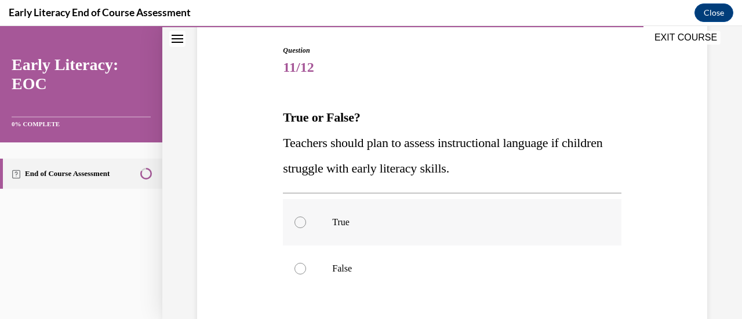
click at [297, 220] on div at bounding box center [300, 223] width 12 height 12
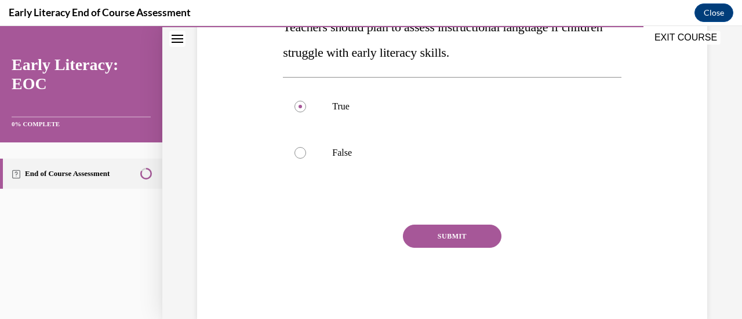
click at [450, 240] on button "SUBMIT" at bounding box center [452, 236] width 98 height 23
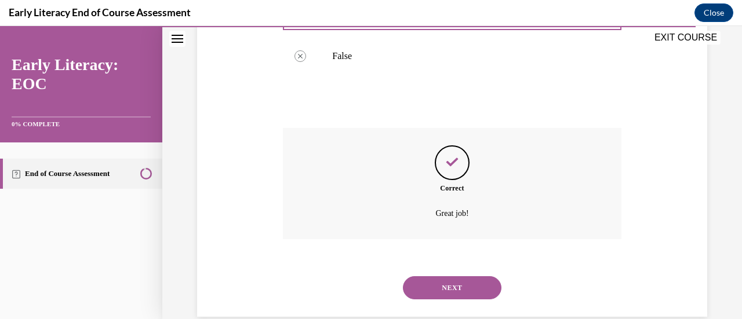
scroll to position [349, 0]
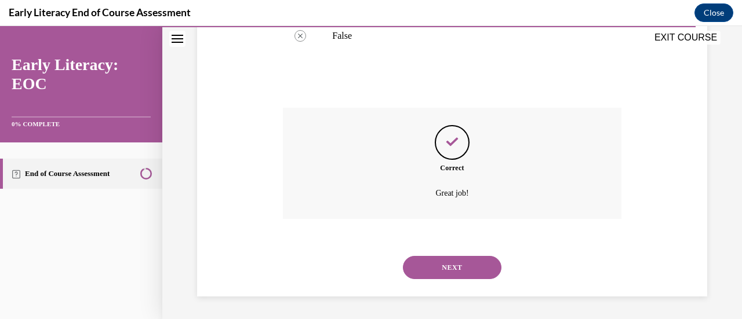
click at [453, 264] on button "NEXT" at bounding box center [452, 267] width 98 height 23
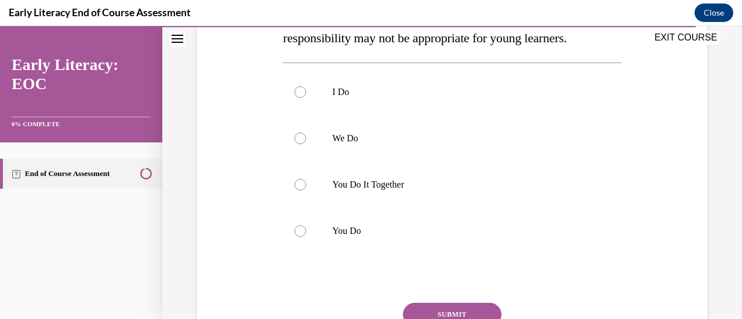
scroll to position [232, 0]
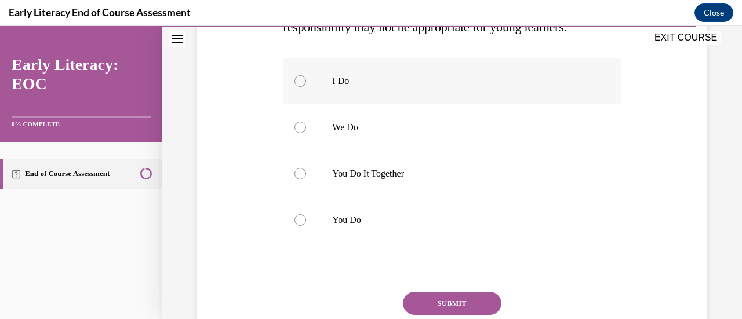
click at [300, 78] on div at bounding box center [300, 81] width 12 height 12
click at [463, 305] on button "SUBMIT" at bounding box center [452, 303] width 98 height 23
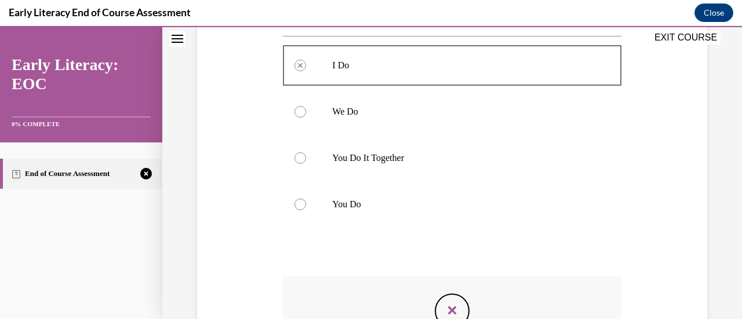
scroll to position [184, 0]
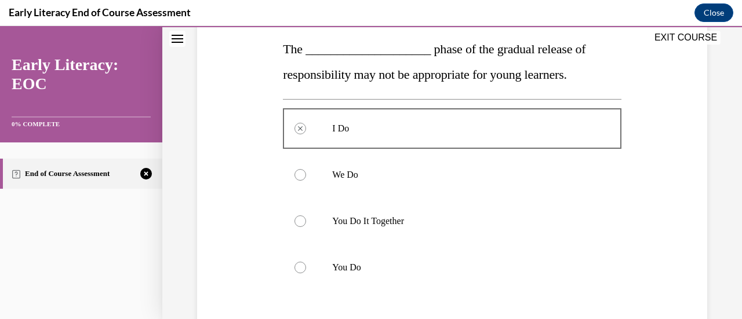
click at [298, 267] on div at bounding box center [300, 268] width 12 height 12
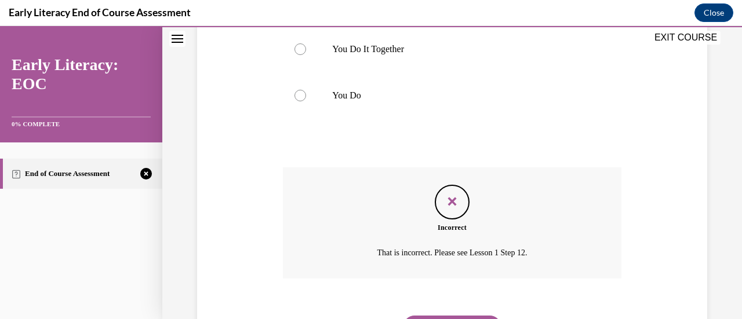
scroll to position [358, 0]
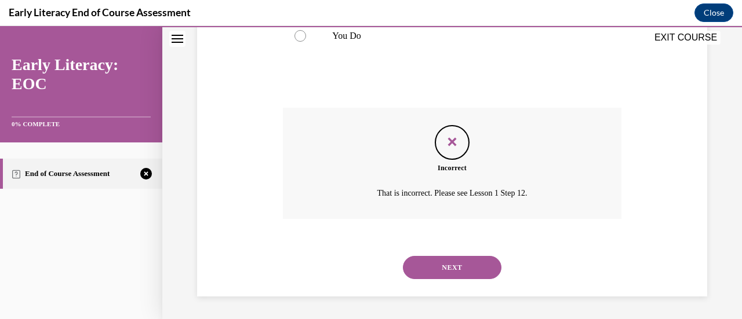
click at [486, 265] on button "NEXT" at bounding box center [452, 267] width 98 height 23
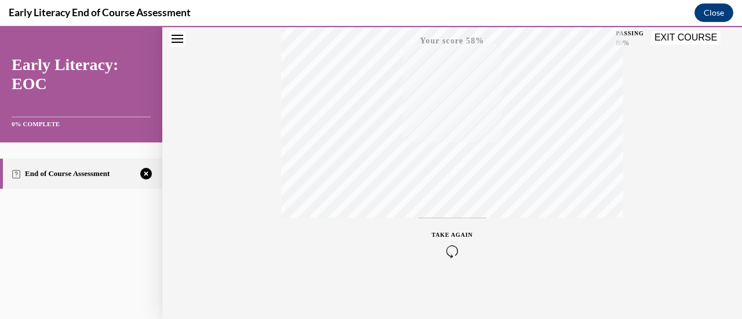
scroll to position [301, 0]
click at [445, 245] on icon "button" at bounding box center [452, 248] width 41 height 13
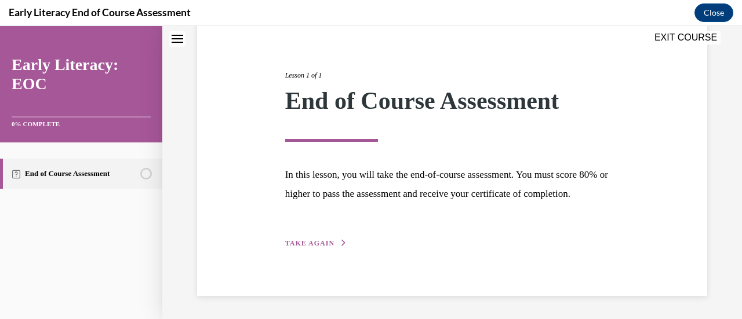
click at [318, 242] on span "TAKE AGAIN" at bounding box center [309, 243] width 49 height 8
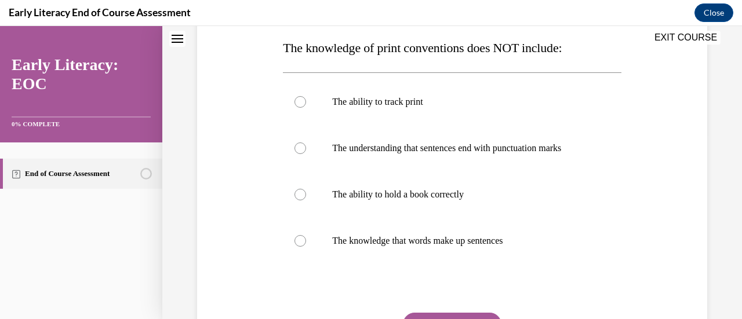
scroll to position [187, 0]
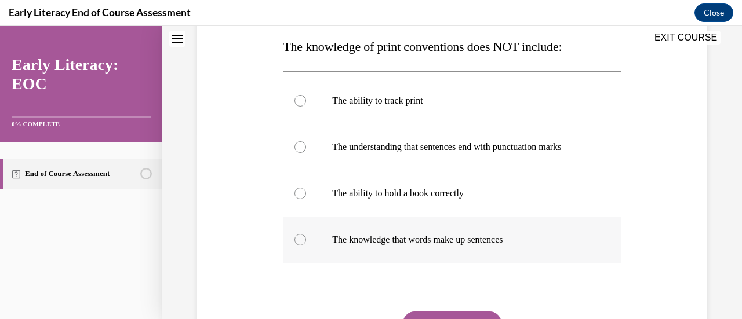
click at [295, 239] on div at bounding box center [300, 240] width 12 height 12
click at [295, 145] on div at bounding box center [300, 147] width 12 height 12
click at [298, 192] on div at bounding box center [300, 194] width 12 height 12
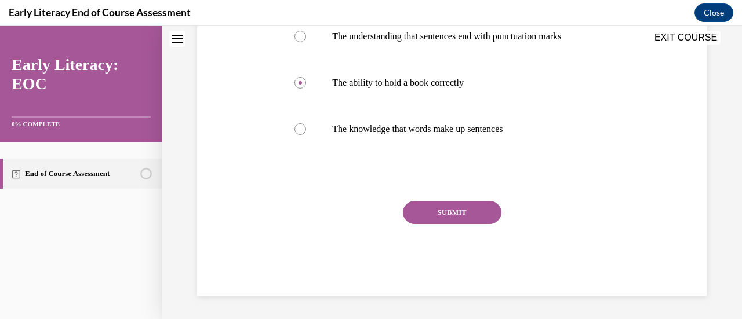
click at [453, 217] on button "SUBMIT" at bounding box center [452, 212] width 98 height 23
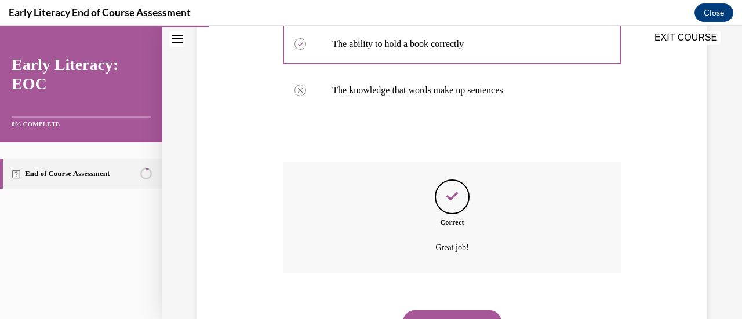
scroll to position [391, 0]
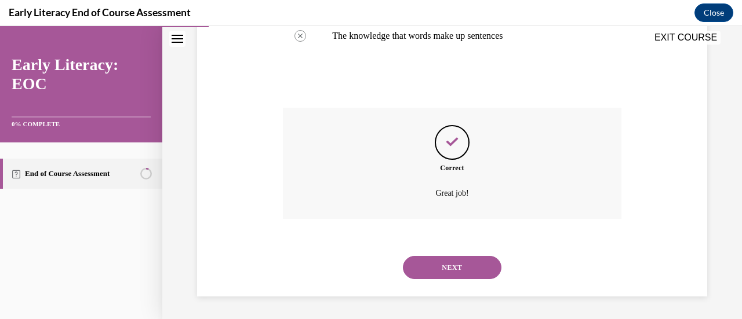
click at [457, 262] on button "NEXT" at bounding box center [452, 267] width 98 height 23
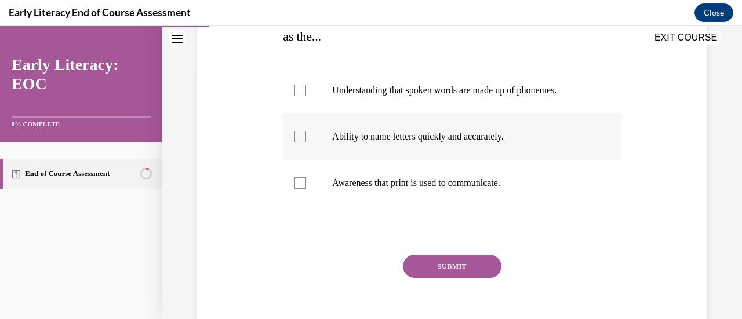
scroll to position [244, 0]
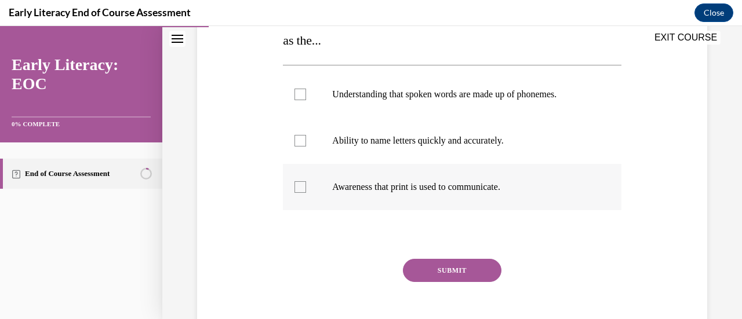
click at [298, 186] on div at bounding box center [300, 187] width 12 height 12
click at [450, 271] on button "SUBMIT" at bounding box center [452, 270] width 98 height 23
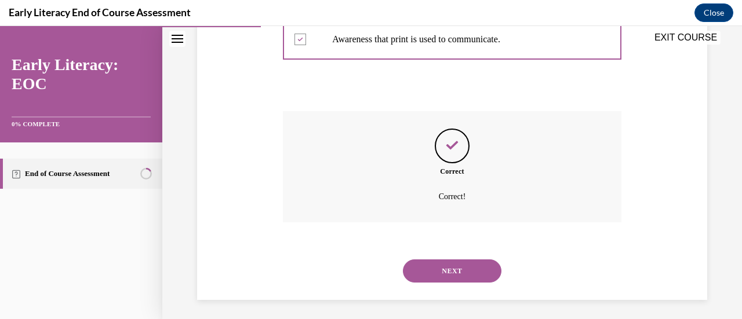
scroll to position [395, 0]
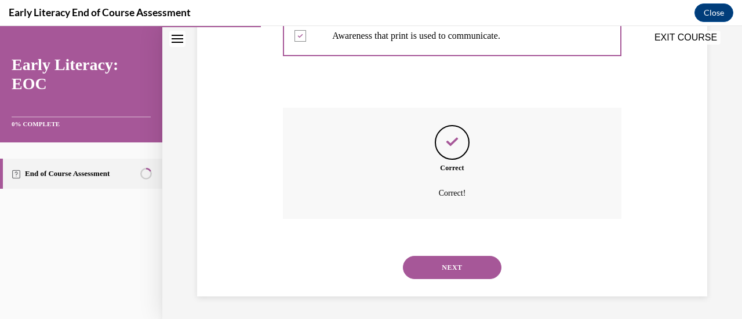
click at [452, 265] on button "NEXT" at bounding box center [452, 267] width 98 height 23
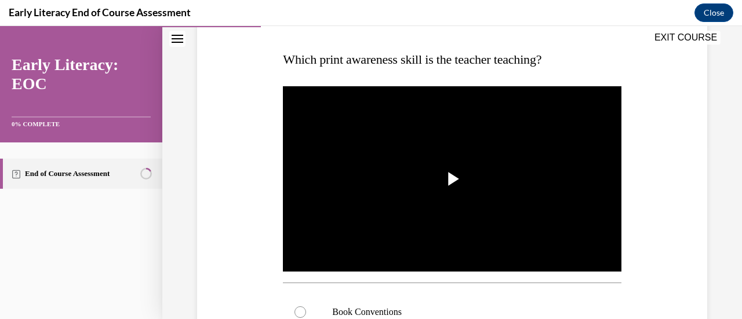
scroll to position [290, 0]
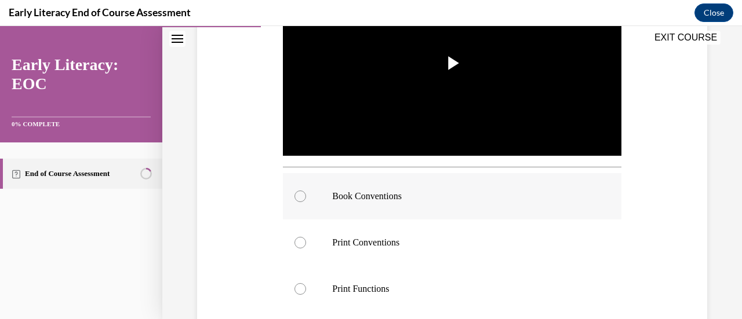
click at [300, 187] on div at bounding box center [452, 196] width 338 height 46
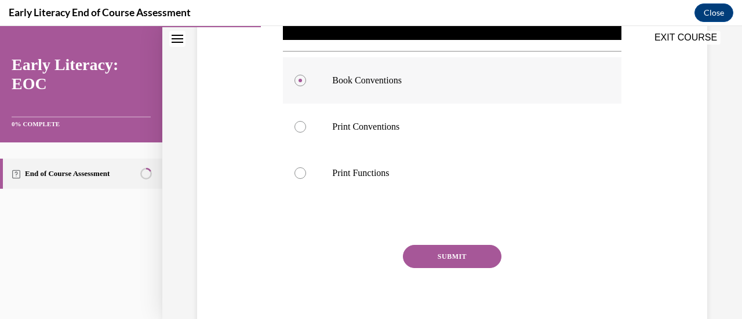
scroll to position [446, 0]
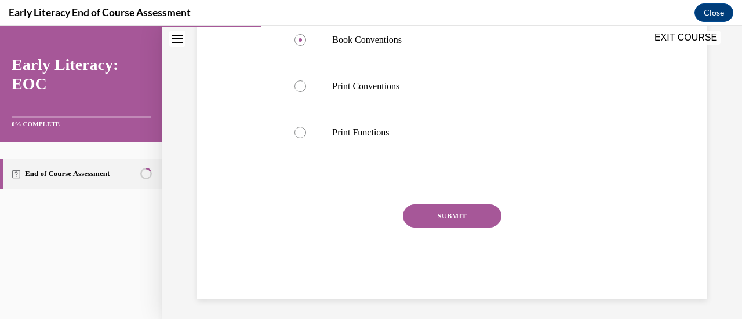
click at [463, 214] on button "SUBMIT" at bounding box center [452, 216] width 98 height 23
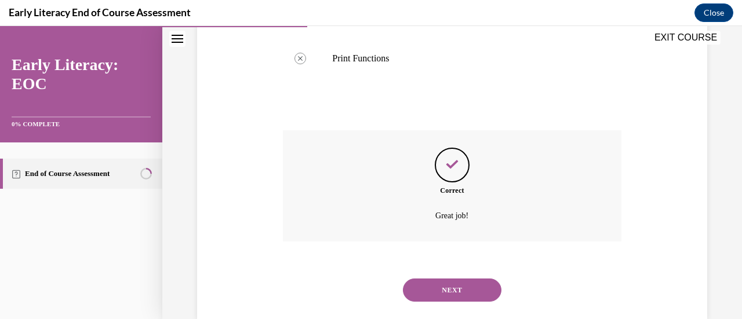
scroll to position [540, 0]
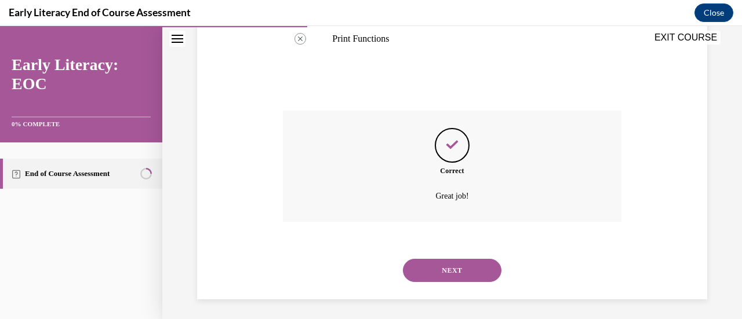
click at [476, 267] on button "NEXT" at bounding box center [452, 270] width 98 height 23
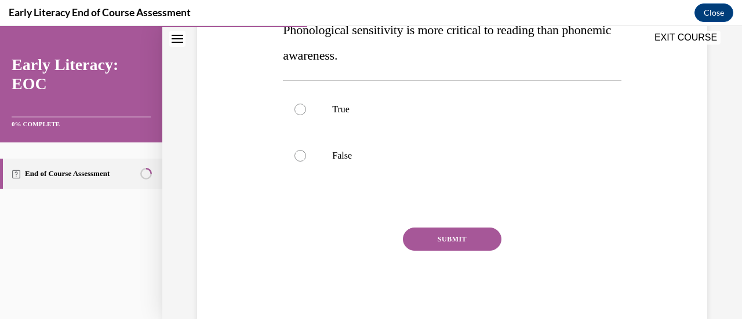
scroll to position [232, 0]
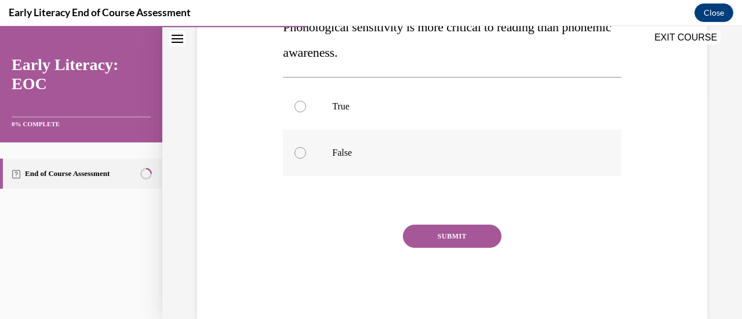
click at [302, 155] on div at bounding box center [300, 153] width 12 height 12
click at [458, 238] on button "SUBMIT" at bounding box center [452, 236] width 98 height 23
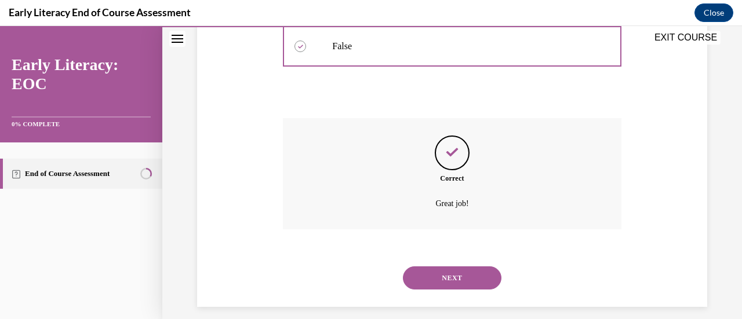
scroll to position [349, 0]
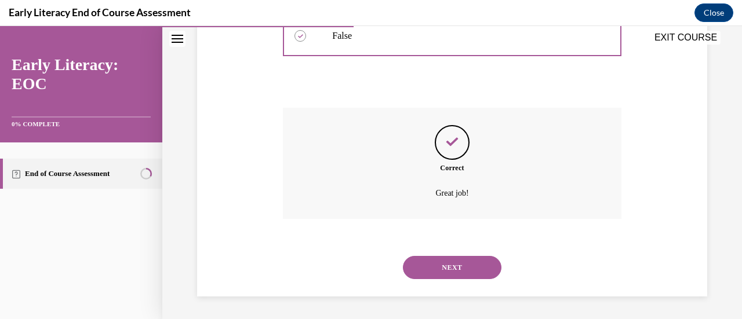
click at [466, 264] on button "NEXT" at bounding box center [452, 267] width 98 height 23
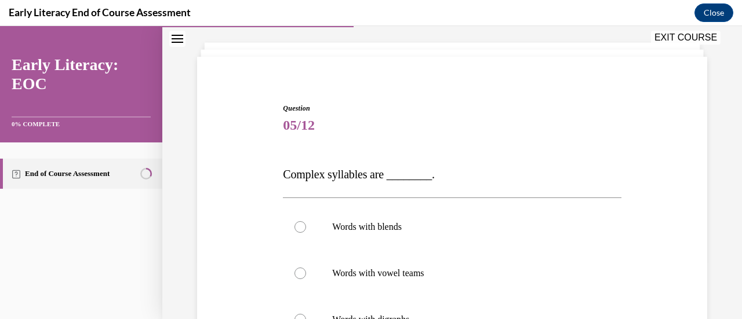
scroll to position [174, 0]
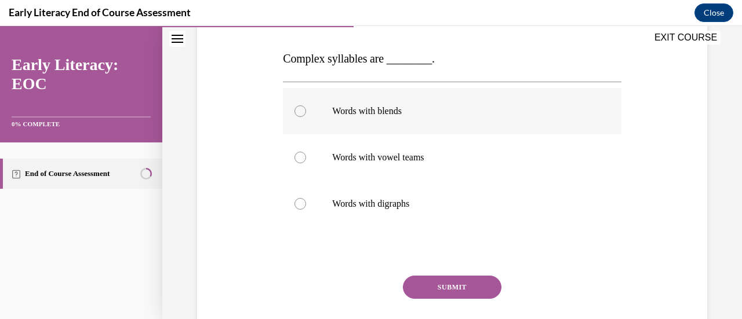
click at [373, 106] on p "Words with blends" at bounding box center [462, 111] width 260 height 12
click at [432, 286] on button "SUBMIT" at bounding box center [452, 287] width 98 height 23
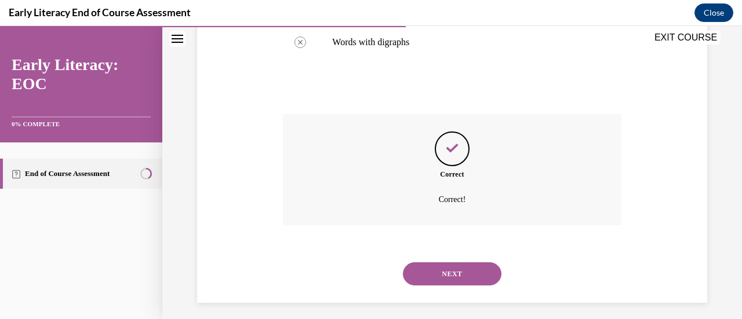
scroll to position [342, 0]
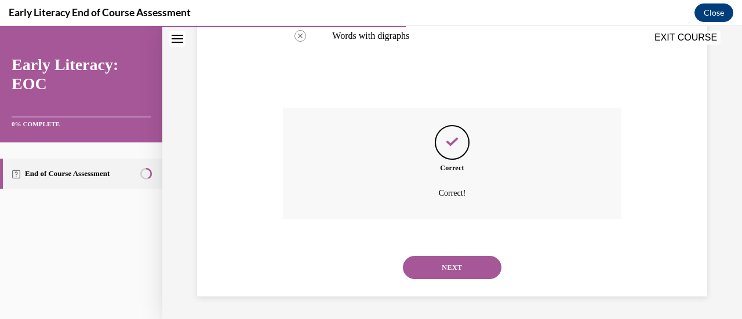
click at [465, 273] on button "NEXT" at bounding box center [452, 267] width 98 height 23
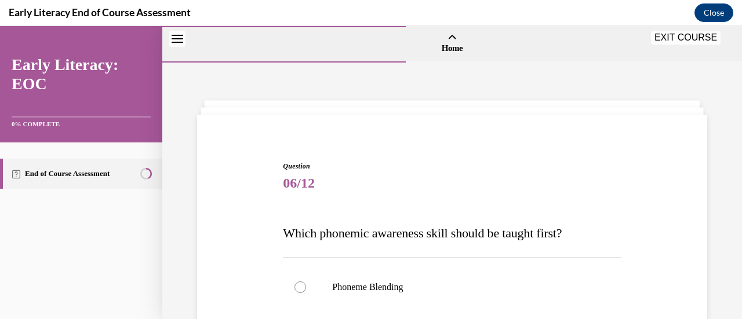
scroll to position [116, 0]
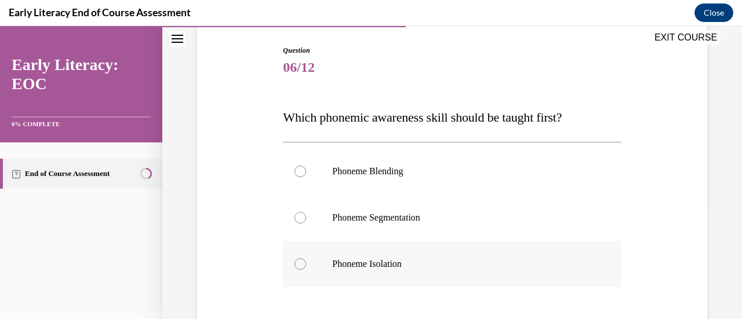
click at [300, 264] on div at bounding box center [300, 264] width 12 height 12
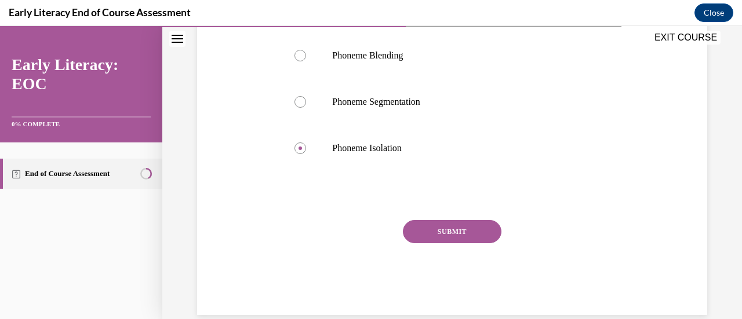
click at [422, 223] on button "SUBMIT" at bounding box center [452, 231] width 98 height 23
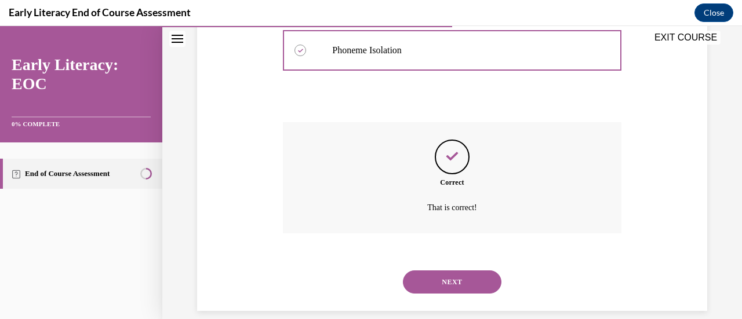
scroll to position [344, 0]
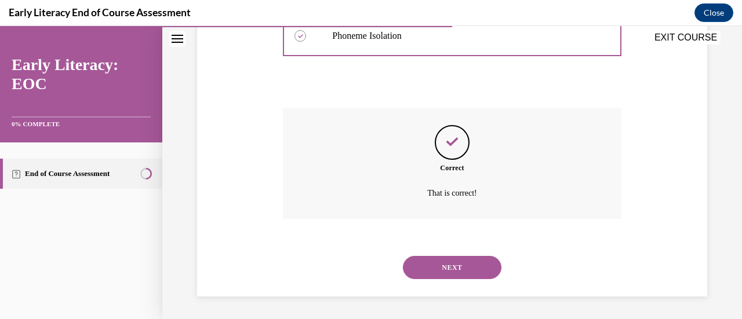
click at [446, 269] on button "NEXT" at bounding box center [452, 267] width 98 height 23
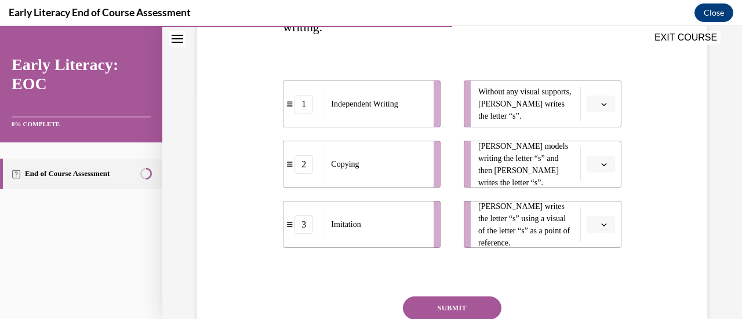
scroll to position [174, 0]
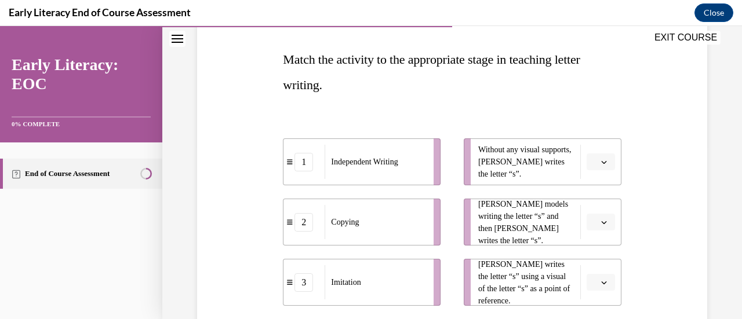
click at [600, 165] on span "button" at bounding box center [604, 162] width 8 height 8
click at [586, 209] on span "1" at bounding box center [588, 210] width 4 height 9
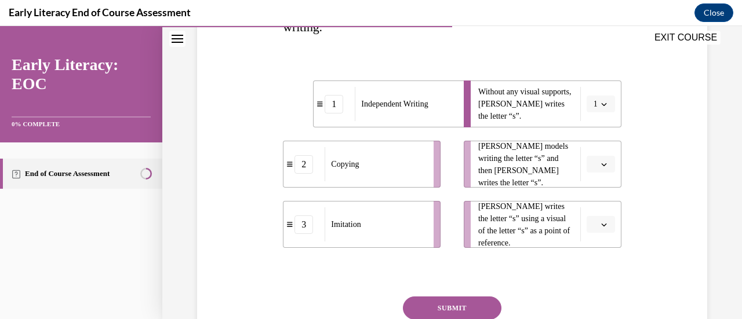
click at [590, 226] on button "button" at bounding box center [600, 224] width 28 height 17
click at [593, 169] on div "2" at bounding box center [591, 175] width 29 height 23
click at [601, 163] on icon "button" at bounding box center [604, 165] width 6 height 6
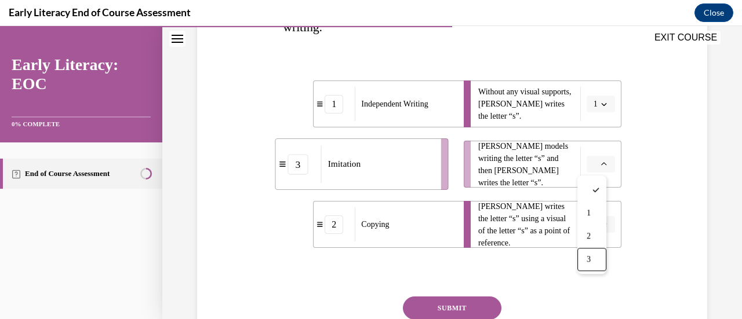
click at [586, 256] on div "3" at bounding box center [591, 259] width 29 height 23
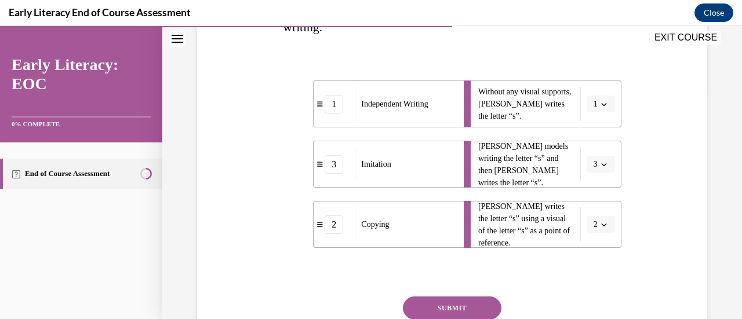
click at [429, 305] on button "SUBMIT" at bounding box center [452, 308] width 98 height 23
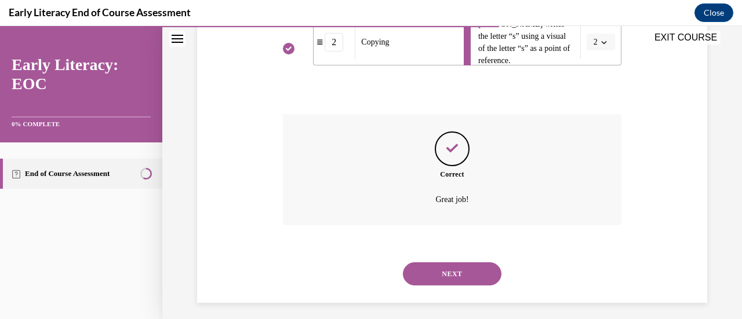
scroll to position [421, 0]
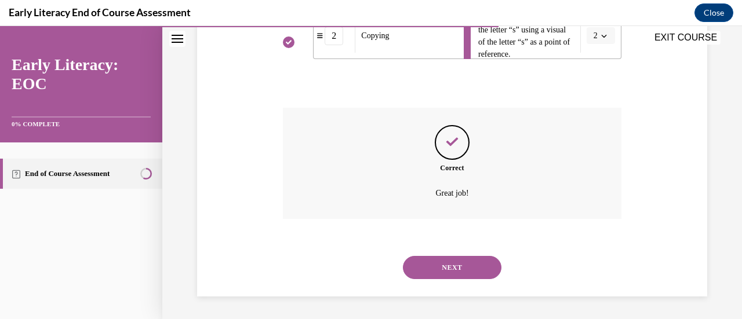
click at [469, 272] on button "NEXT" at bounding box center [452, 267] width 98 height 23
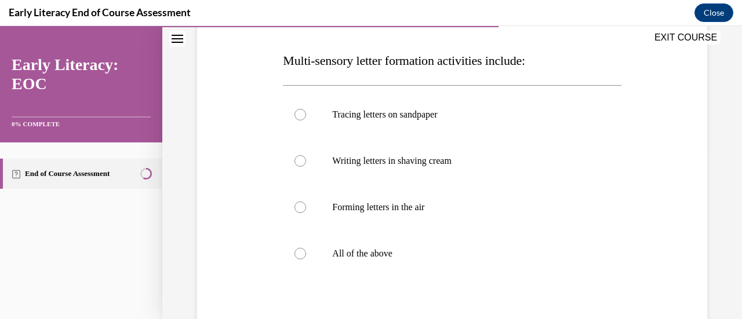
scroll to position [174, 0]
click at [295, 253] on div at bounding box center [300, 253] width 12 height 12
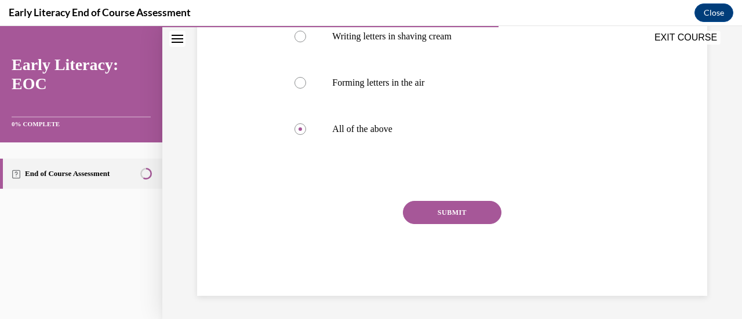
click at [468, 216] on button "SUBMIT" at bounding box center [452, 212] width 98 height 23
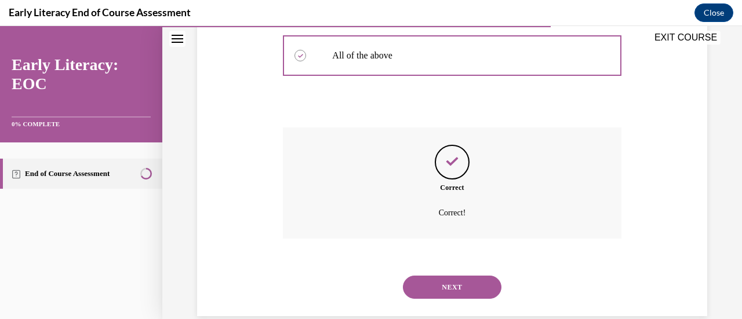
scroll to position [391, 0]
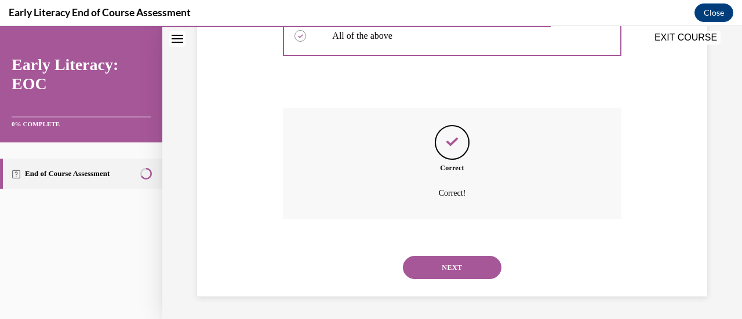
click at [453, 264] on button "NEXT" at bounding box center [452, 267] width 98 height 23
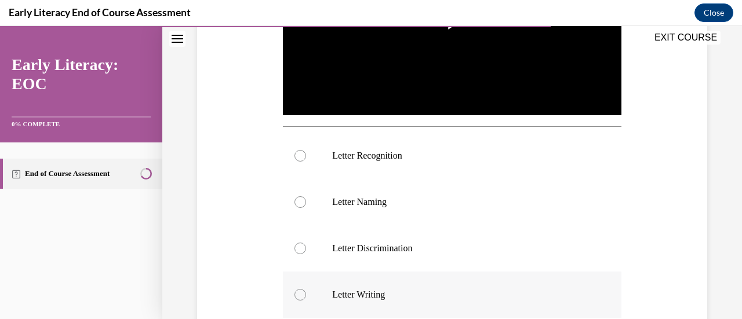
scroll to position [348, 0]
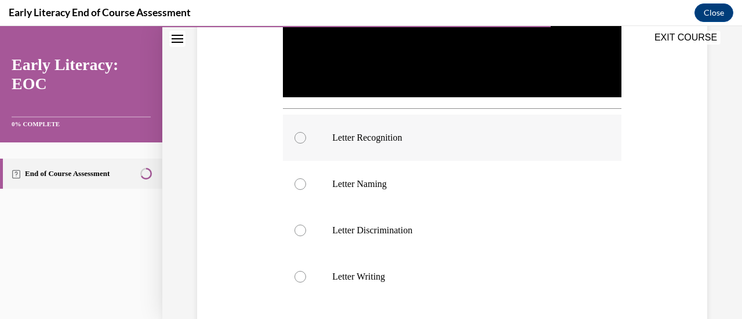
click at [300, 134] on div at bounding box center [300, 138] width 12 height 12
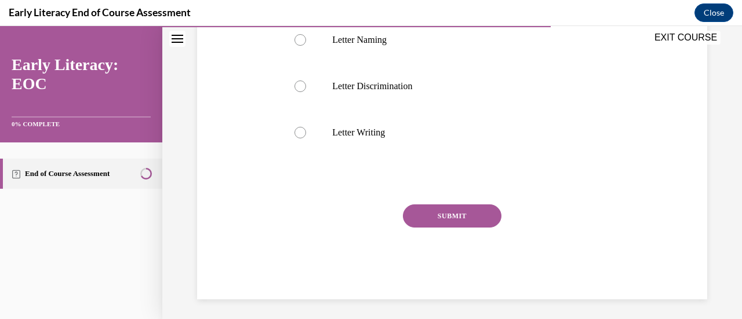
click at [468, 210] on button "SUBMIT" at bounding box center [452, 216] width 98 height 23
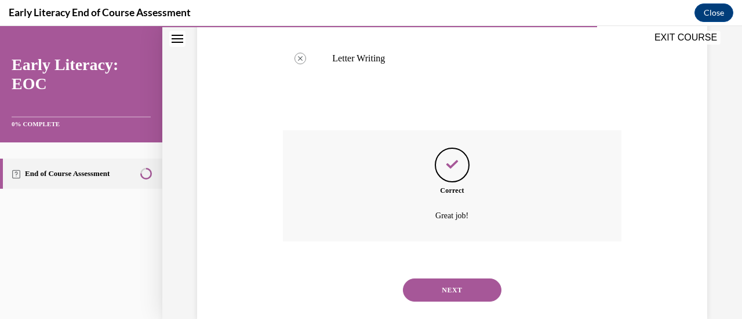
scroll to position [586, 0]
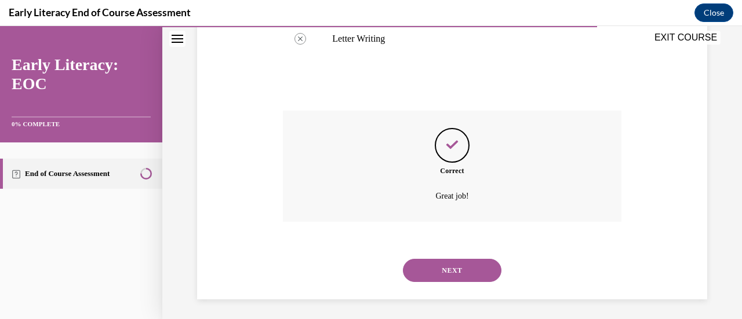
click at [451, 265] on button "NEXT" at bounding box center [452, 270] width 98 height 23
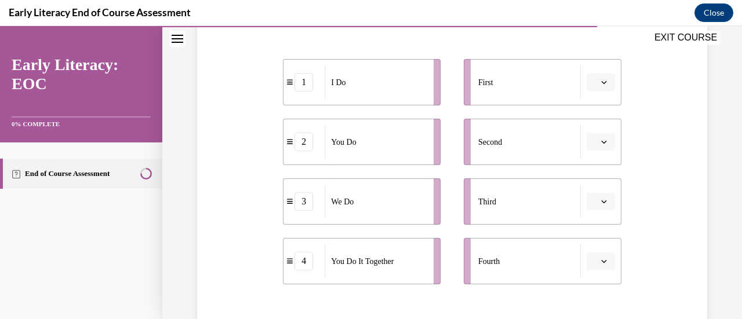
scroll to position [232, 0]
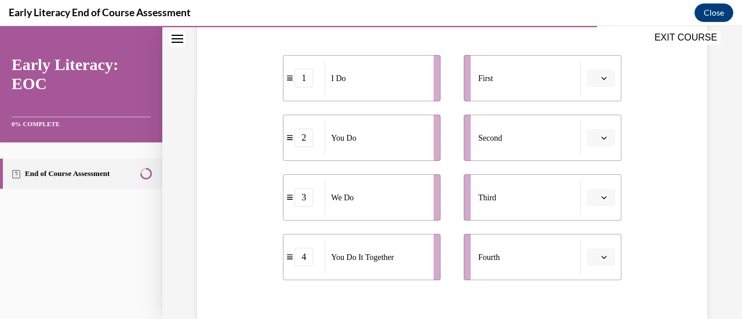
click at [601, 197] on icon "button" at bounding box center [603, 197] width 5 height 3
click at [588, 121] on span "2" at bounding box center [588, 125] width 4 height 9
click at [601, 256] on icon "button" at bounding box center [604, 257] width 6 height 6
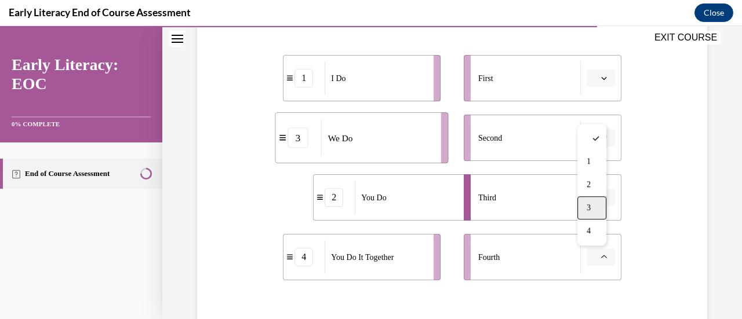
click at [593, 203] on div "3" at bounding box center [591, 207] width 29 height 23
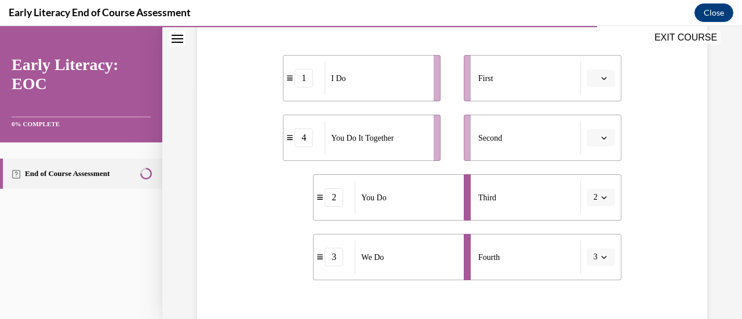
click at [601, 195] on icon "button" at bounding box center [604, 198] width 6 height 6
click at [592, 173] on div "4" at bounding box center [589, 171] width 29 height 23
click at [600, 76] on button "button" at bounding box center [600, 78] width 28 height 17
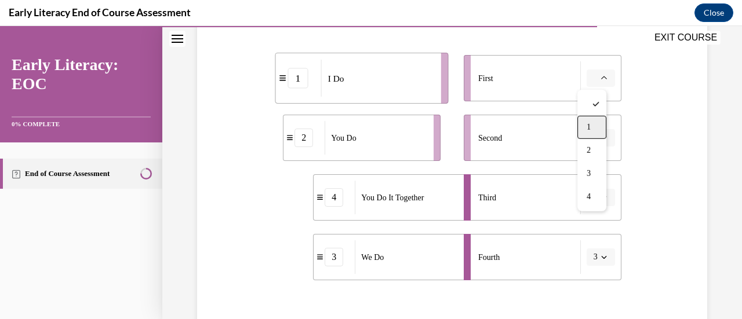
click at [592, 128] on div "1" at bounding box center [591, 127] width 29 height 23
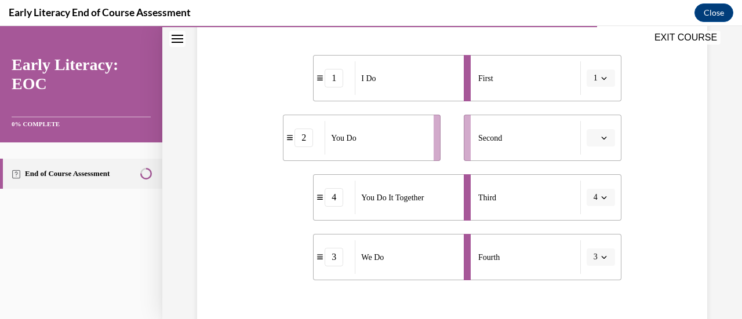
click at [601, 139] on icon "button" at bounding box center [604, 138] width 6 height 6
click at [592, 209] on div "2" at bounding box center [591, 210] width 29 height 23
click at [593, 257] on span "3" at bounding box center [595, 257] width 4 height 12
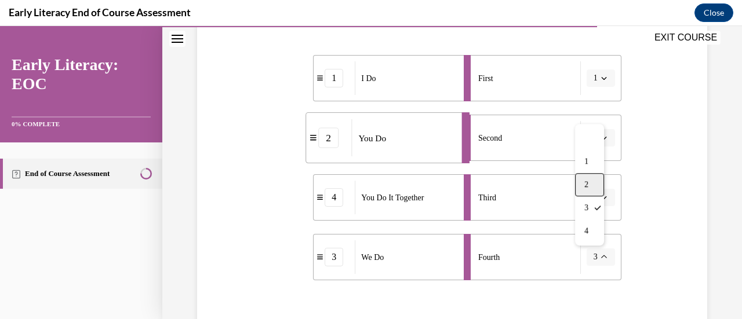
click at [590, 187] on div "2" at bounding box center [589, 184] width 29 height 23
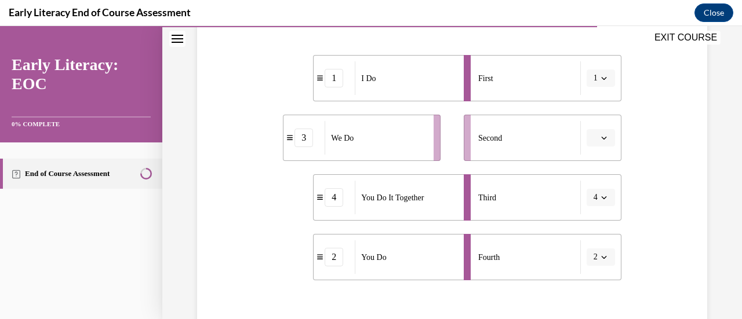
click at [590, 135] on button "button" at bounding box center [600, 137] width 28 height 17
click at [588, 210] on span "2" at bounding box center [588, 210] width 4 height 9
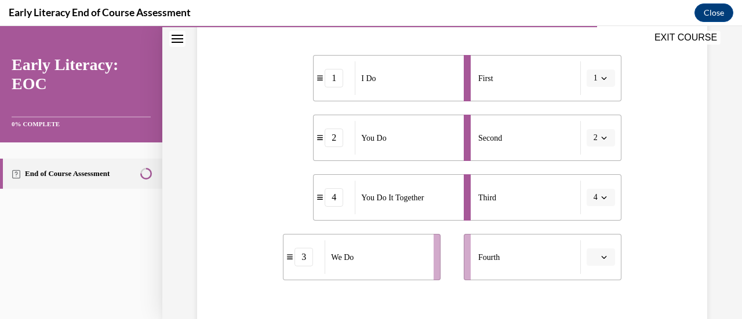
click at [601, 258] on icon "button" at bounding box center [604, 257] width 6 height 6
click at [602, 184] on div "2" at bounding box center [591, 184] width 29 height 23
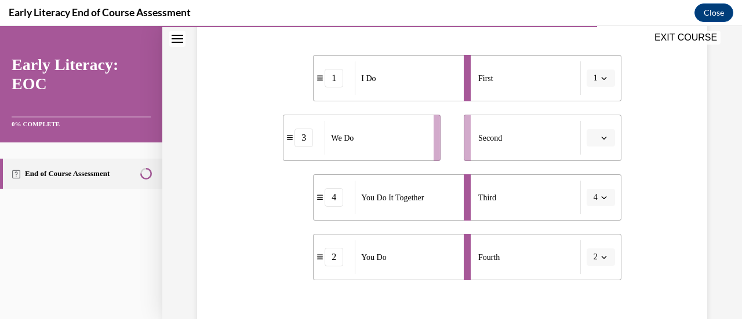
click at [601, 137] on icon "button" at bounding box center [604, 138] width 6 height 6
click at [584, 212] on div "2" at bounding box center [591, 210] width 29 height 23
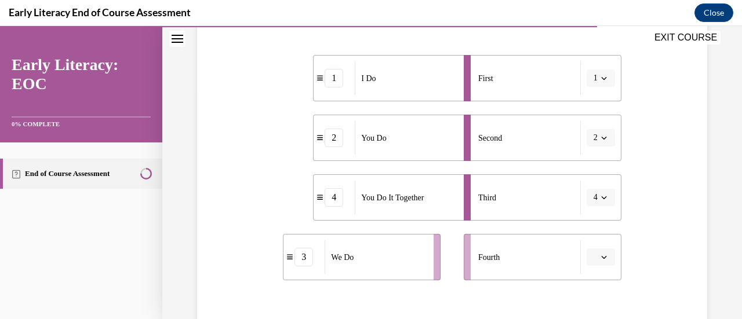
click at [601, 197] on icon "button" at bounding box center [603, 197] width 5 height 3
click at [590, 128] on div "2" at bounding box center [589, 125] width 29 height 23
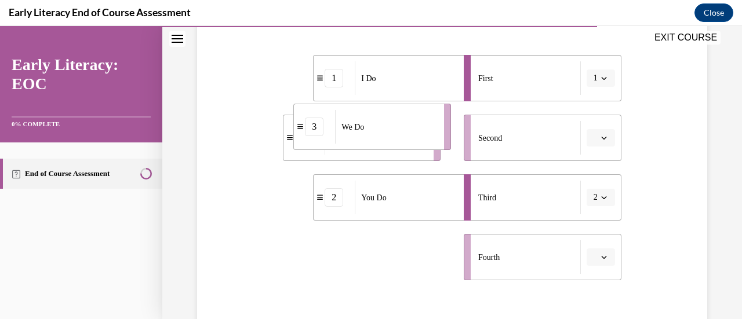
drag, startPoint x: 398, startPoint y: 267, endPoint x: 408, endPoint y: 136, distance: 130.8
click at [408, 136] on div "We Do" at bounding box center [385, 127] width 101 height 34
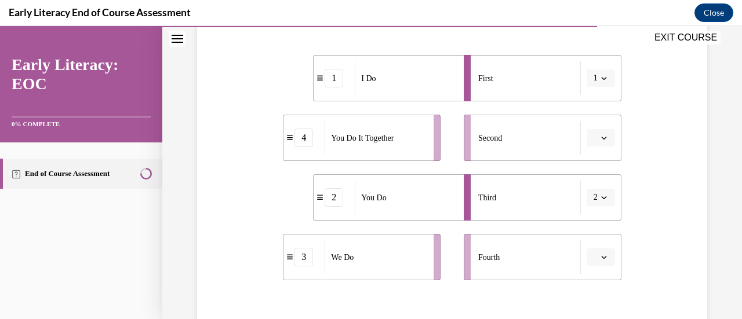
click at [505, 257] on div "Fourth" at bounding box center [529, 257] width 103 height 34
click at [601, 198] on icon "button" at bounding box center [604, 198] width 6 height 6
click at [600, 80] on div at bounding box center [589, 78] width 29 height 23
click at [601, 258] on icon "button" at bounding box center [604, 257] width 6 height 6
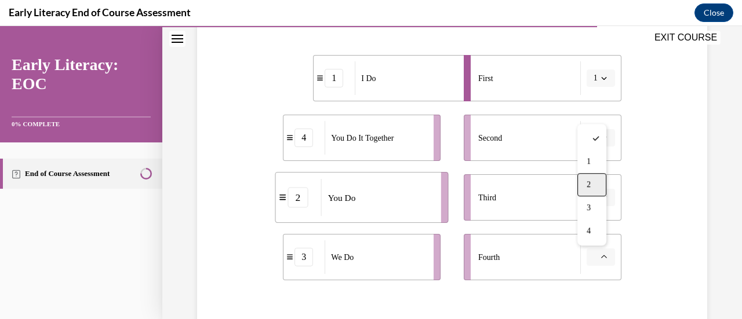
click at [591, 185] on div "2" at bounding box center [591, 184] width 29 height 23
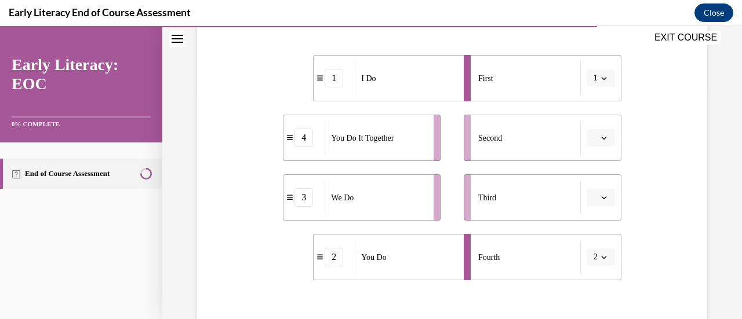
click at [593, 260] on span "2" at bounding box center [595, 257] width 4 height 12
click at [594, 144] on div at bounding box center [589, 138] width 29 height 23
click at [601, 199] on icon "button" at bounding box center [604, 198] width 6 height 6
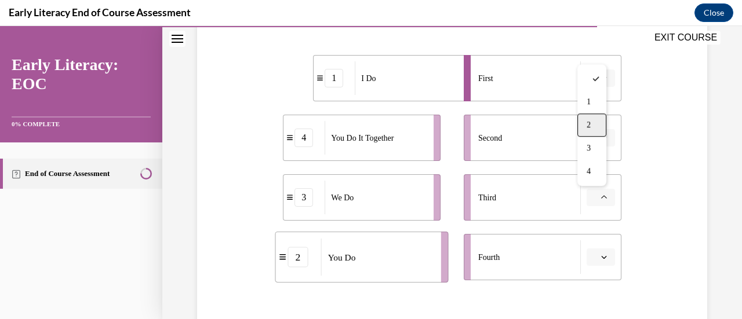
click at [581, 123] on div "2" at bounding box center [591, 125] width 29 height 23
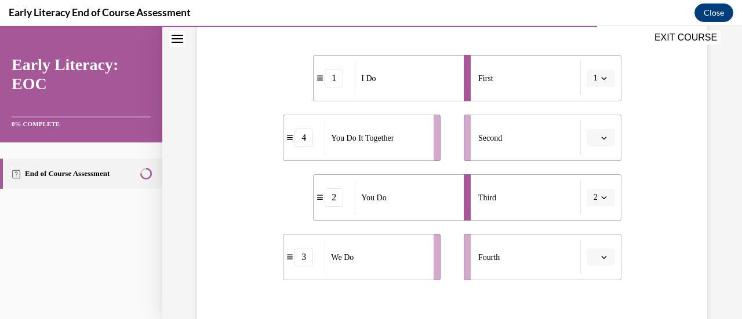
click at [592, 256] on button "button" at bounding box center [600, 257] width 28 height 17
click at [588, 185] on span "2" at bounding box center [588, 184] width 4 height 9
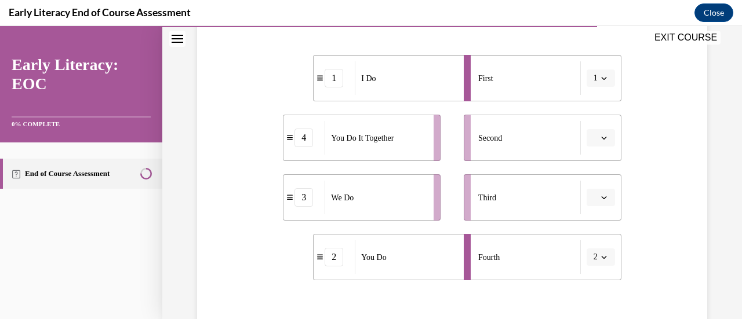
click at [601, 199] on icon "button" at bounding box center [604, 198] width 6 height 6
click at [590, 122] on span "2" at bounding box center [588, 125] width 4 height 9
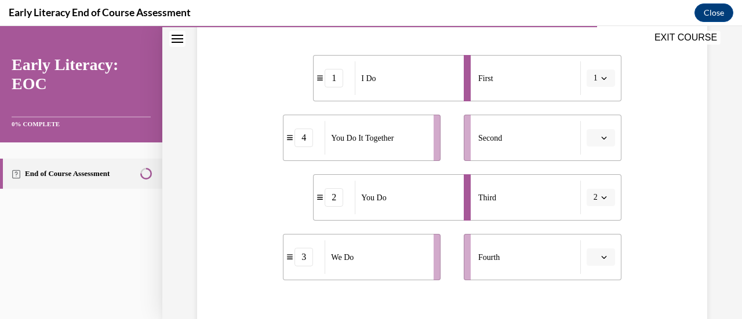
click at [304, 141] on div "4" at bounding box center [303, 138] width 19 height 19
click at [298, 140] on div "4" at bounding box center [303, 138] width 19 height 19
click at [318, 140] on div "4" at bounding box center [303, 138] width 41 height 19
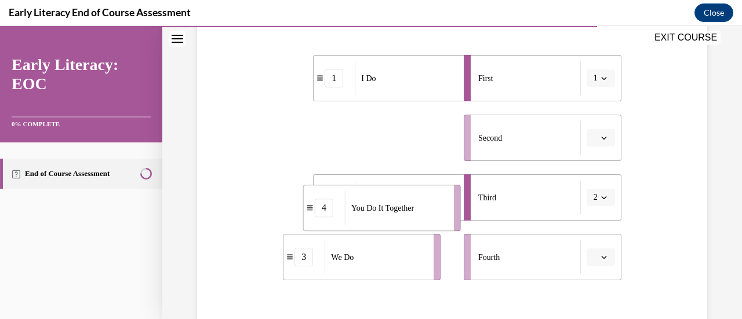
drag, startPoint x: 318, startPoint y: 140, endPoint x: 324, endPoint y: 206, distance: 66.3
click at [337, 209] on div "4" at bounding box center [324, 208] width 41 height 19
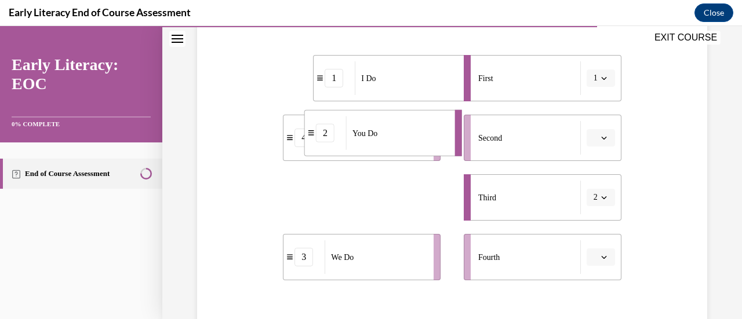
drag, startPoint x: 353, startPoint y: 210, endPoint x: 345, endPoint y: 140, distance: 71.2
click at [345, 140] on li "2 You Do" at bounding box center [383, 133] width 158 height 46
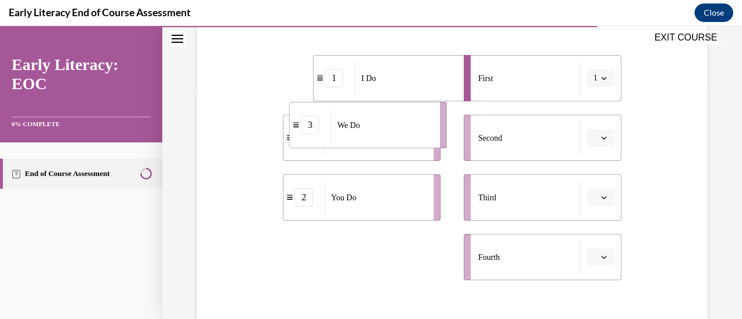
drag, startPoint x: 370, startPoint y: 258, endPoint x: 377, endPoint y: 126, distance: 132.8
click at [377, 126] on div "We Do" at bounding box center [381, 125] width 101 height 34
drag, startPoint x: 356, startPoint y: 273, endPoint x: 351, endPoint y: 155, distance: 117.7
click at [351, 155] on div "We Do" at bounding box center [370, 139] width 101 height 34
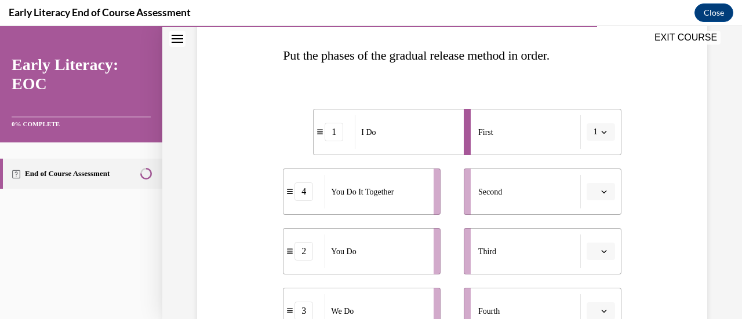
scroll to position [174, 0]
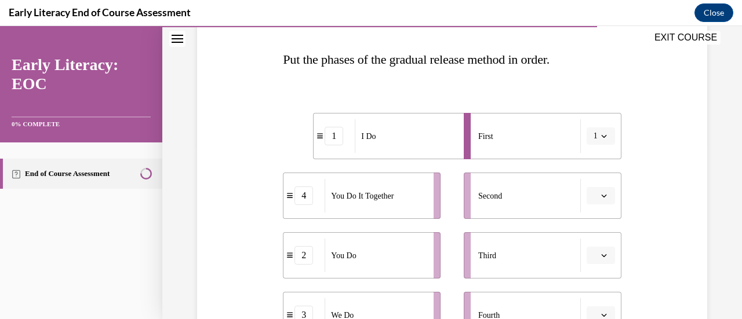
click at [303, 202] on div "4" at bounding box center [303, 196] width 19 height 19
click at [302, 199] on div "4" at bounding box center [303, 196] width 19 height 19
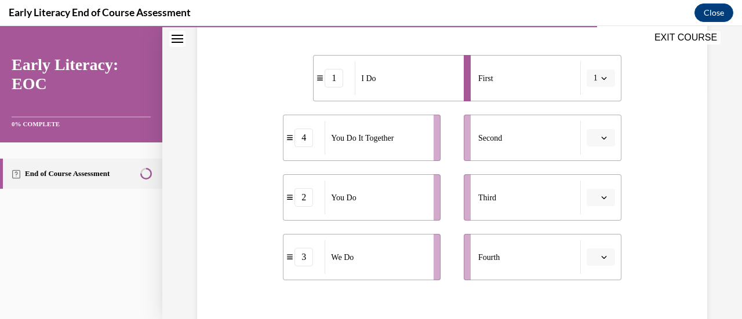
click at [600, 140] on button "button" at bounding box center [600, 137] width 28 height 17
click at [599, 262] on div "4" at bounding box center [591, 256] width 29 height 23
click at [601, 137] on icon "button" at bounding box center [604, 138] width 6 height 6
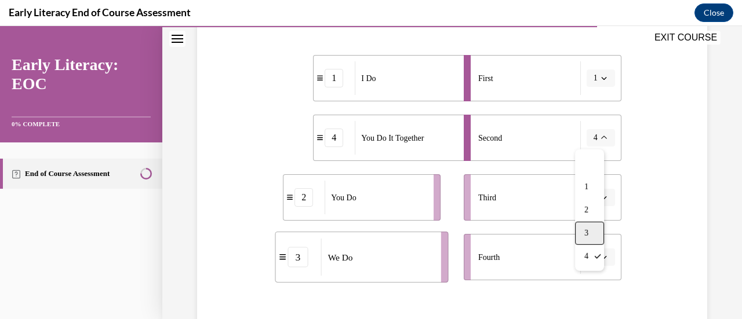
click at [591, 234] on div "3" at bounding box center [589, 233] width 29 height 23
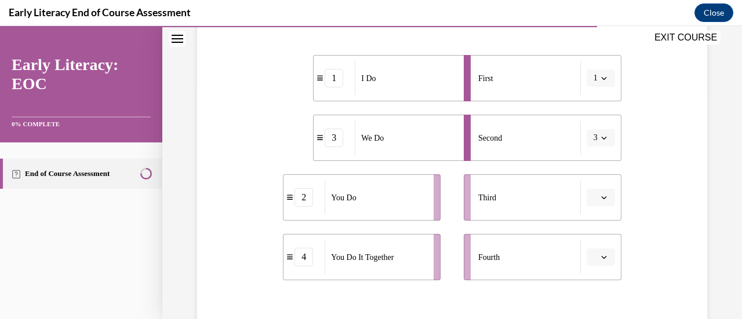
click at [333, 141] on div "3" at bounding box center [333, 138] width 19 height 19
click at [599, 245] on li "Fourth" at bounding box center [543, 257] width 158 height 46
click at [594, 262] on button "button" at bounding box center [600, 257] width 28 height 17
click at [600, 209] on div "3" at bounding box center [591, 207] width 29 height 23
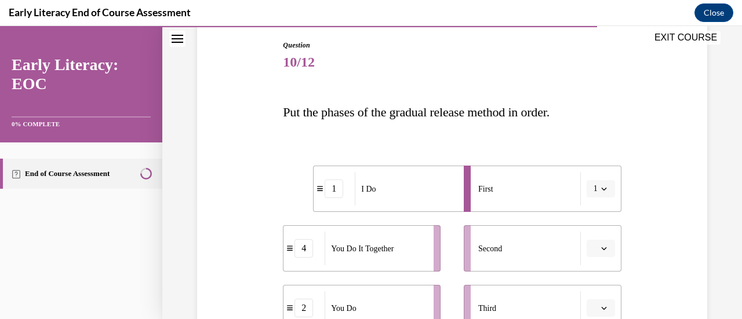
scroll to position [174, 0]
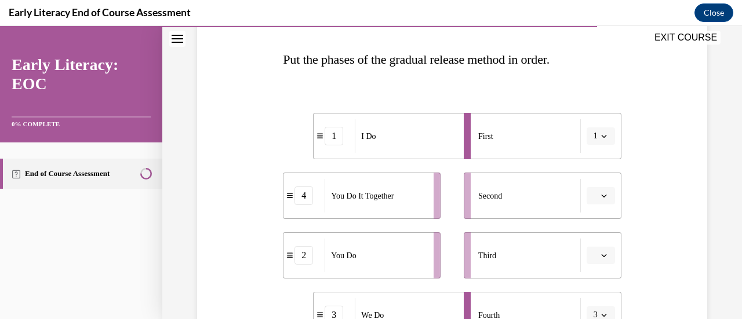
click at [335, 140] on div "1" at bounding box center [333, 136] width 19 height 19
click at [532, 151] on div "First" at bounding box center [529, 136] width 103 height 34
click at [596, 142] on button "1" at bounding box center [600, 135] width 28 height 17
click at [589, 191] on div "1" at bounding box center [589, 185] width 29 height 23
click at [590, 191] on button "button" at bounding box center [600, 195] width 28 height 17
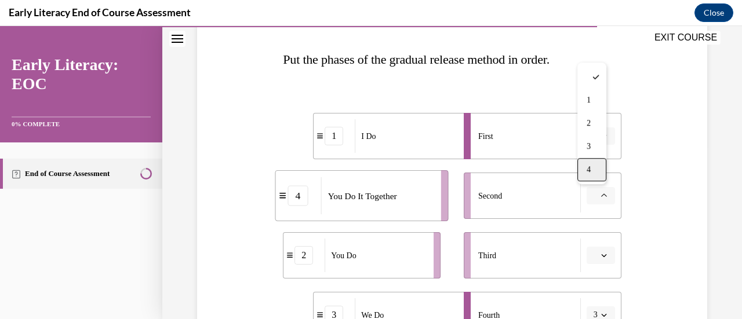
click at [594, 169] on div "4" at bounding box center [591, 169] width 29 height 23
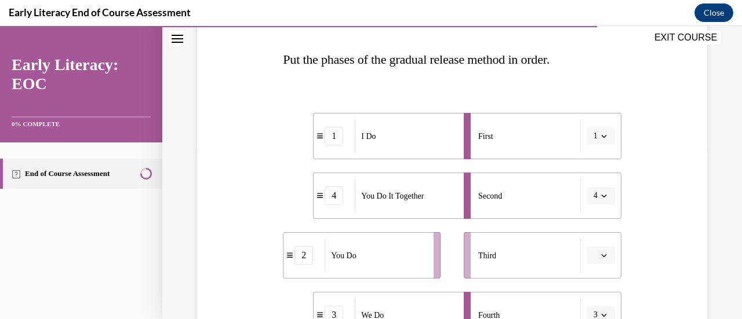
click at [600, 251] on span "button" at bounding box center [604, 255] width 8 height 8
click at [599, 205] on div "3" at bounding box center [591, 206] width 29 height 23
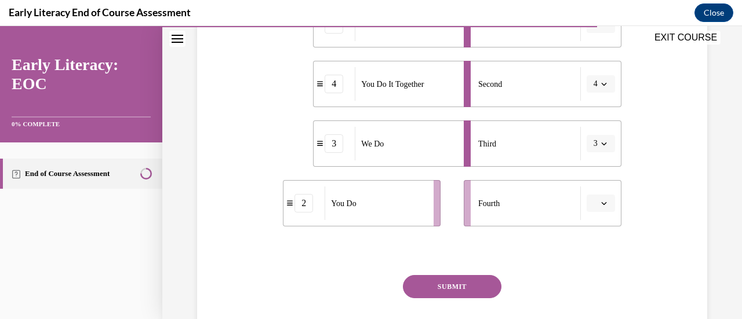
scroll to position [290, 0]
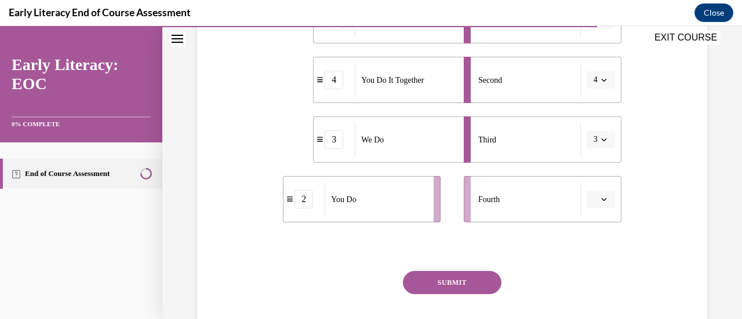
click at [596, 192] on button "button" at bounding box center [600, 199] width 28 height 17
click at [600, 174] on div "4" at bounding box center [591, 173] width 29 height 23
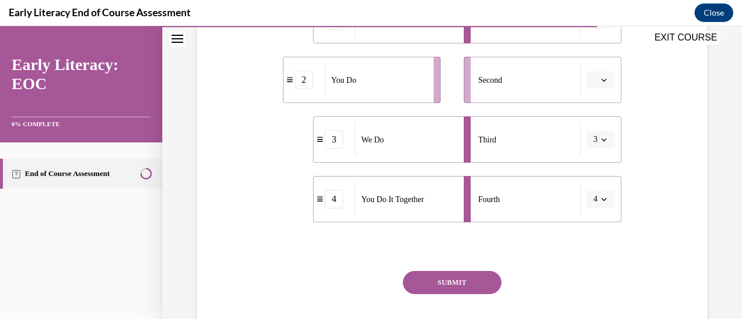
click at [601, 78] on icon "button" at bounding box center [604, 80] width 6 height 6
click at [586, 202] on div "4" at bounding box center [591, 198] width 29 height 23
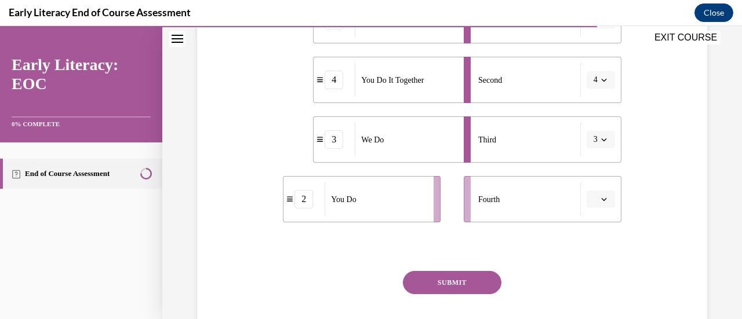
click at [592, 74] on button "4" at bounding box center [600, 79] width 28 height 17
click at [588, 153] on span "2" at bounding box center [586, 152] width 4 height 9
click at [600, 200] on span "button" at bounding box center [604, 199] width 8 height 8
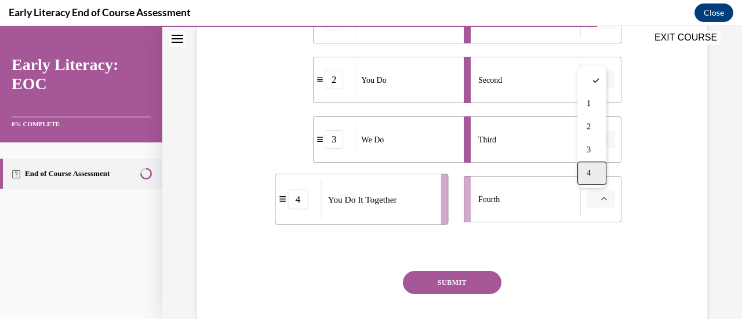
click at [598, 177] on div "4" at bounding box center [591, 173] width 29 height 23
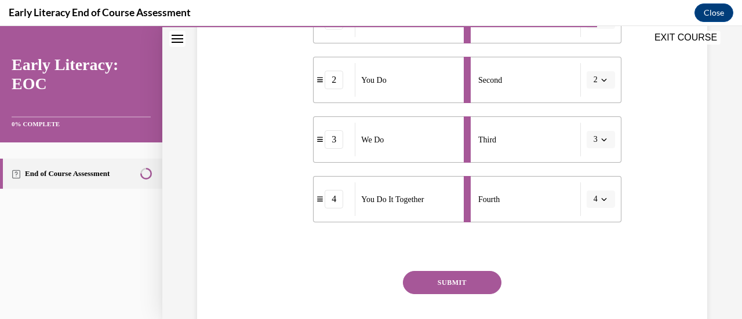
scroll to position [232, 0]
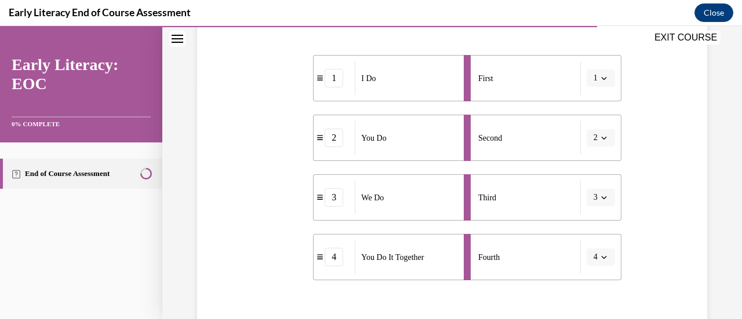
click at [601, 260] on icon "button" at bounding box center [604, 257] width 6 height 6
click at [600, 183] on div "2" at bounding box center [589, 184] width 29 height 23
click at [600, 200] on span "button" at bounding box center [604, 198] width 8 height 8
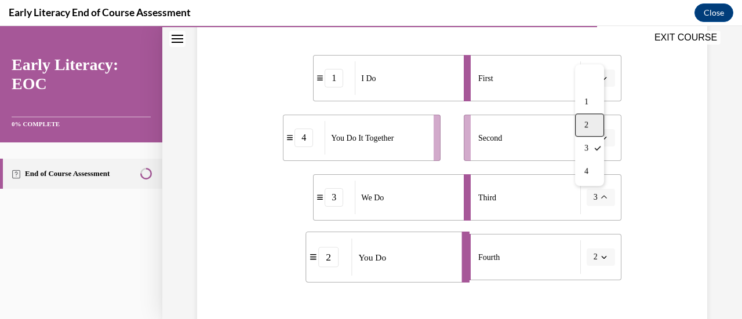
click at [594, 120] on div "2" at bounding box center [589, 125] width 29 height 23
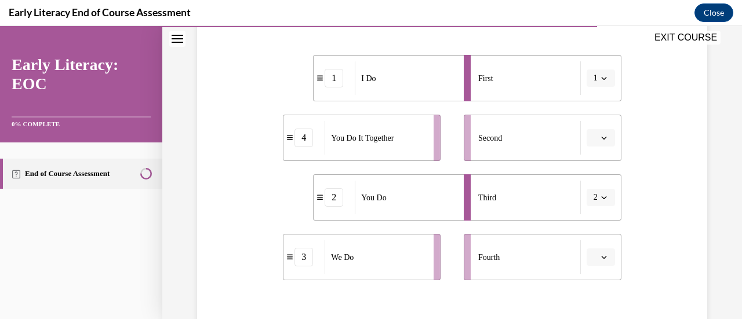
click at [589, 264] on button "button" at bounding box center [600, 257] width 28 height 17
click at [588, 188] on span "2" at bounding box center [588, 184] width 4 height 9
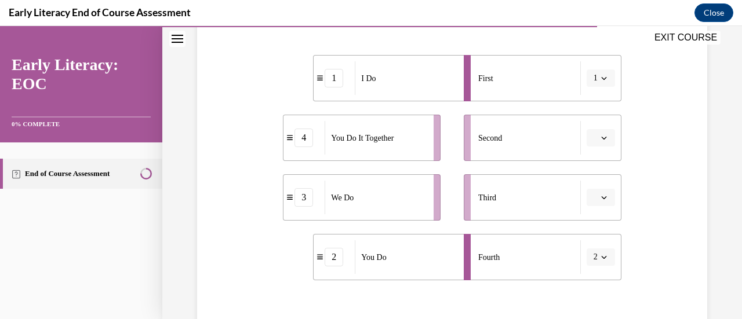
click at [601, 197] on icon "button" at bounding box center [604, 198] width 6 height 6
click at [599, 127] on div "2" at bounding box center [591, 125] width 29 height 23
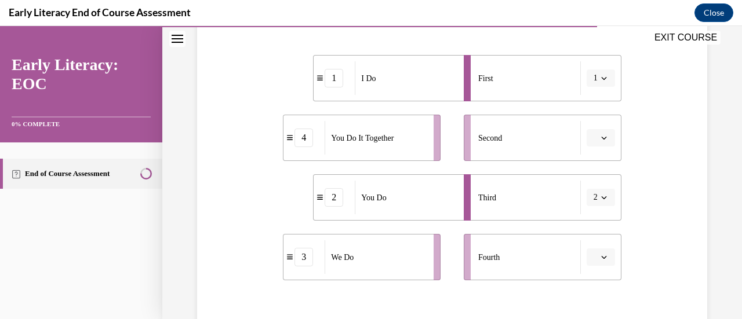
click at [600, 261] on span "button" at bounding box center [604, 257] width 8 height 8
click at [595, 186] on div "2" at bounding box center [591, 184] width 29 height 23
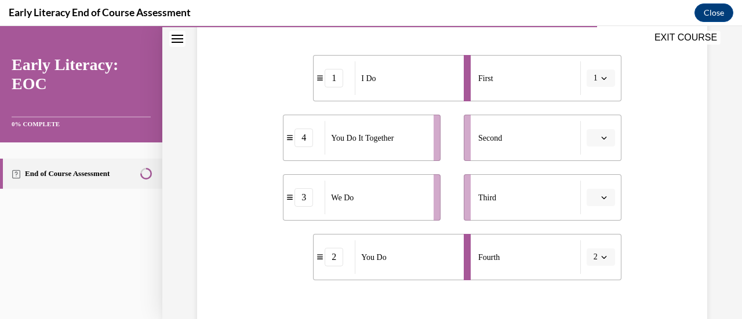
click at [601, 196] on icon "button" at bounding box center [604, 198] width 6 height 6
click at [590, 129] on span "2" at bounding box center [588, 125] width 4 height 9
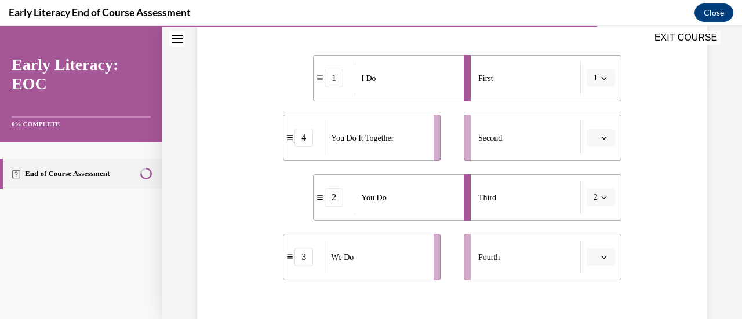
click at [586, 264] on button "button" at bounding box center [600, 257] width 28 height 17
click at [593, 136] on icon at bounding box center [595, 138] width 7 height 7
click at [600, 200] on span "button" at bounding box center [604, 198] width 8 height 8
click at [595, 84] on div at bounding box center [589, 78] width 29 height 23
click at [593, 257] on span "Please select an option" at bounding box center [595, 257] width 4 height 12
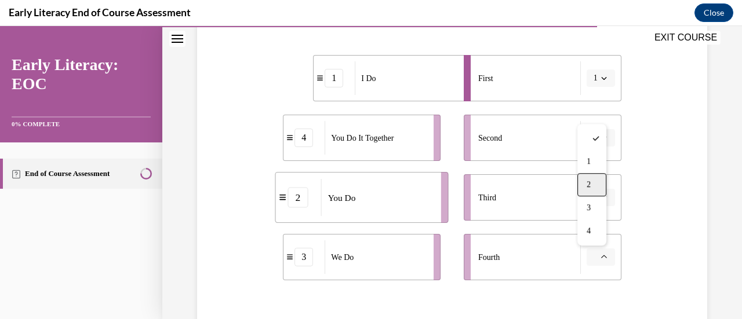
click at [589, 183] on span "2" at bounding box center [588, 184] width 4 height 9
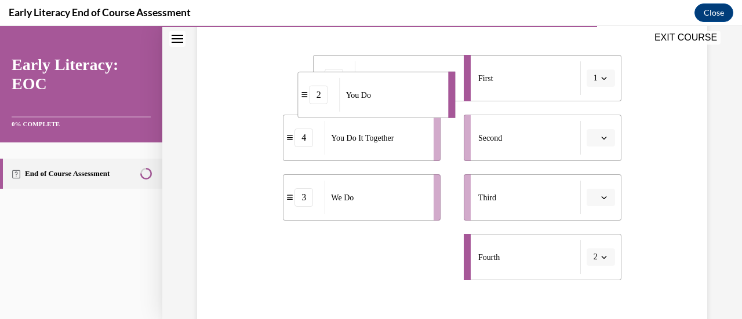
drag, startPoint x: 361, startPoint y: 258, endPoint x: 346, endPoint y: 95, distance: 163.5
click at [346, 95] on span "You Do" at bounding box center [358, 95] width 25 height 12
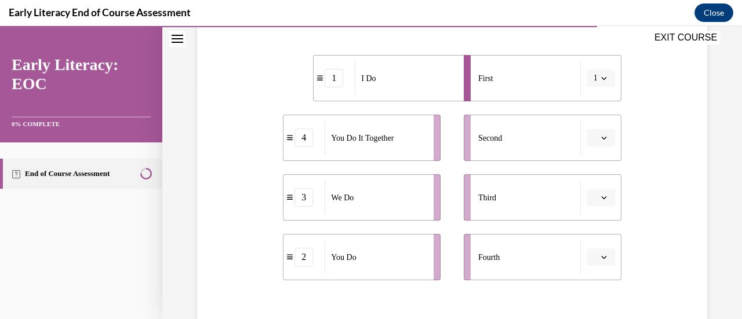
click at [591, 197] on button "button" at bounding box center [600, 197] width 28 height 17
click at [588, 127] on span "2" at bounding box center [588, 125] width 4 height 9
click at [596, 143] on button "button" at bounding box center [600, 137] width 28 height 17
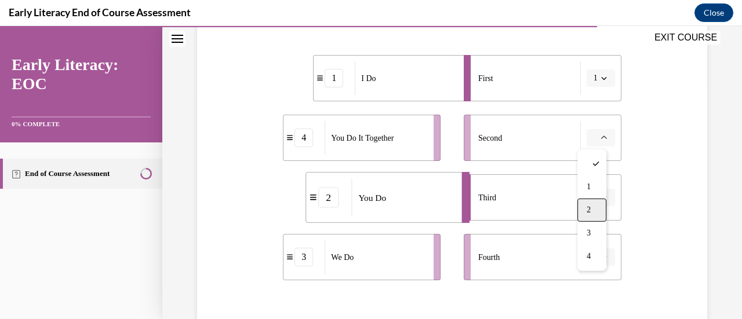
click at [594, 206] on div "2" at bounding box center [591, 210] width 29 height 23
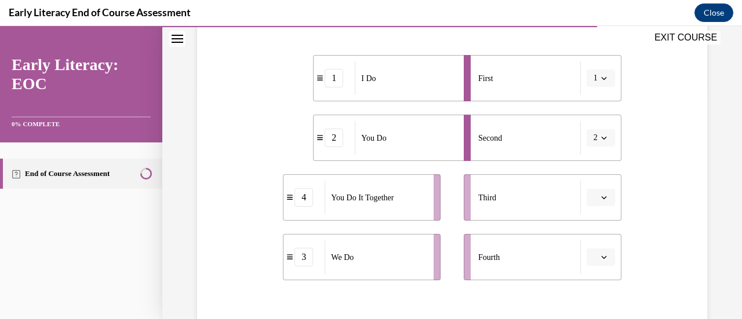
click at [592, 133] on button "2" at bounding box center [600, 137] width 28 height 17
click at [590, 229] on div "3" at bounding box center [589, 233] width 29 height 23
click at [593, 196] on span "Please select an option" at bounding box center [595, 198] width 4 height 12
click at [588, 129] on span "2" at bounding box center [588, 125] width 4 height 9
click at [588, 129] on li "Second 3" at bounding box center [543, 138] width 158 height 46
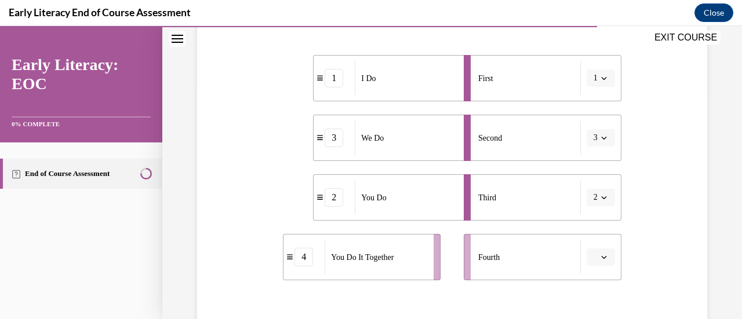
click at [601, 197] on icon "button" at bounding box center [604, 198] width 6 height 6
click at [588, 166] on div "4" at bounding box center [589, 171] width 29 height 23
click at [600, 256] on span "button" at bounding box center [604, 257] width 8 height 8
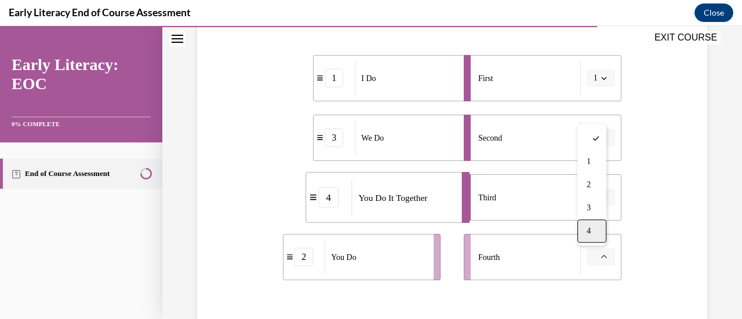
click at [590, 228] on span "4" at bounding box center [588, 231] width 4 height 9
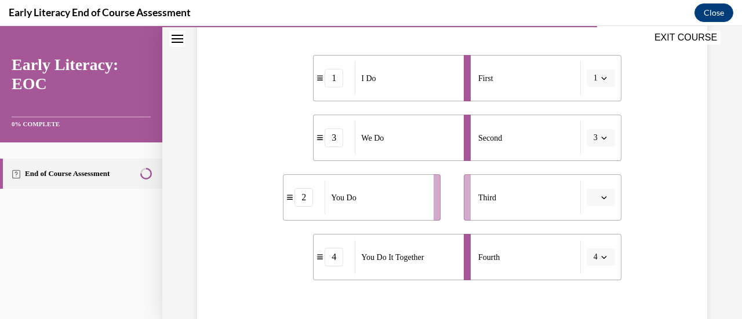
click at [601, 199] on icon "button" at bounding box center [603, 197] width 5 height 3
click at [591, 148] on div "3" at bounding box center [591, 148] width 29 height 23
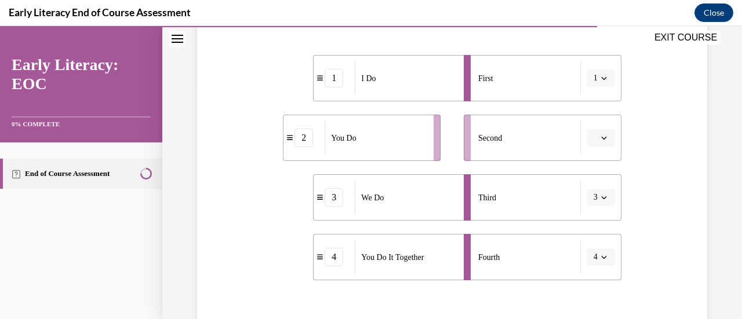
click at [600, 139] on span "button" at bounding box center [604, 138] width 8 height 8
click at [593, 206] on div "2" at bounding box center [591, 210] width 29 height 23
click at [601, 257] on icon "button" at bounding box center [603, 257] width 5 height 3
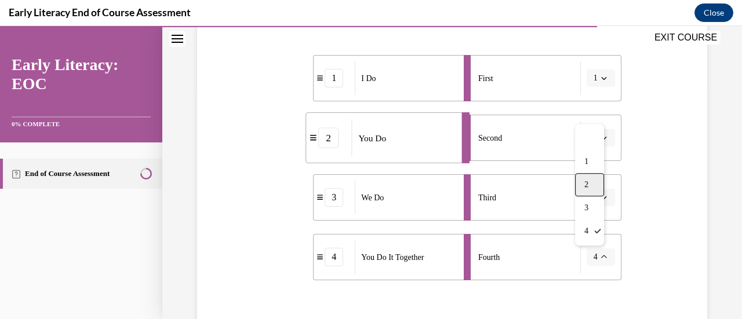
click at [590, 178] on div "2" at bounding box center [589, 184] width 29 height 23
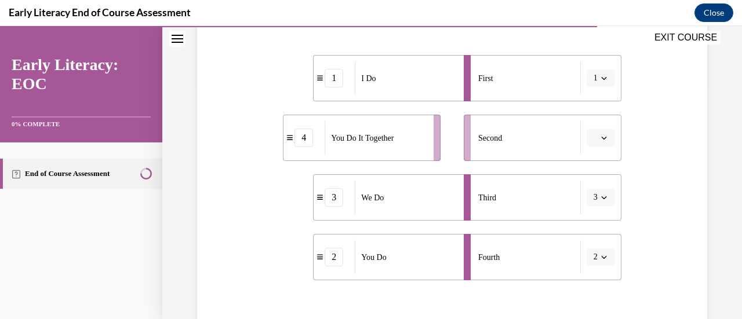
click at [590, 142] on button "button" at bounding box center [600, 137] width 28 height 17
click at [589, 206] on span "2" at bounding box center [588, 210] width 4 height 9
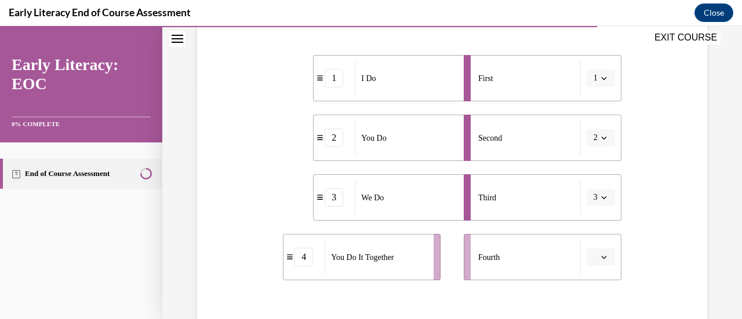
click at [593, 143] on span "2" at bounding box center [595, 138] width 4 height 12
click at [585, 174] on div at bounding box center [589, 163] width 29 height 23
click at [601, 251] on button "button" at bounding box center [600, 257] width 28 height 17
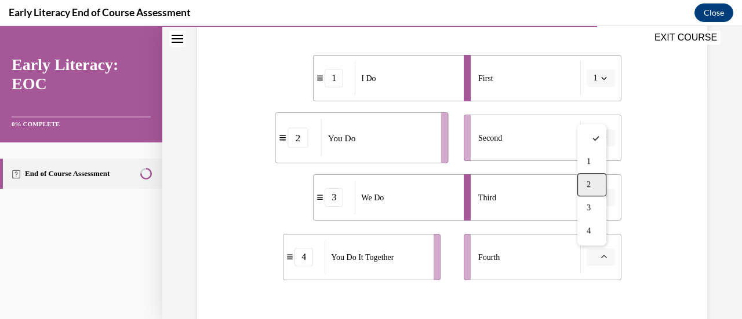
click at [578, 179] on div "2" at bounding box center [591, 184] width 29 height 23
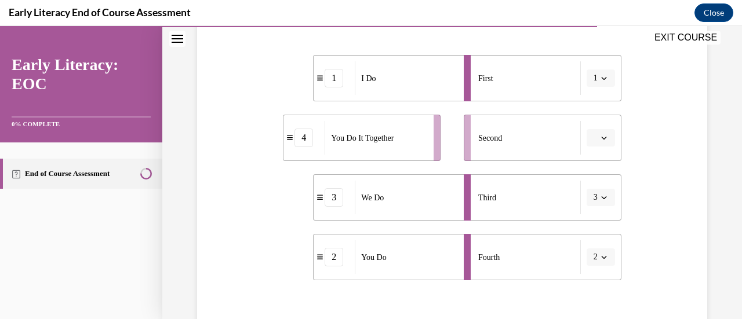
click at [586, 137] on button "button" at bounding box center [600, 137] width 28 height 17
click at [592, 209] on div "2" at bounding box center [591, 210] width 29 height 23
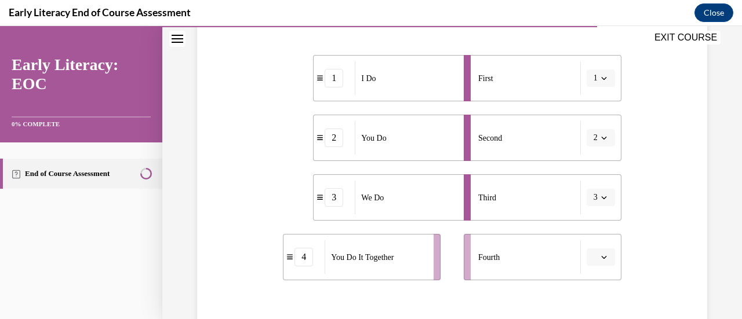
click at [592, 198] on button "3" at bounding box center [600, 197] width 28 height 17
click at [593, 128] on div "2" at bounding box center [589, 125] width 29 height 23
click at [591, 140] on button "button" at bounding box center [600, 137] width 28 height 17
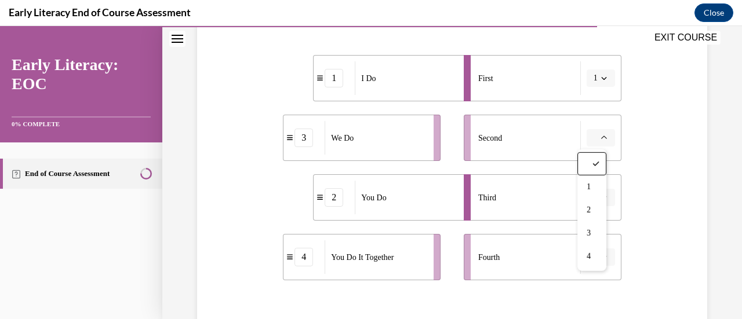
click at [591, 140] on button "button" at bounding box center [600, 137] width 28 height 17
click at [601, 195] on icon "button" at bounding box center [604, 198] width 6 height 6
click at [582, 64] on div "1 2 3 4" at bounding box center [589, 125] width 29 height 122
click at [582, 69] on div at bounding box center [589, 78] width 29 height 23
click at [600, 257] on span "button" at bounding box center [604, 257] width 8 height 8
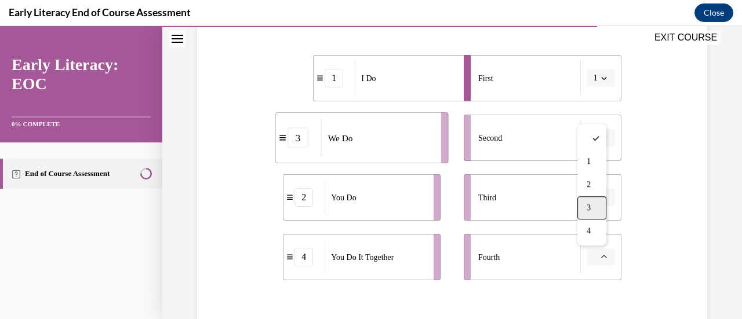
click at [593, 206] on div "3" at bounding box center [591, 207] width 29 height 23
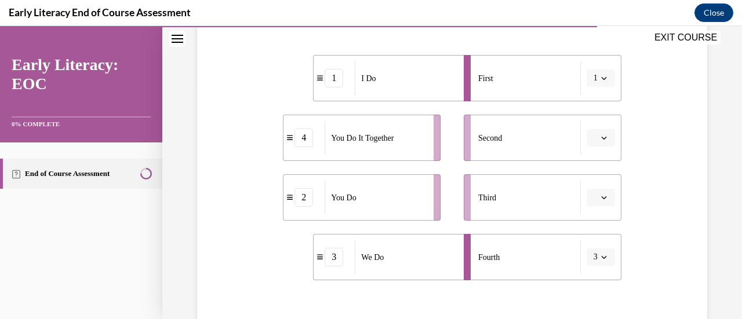
click at [601, 256] on button "3" at bounding box center [600, 257] width 28 height 17
click at [585, 183] on span "2" at bounding box center [586, 184] width 4 height 9
click at [600, 198] on span "button" at bounding box center [604, 198] width 8 height 8
click at [593, 125] on div "2" at bounding box center [591, 125] width 29 height 23
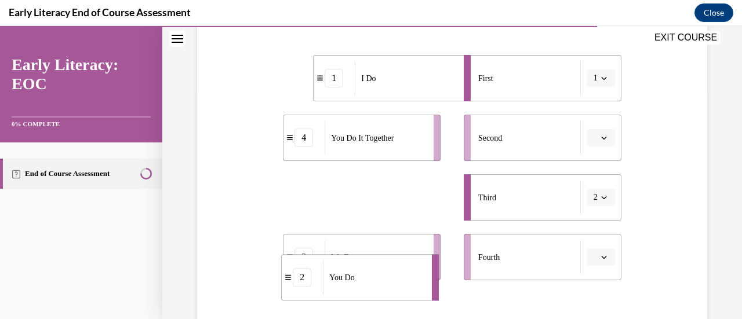
drag, startPoint x: 403, startPoint y: 196, endPoint x: 369, endPoint y: 276, distance: 87.5
click at [371, 276] on div "You Do" at bounding box center [373, 278] width 101 height 34
drag, startPoint x: 345, startPoint y: 194, endPoint x: 351, endPoint y: 269, distance: 75.6
click at [351, 269] on span "You Do" at bounding box center [349, 273] width 25 height 12
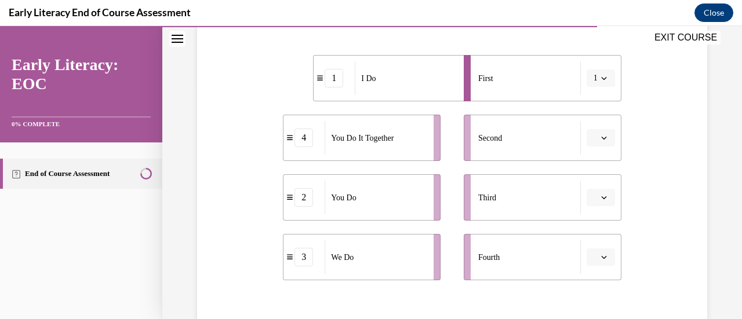
click at [593, 195] on span "Please select an option" at bounding box center [595, 198] width 4 height 12
click at [595, 173] on div "4" at bounding box center [591, 171] width 29 height 23
click at [600, 141] on span "button" at bounding box center [604, 138] width 8 height 8
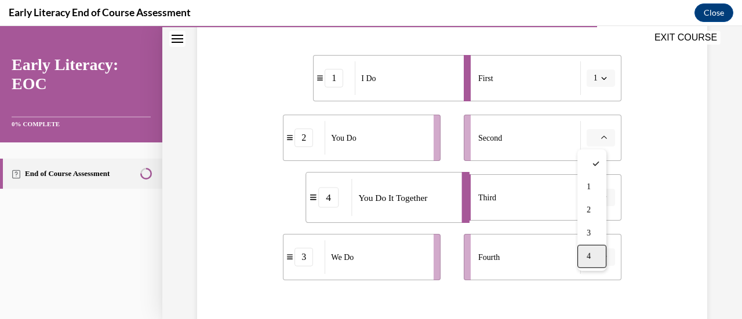
click at [588, 260] on span "4" at bounding box center [588, 256] width 4 height 9
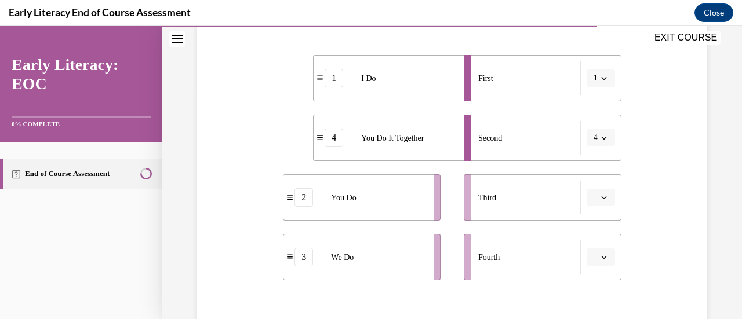
click at [600, 194] on span "button" at bounding box center [604, 198] width 8 height 8
click at [589, 169] on span "4" at bounding box center [588, 171] width 4 height 9
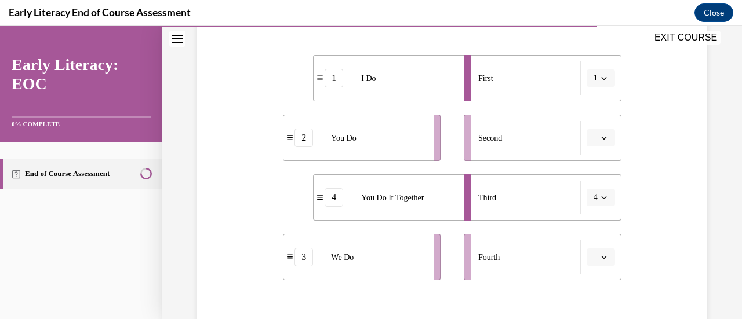
click at [592, 145] on button "button" at bounding box center [600, 137] width 28 height 17
click at [581, 257] on div "4" at bounding box center [591, 256] width 29 height 23
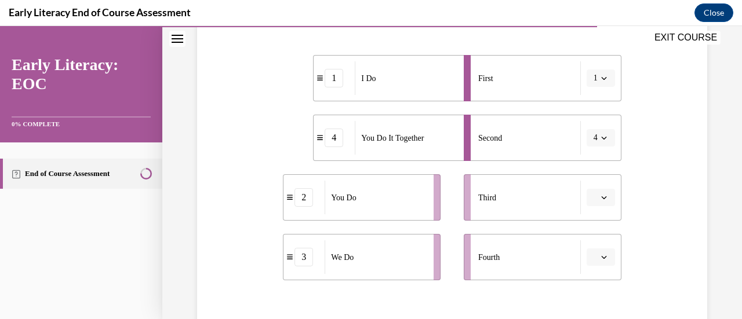
click at [591, 254] on button "button" at bounding box center [600, 257] width 28 height 17
click at [585, 181] on div "2" at bounding box center [591, 184] width 29 height 23
click at [586, 196] on button "button" at bounding box center [600, 197] width 28 height 17
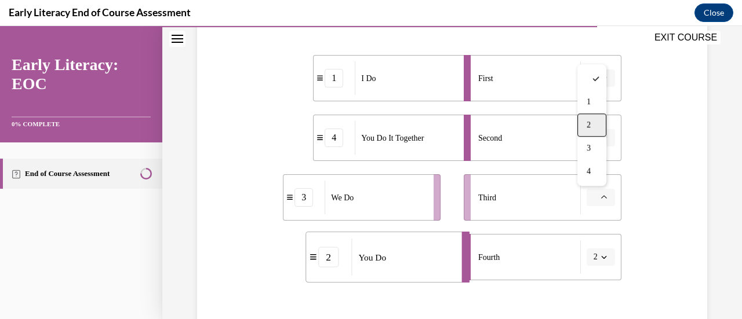
click at [586, 129] on span "2" at bounding box center [588, 125] width 4 height 9
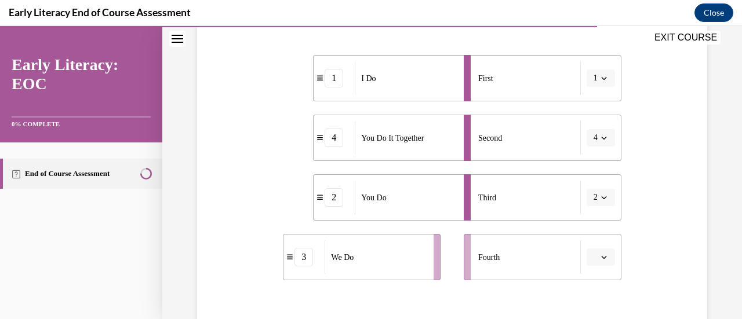
click at [593, 261] on span "Please select an option" at bounding box center [595, 257] width 4 height 12
click at [594, 185] on div "2" at bounding box center [591, 184] width 29 height 23
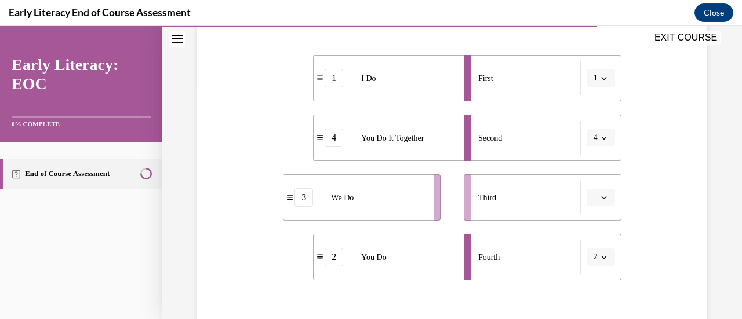
click at [590, 200] on button "button" at bounding box center [600, 197] width 28 height 17
click at [590, 130] on span "2" at bounding box center [588, 125] width 4 height 9
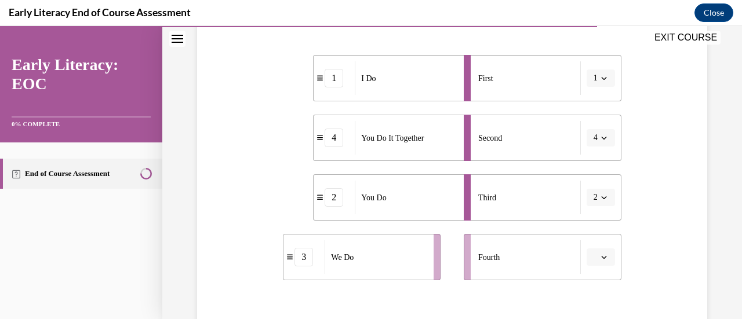
click at [593, 134] on span "4" at bounding box center [595, 138] width 4 height 12
click at [592, 155] on div at bounding box center [589, 163] width 29 height 23
click at [601, 195] on icon "button" at bounding box center [604, 198] width 6 height 6
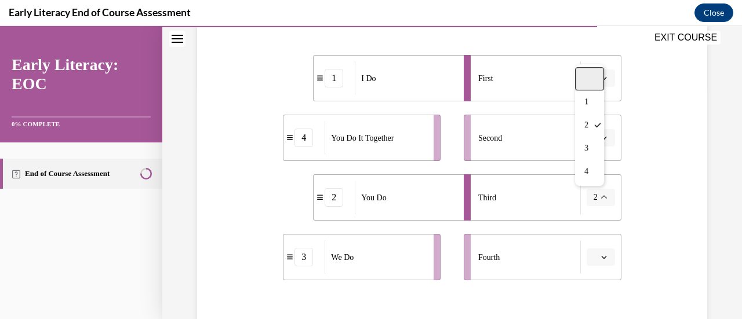
click at [586, 83] on div at bounding box center [589, 78] width 29 height 23
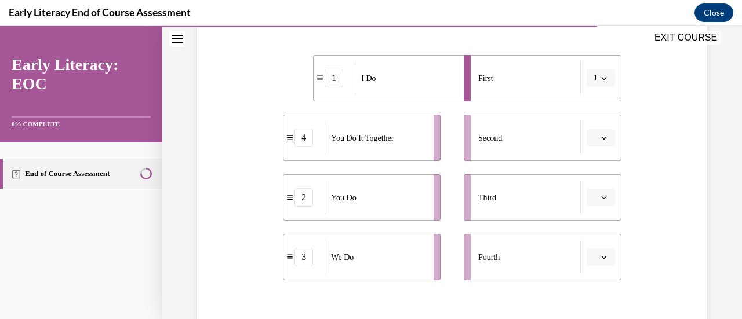
click at [604, 260] on button "button" at bounding box center [600, 257] width 28 height 17
click at [589, 184] on span "2" at bounding box center [588, 184] width 4 height 9
click at [601, 260] on icon "button" at bounding box center [604, 257] width 6 height 6
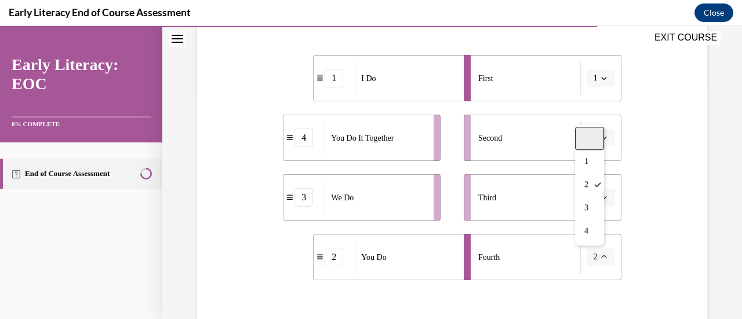
click at [583, 144] on div at bounding box center [589, 138] width 29 height 23
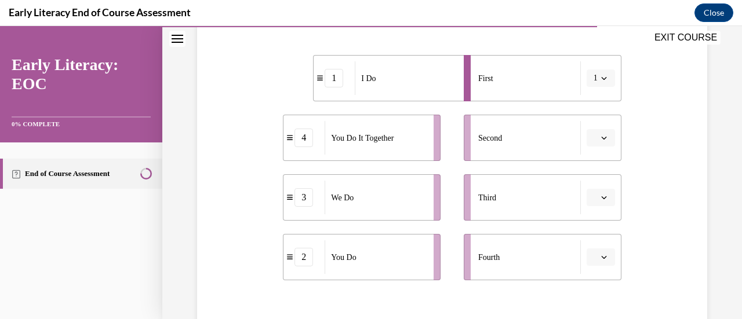
click at [601, 81] on icon "button" at bounding box center [604, 78] width 6 height 6
click at [592, 138] on button "button" at bounding box center [600, 137] width 28 height 17
click at [599, 254] on div "4" at bounding box center [591, 256] width 29 height 23
click at [600, 134] on button "4" at bounding box center [600, 137] width 28 height 17
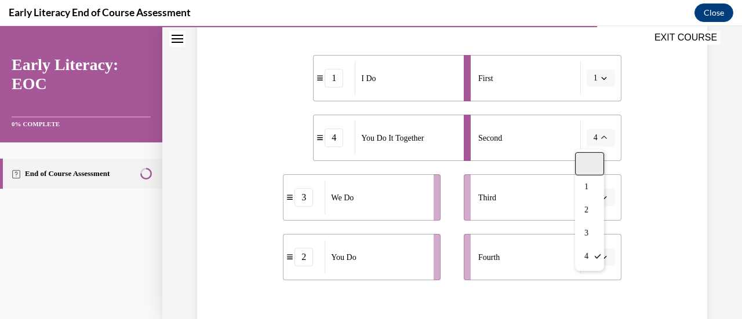
click at [596, 162] on div at bounding box center [589, 163] width 29 height 23
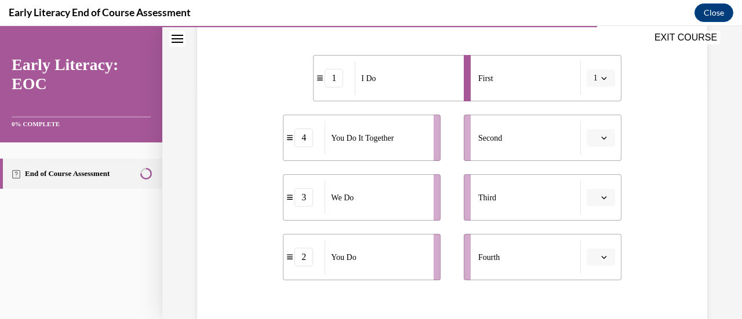
click at [594, 191] on button "button" at bounding box center [600, 197] width 28 height 17
click at [589, 133] on div "2" at bounding box center [591, 125] width 29 height 23
click at [600, 254] on span "button" at bounding box center [604, 257] width 8 height 8
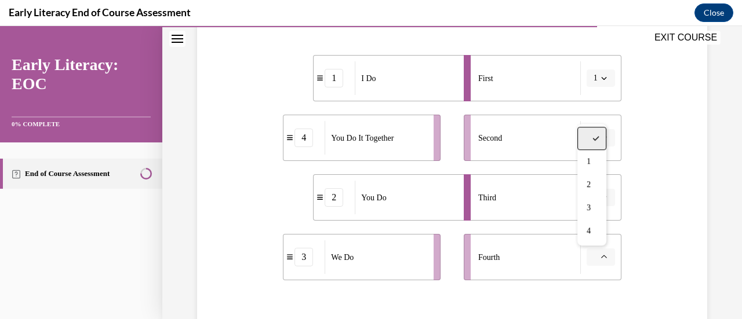
click at [592, 131] on div at bounding box center [591, 138] width 29 height 23
click at [601, 258] on icon "button" at bounding box center [603, 257] width 5 height 3
click at [601, 258] on icon "button" at bounding box center [604, 257] width 6 height 6
click at [601, 137] on icon "button" at bounding box center [604, 138] width 6 height 6
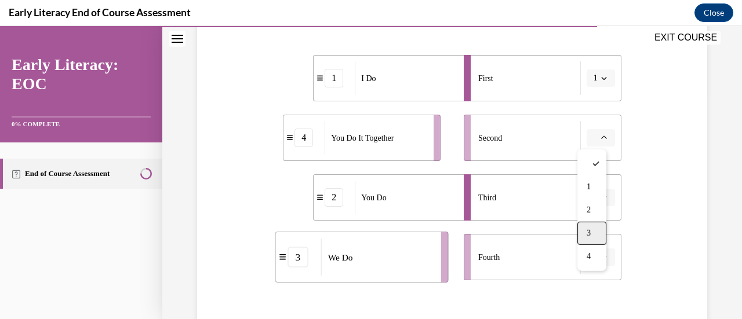
click at [598, 237] on div "3" at bounding box center [591, 233] width 29 height 23
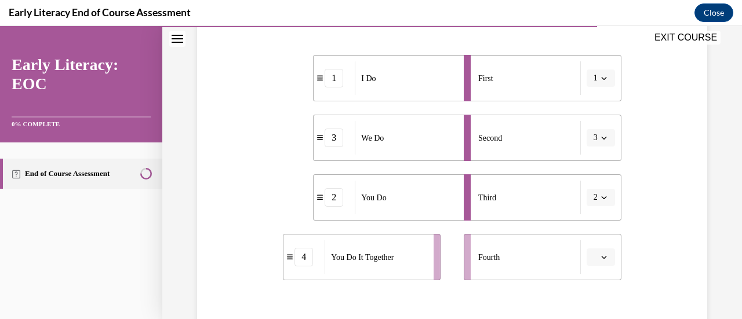
click at [601, 195] on icon "button" at bounding box center [604, 198] width 6 height 6
click at [590, 176] on div "4" at bounding box center [589, 171] width 29 height 23
click at [592, 254] on button "button" at bounding box center [600, 257] width 28 height 17
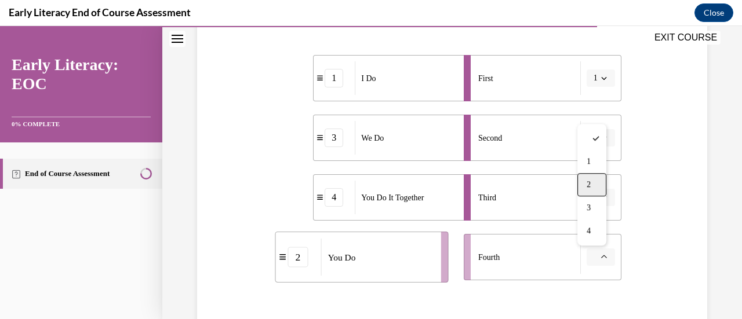
click at [582, 178] on div "2" at bounding box center [591, 184] width 29 height 23
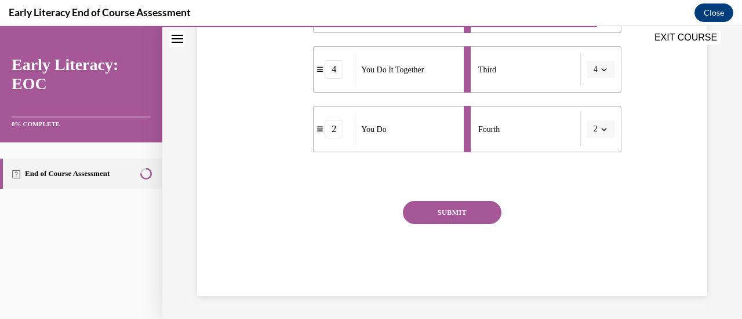
click at [467, 218] on button "SUBMIT" at bounding box center [452, 212] width 98 height 23
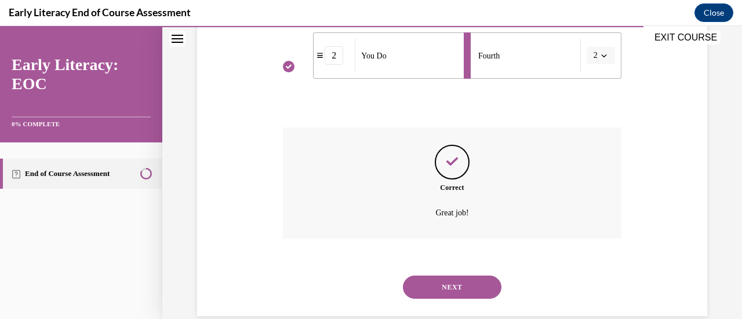
scroll to position [453, 0]
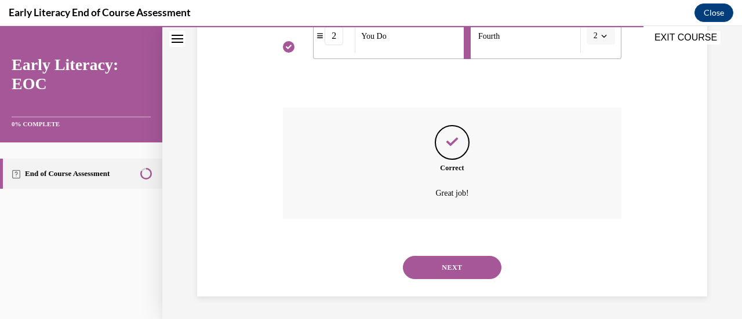
click at [455, 260] on button "NEXT" at bounding box center [452, 267] width 98 height 23
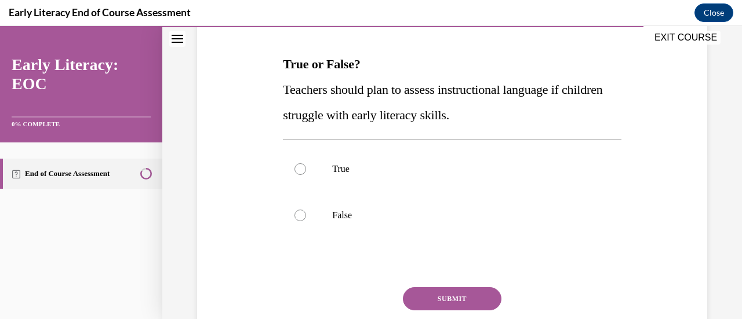
scroll to position [174, 0]
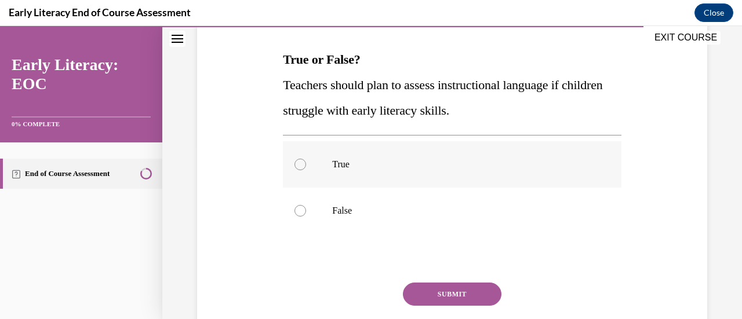
click at [298, 162] on div at bounding box center [300, 165] width 12 height 12
click at [443, 292] on button "SUBMIT" at bounding box center [452, 294] width 98 height 23
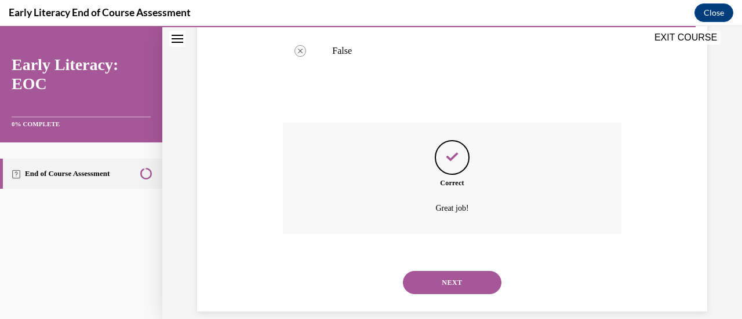
scroll to position [349, 0]
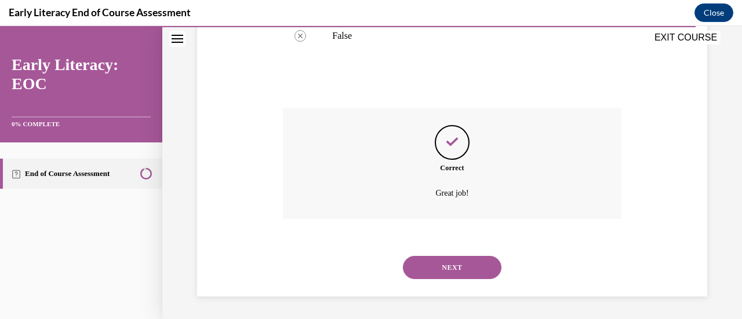
click at [455, 265] on button "NEXT" at bounding box center [452, 267] width 98 height 23
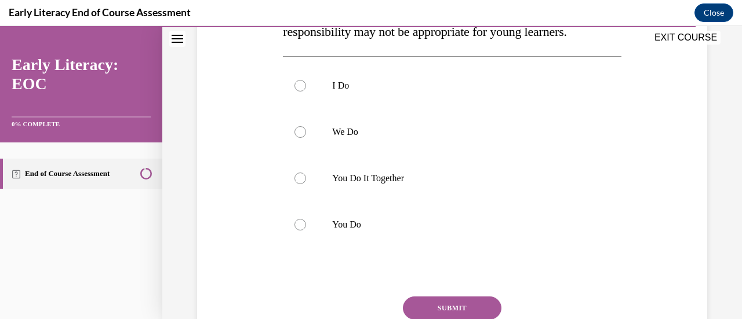
scroll to position [232, 0]
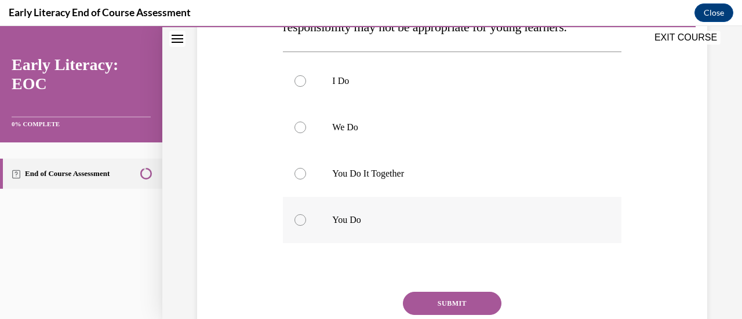
click at [296, 219] on div at bounding box center [300, 220] width 12 height 12
click at [445, 300] on button "SUBMIT" at bounding box center [452, 303] width 98 height 23
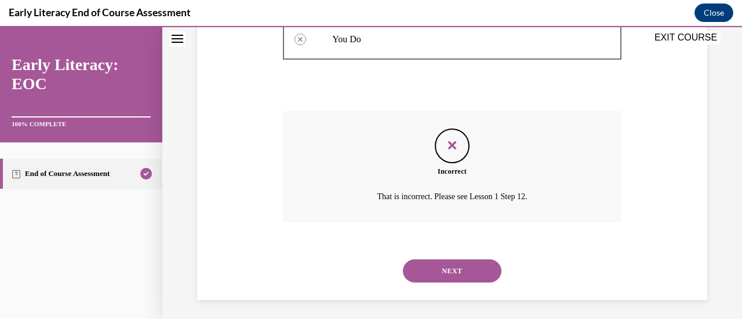
scroll to position [416, 0]
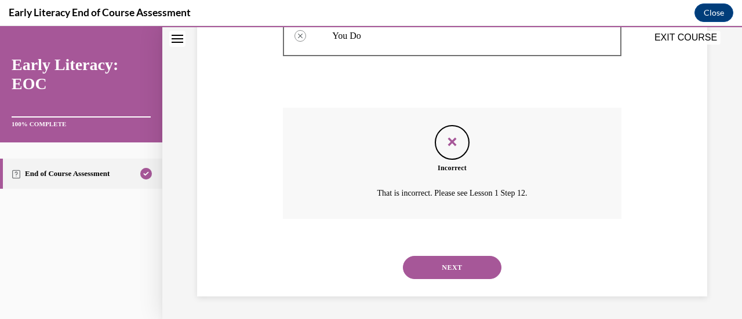
click at [454, 270] on button "NEXT" at bounding box center [452, 267] width 98 height 23
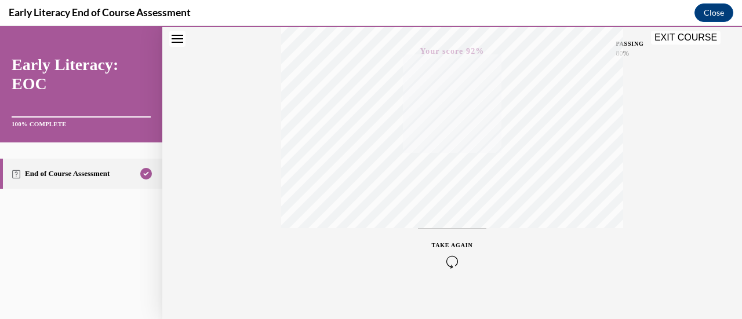
scroll to position [301, 0]
click at [684, 32] on button "EXIT COURSE" at bounding box center [686, 38] width 70 height 14
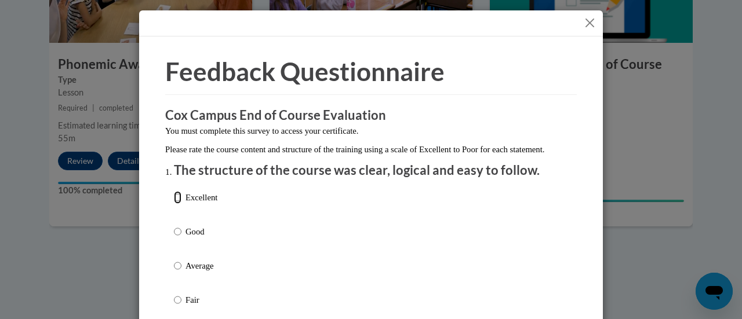
click at [174, 204] on input "Excellent" at bounding box center [178, 197] width 8 height 13
radio input "true"
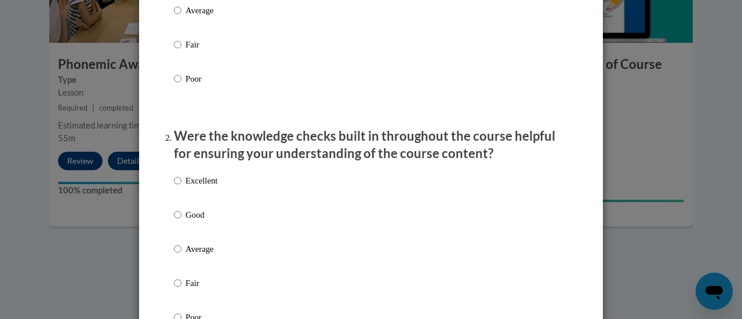
scroll to position [290, 0]
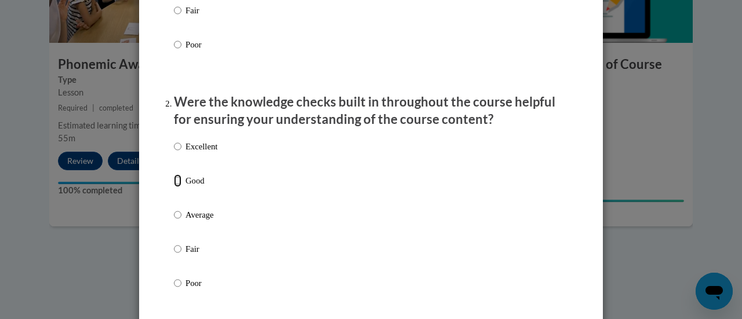
click at [174, 187] on input "Good" at bounding box center [178, 180] width 8 height 13
radio input "true"
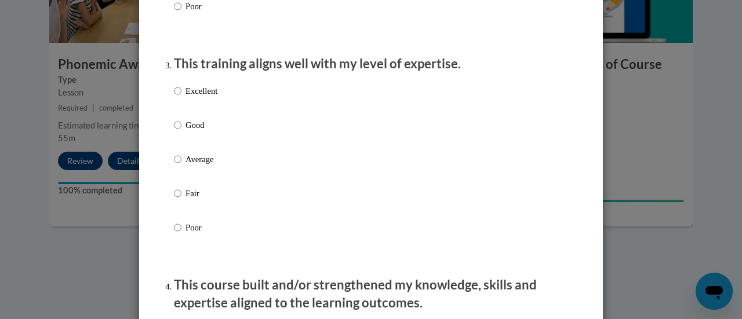
scroll to position [579, 0]
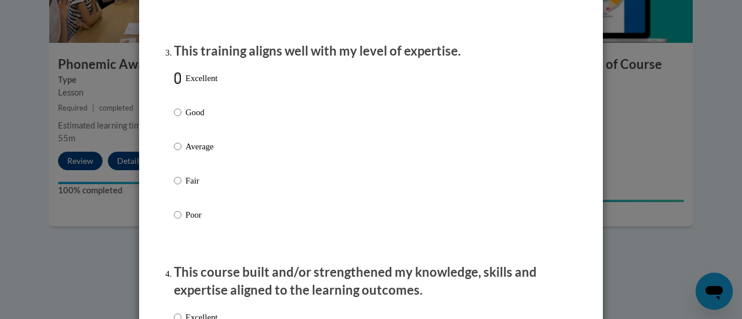
click at [174, 85] on input "Excellent" at bounding box center [178, 78] width 8 height 13
radio input "true"
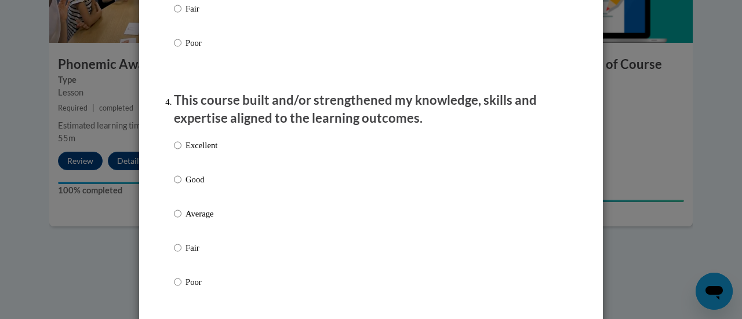
scroll to position [753, 0]
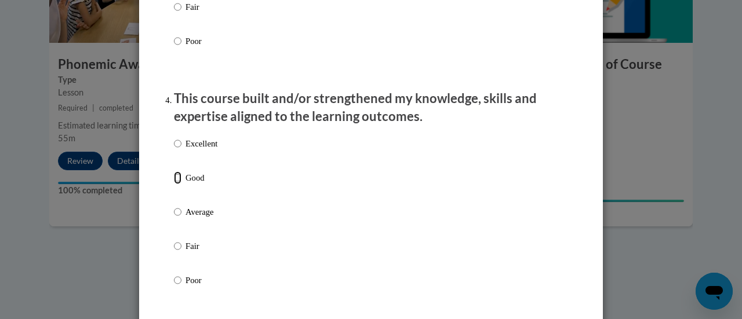
click at [174, 184] on input "Good" at bounding box center [178, 178] width 8 height 13
radio input "true"
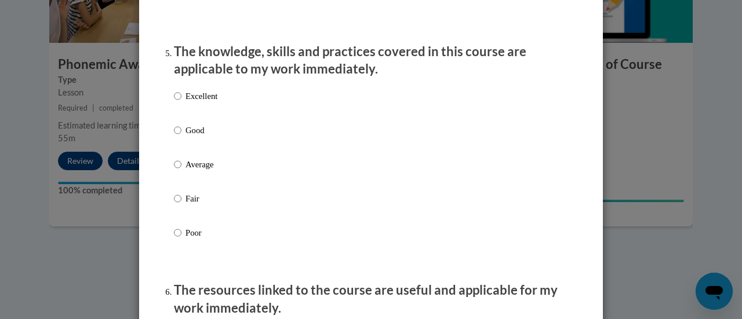
scroll to position [1043, 0]
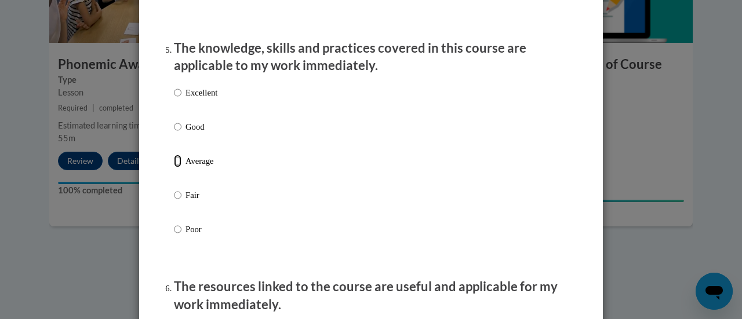
click at [174, 167] on input "Average" at bounding box center [178, 161] width 8 height 13
radio input "true"
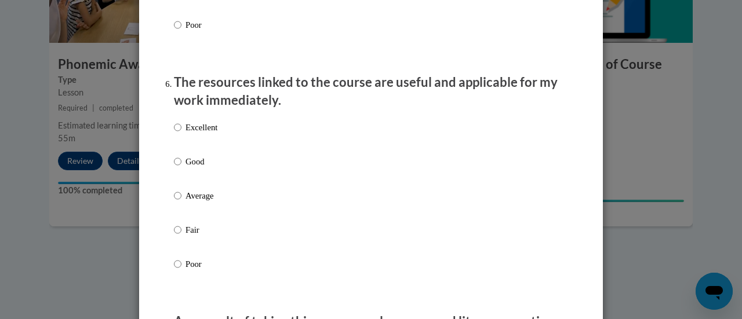
scroll to position [1333, 0]
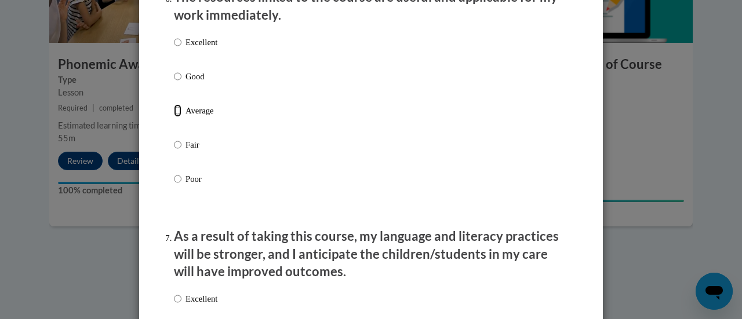
click at [174, 117] on input "Average" at bounding box center [178, 110] width 8 height 13
radio input "true"
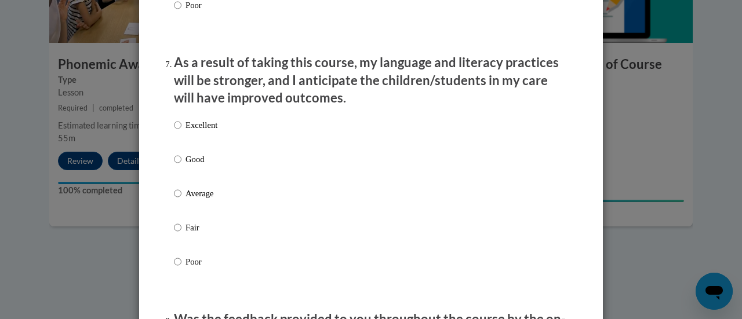
scroll to position [1564, 0]
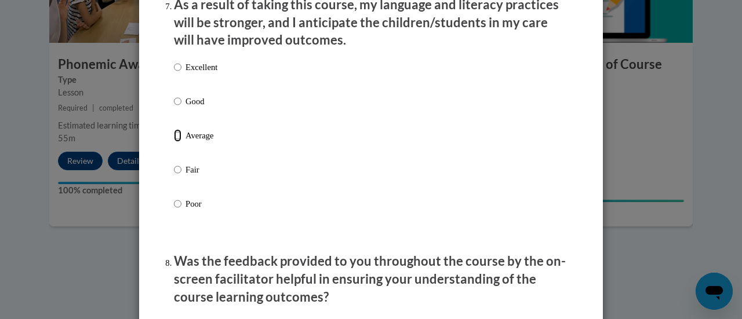
click at [174, 140] on input "Average" at bounding box center [178, 135] width 8 height 13
radio input "true"
click at [174, 108] on input "Good" at bounding box center [178, 101] width 8 height 13
radio input "true"
click at [174, 142] on input "Average" at bounding box center [178, 135] width 8 height 13
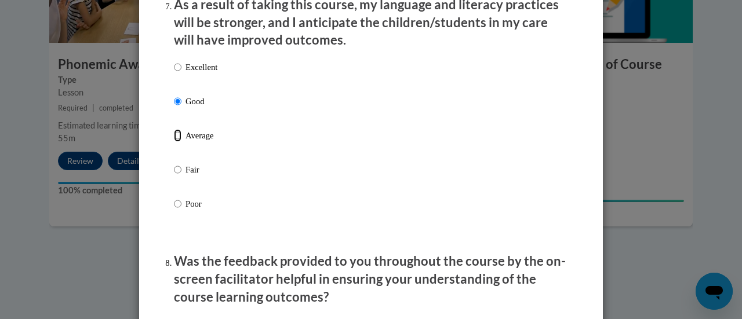
radio input "true"
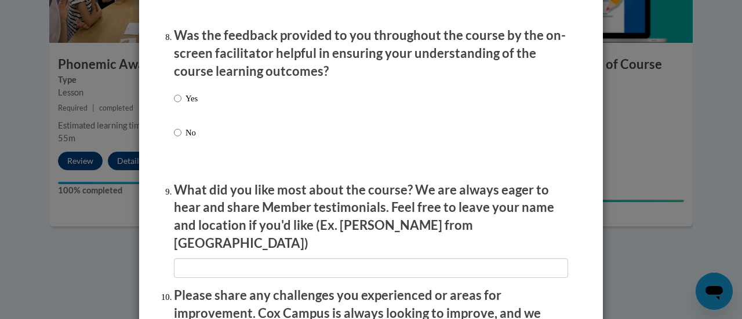
scroll to position [1796, 0]
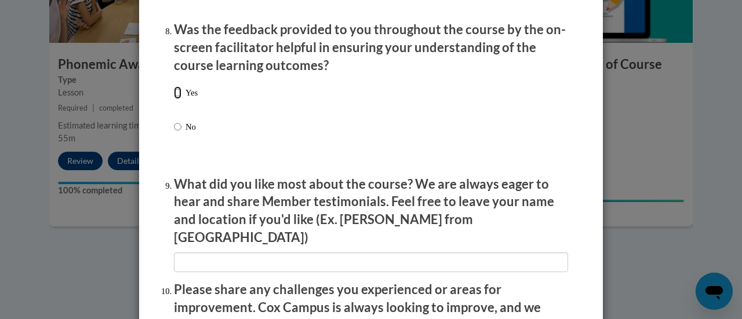
click at [174, 99] on input "Yes" at bounding box center [178, 92] width 8 height 13
radio input "true"
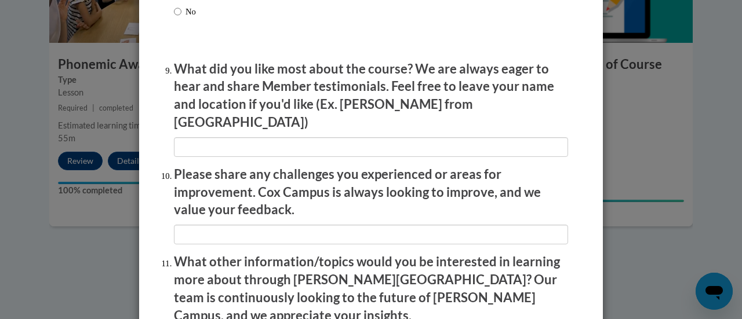
scroll to position [1912, 0]
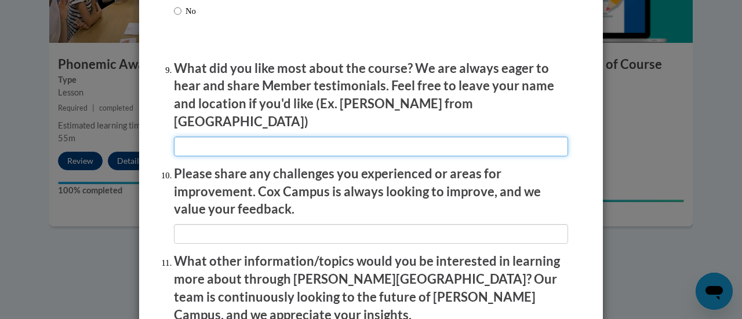
click at [371, 140] on input "textbox" at bounding box center [371, 147] width 394 height 20
type input "Clear, engaging ideas."
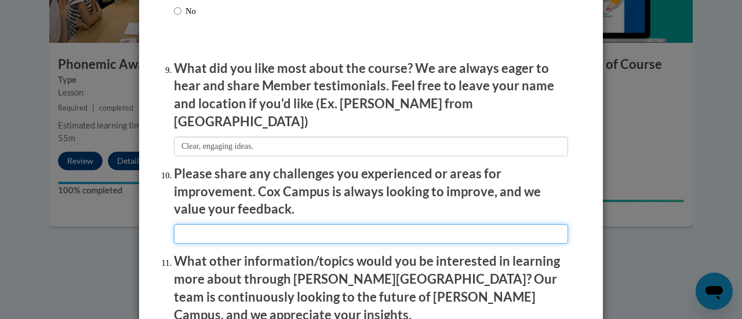
click at [333, 231] on input "textbox" at bounding box center [371, 234] width 394 height 20
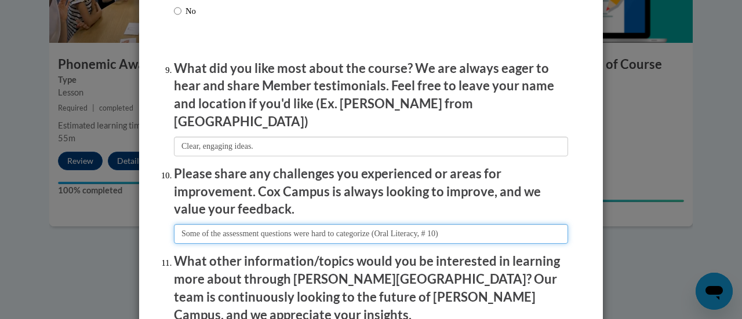
scroll to position [2090, 0]
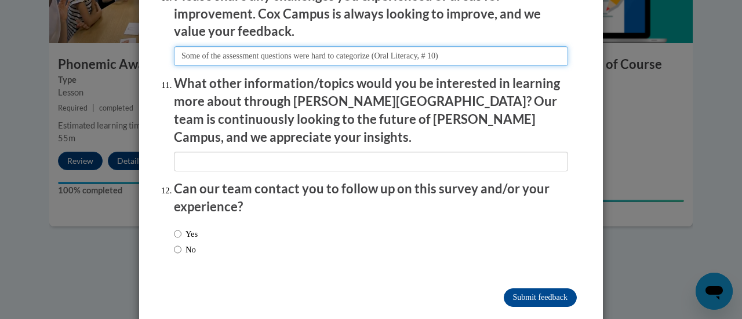
type input "Some of the assessment questions were hard to categorize (Oral Literacy, # 10)"
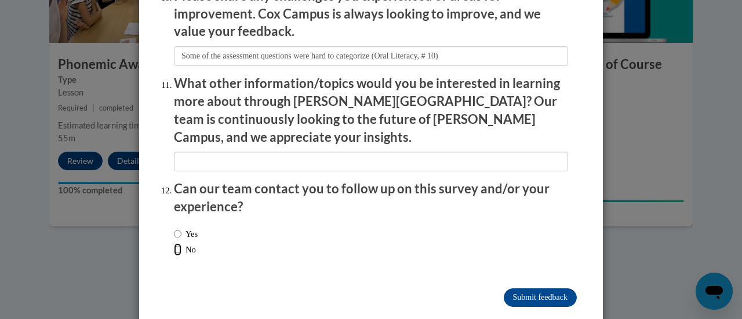
drag, startPoint x: 173, startPoint y: 222, endPoint x: 198, endPoint y: 221, distance: 25.5
click at [174, 243] on input "No" at bounding box center [178, 249] width 8 height 13
radio input "true"
click at [504, 289] on input "Submit feedback" at bounding box center [540, 298] width 73 height 19
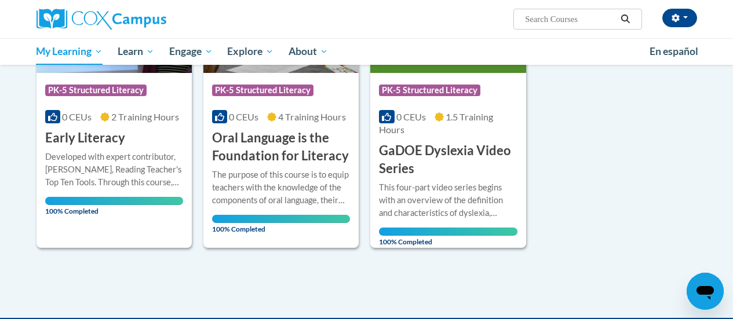
scroll to position [174, 0]
